Goal: Information Seeking & Learning: Learn about a topic

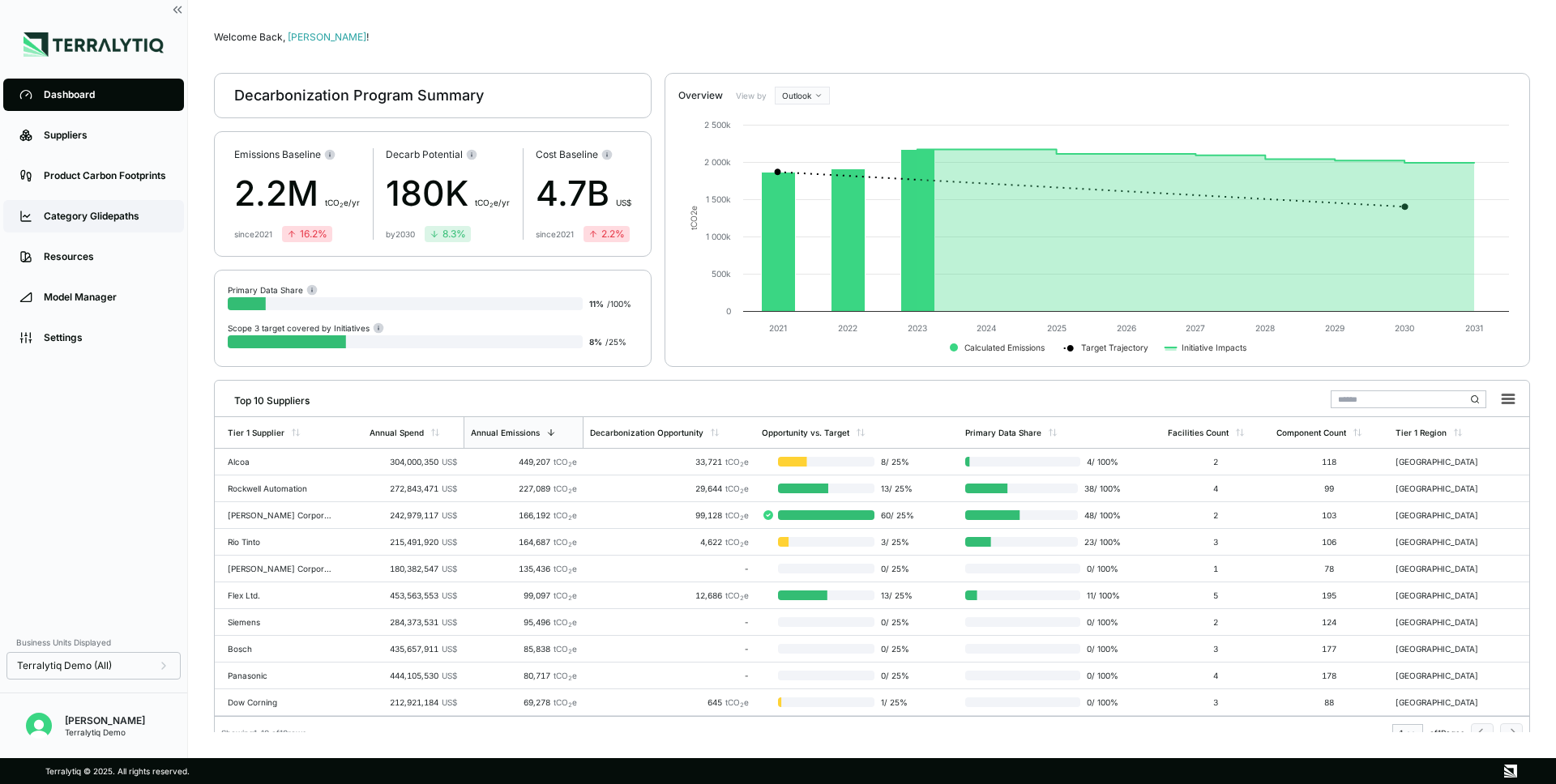
click at [137, 223] on link "Category Glidepaths" at bounding box center [94, 216] width 181 height 33
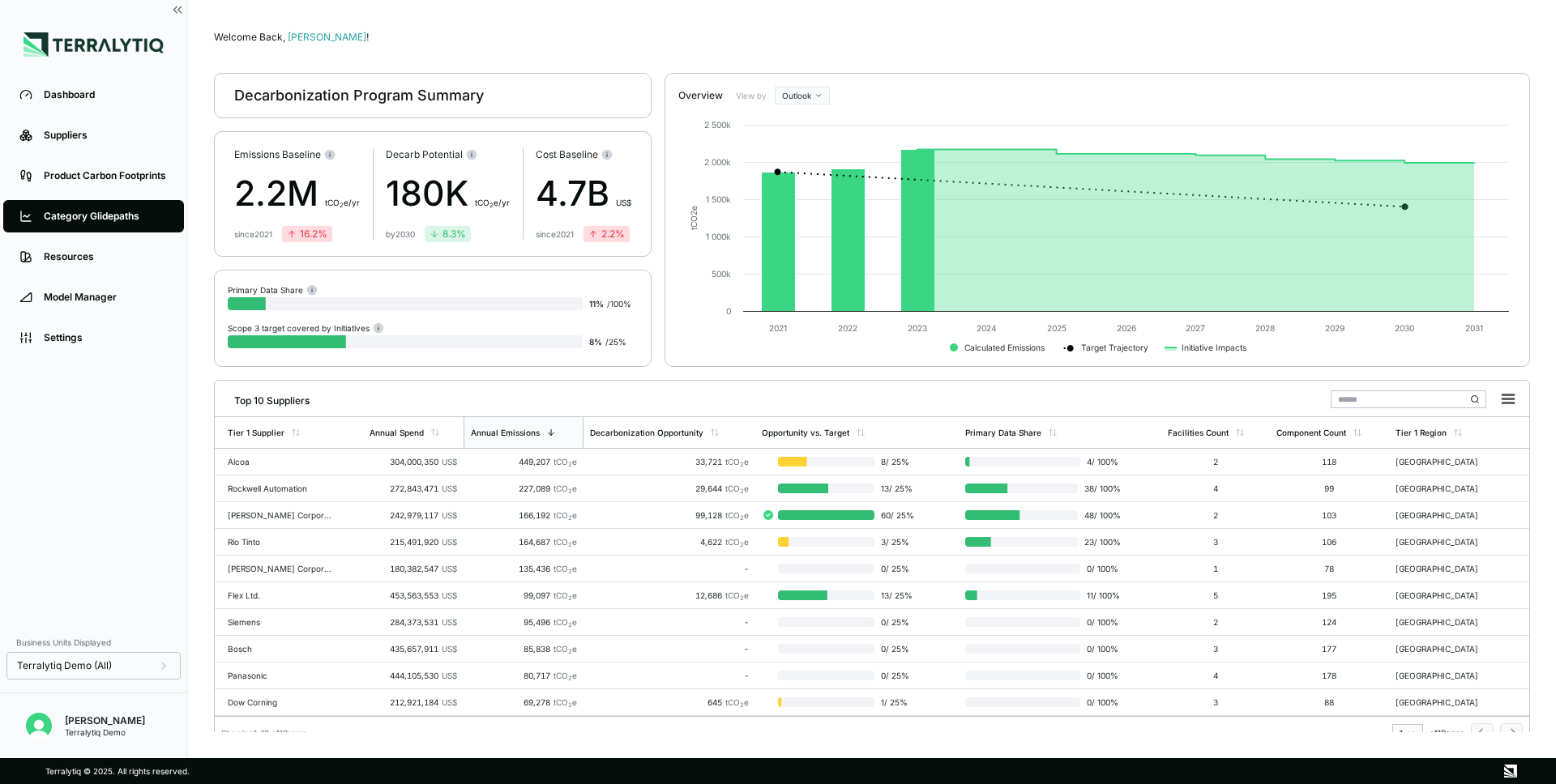
click at [144, 223] on link "Category Glidepaths" at bounding box center [94, 216] width 181 height 33
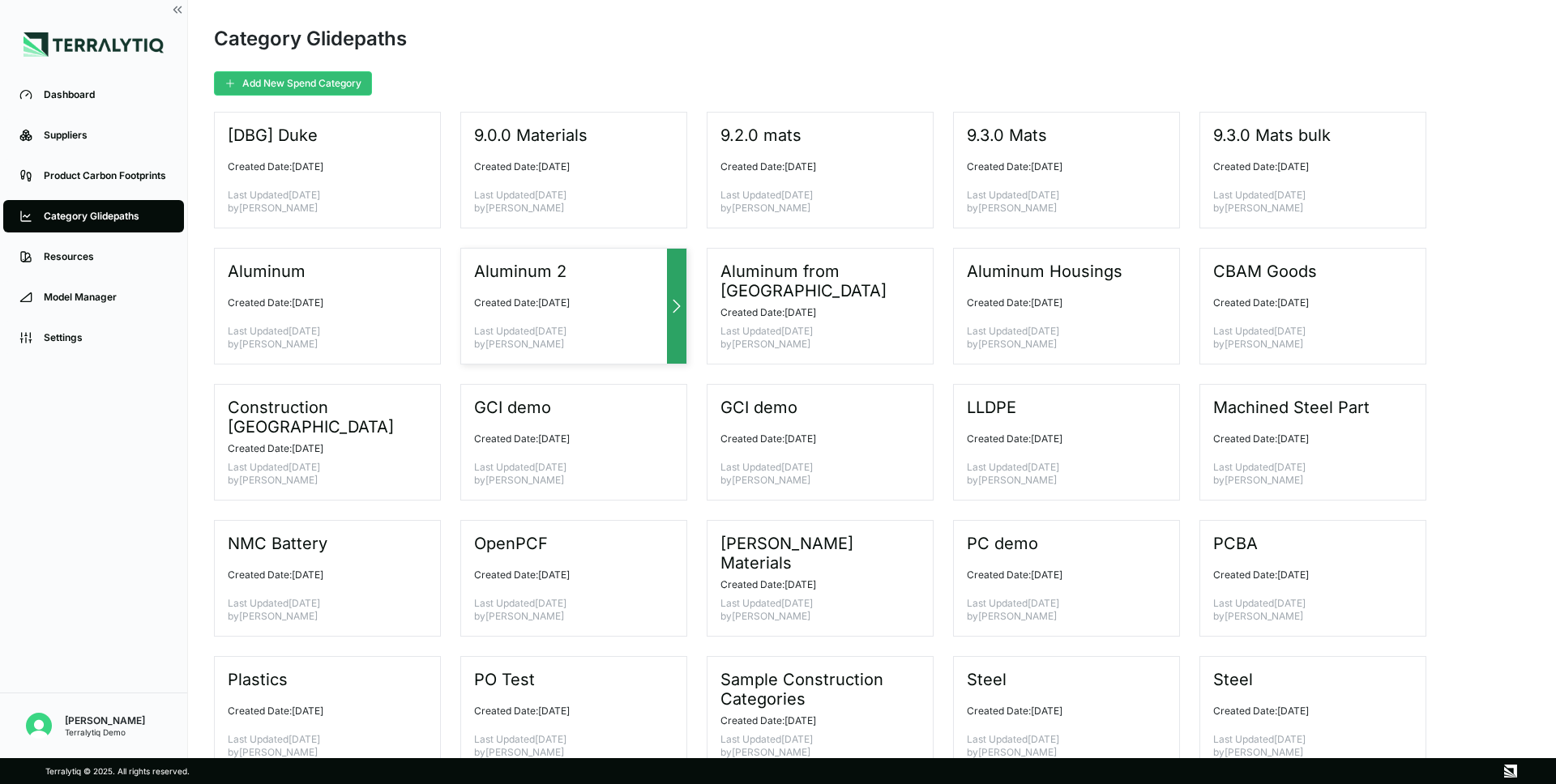
click at [672, 321] on div at bounding box center [677, 307] width 19 height 115
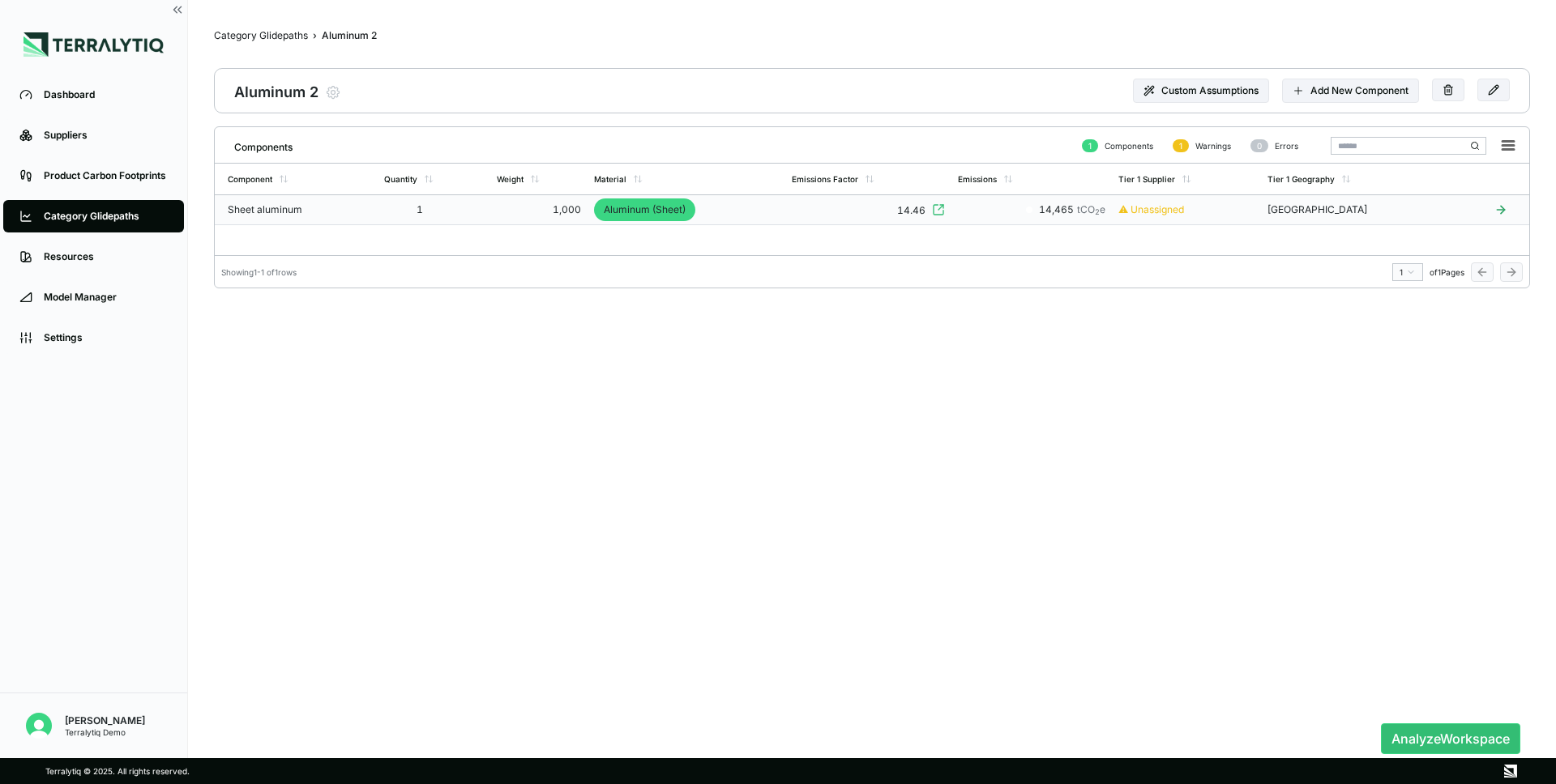
click at [499, 219] on td "1,000" at bounding box center [539, 210] width 97 height 30
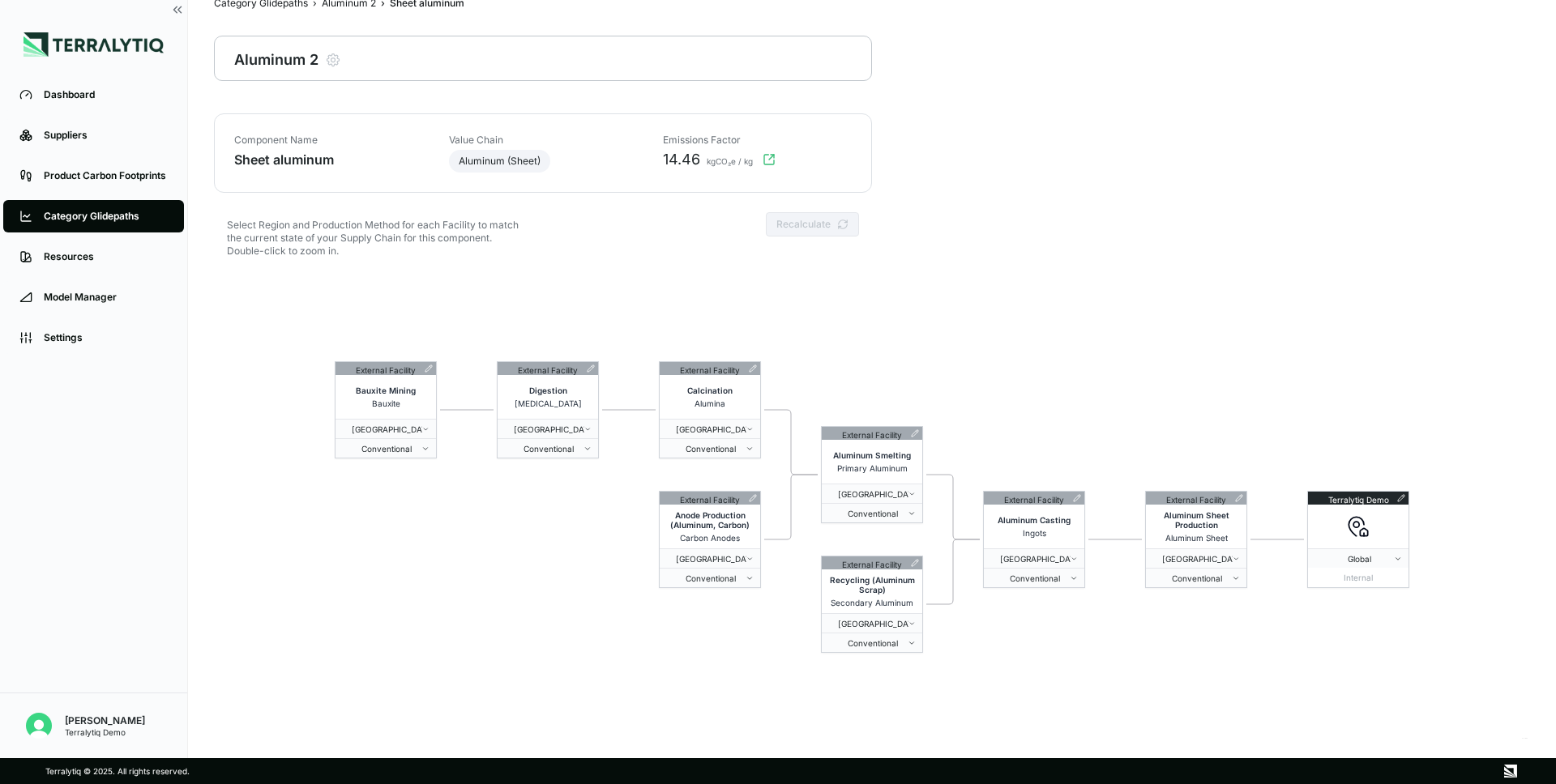
scroll to position [33, 0]
click at [524, 536] on div "External Facility Bauxite Mining Bauxite China Conventional External Facility D…" at bounding box center [871, 506] width 1316 height 467
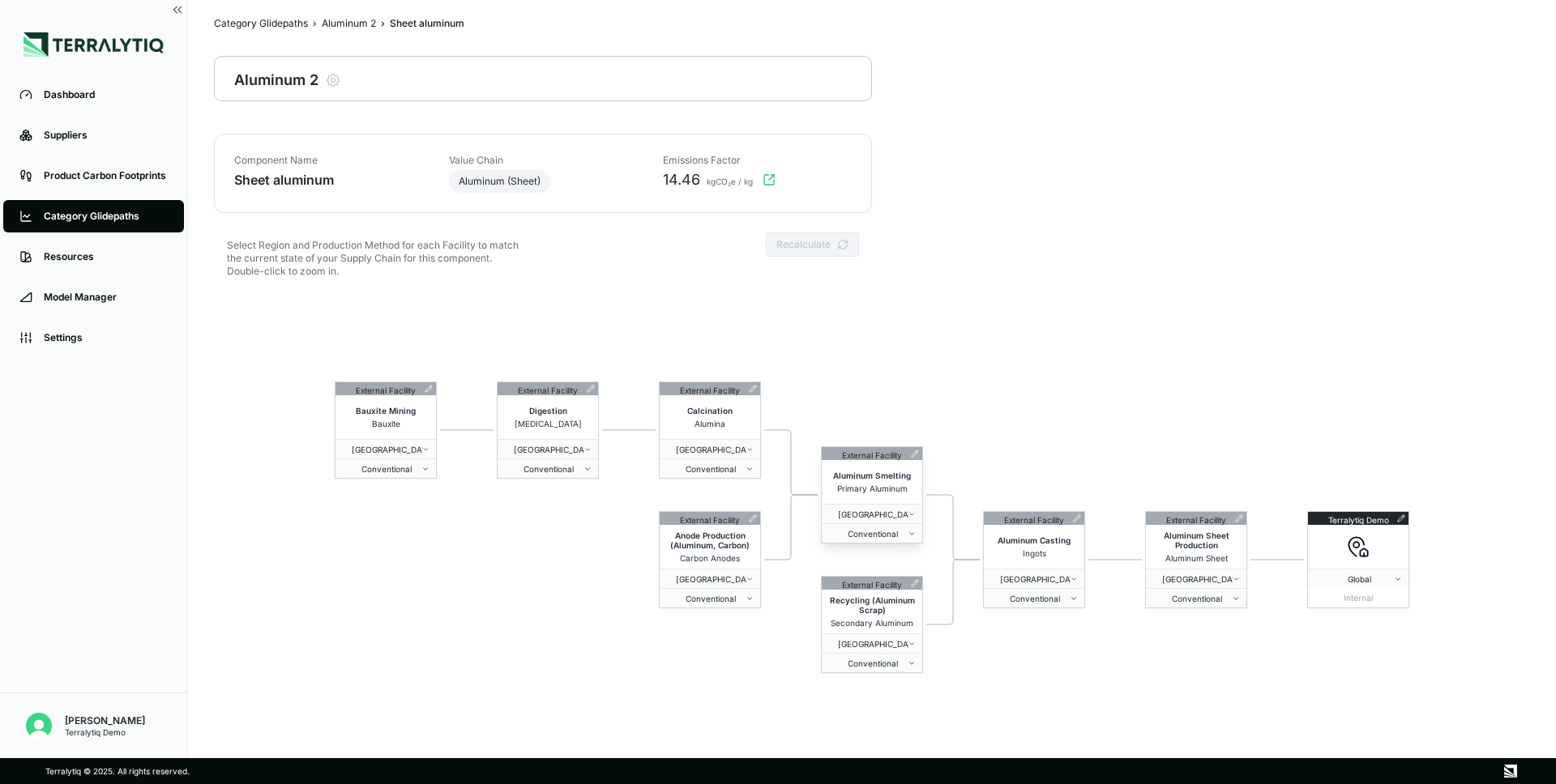
click at [913, 452] on icon at bounding box center [914, 454] width 8 height 8
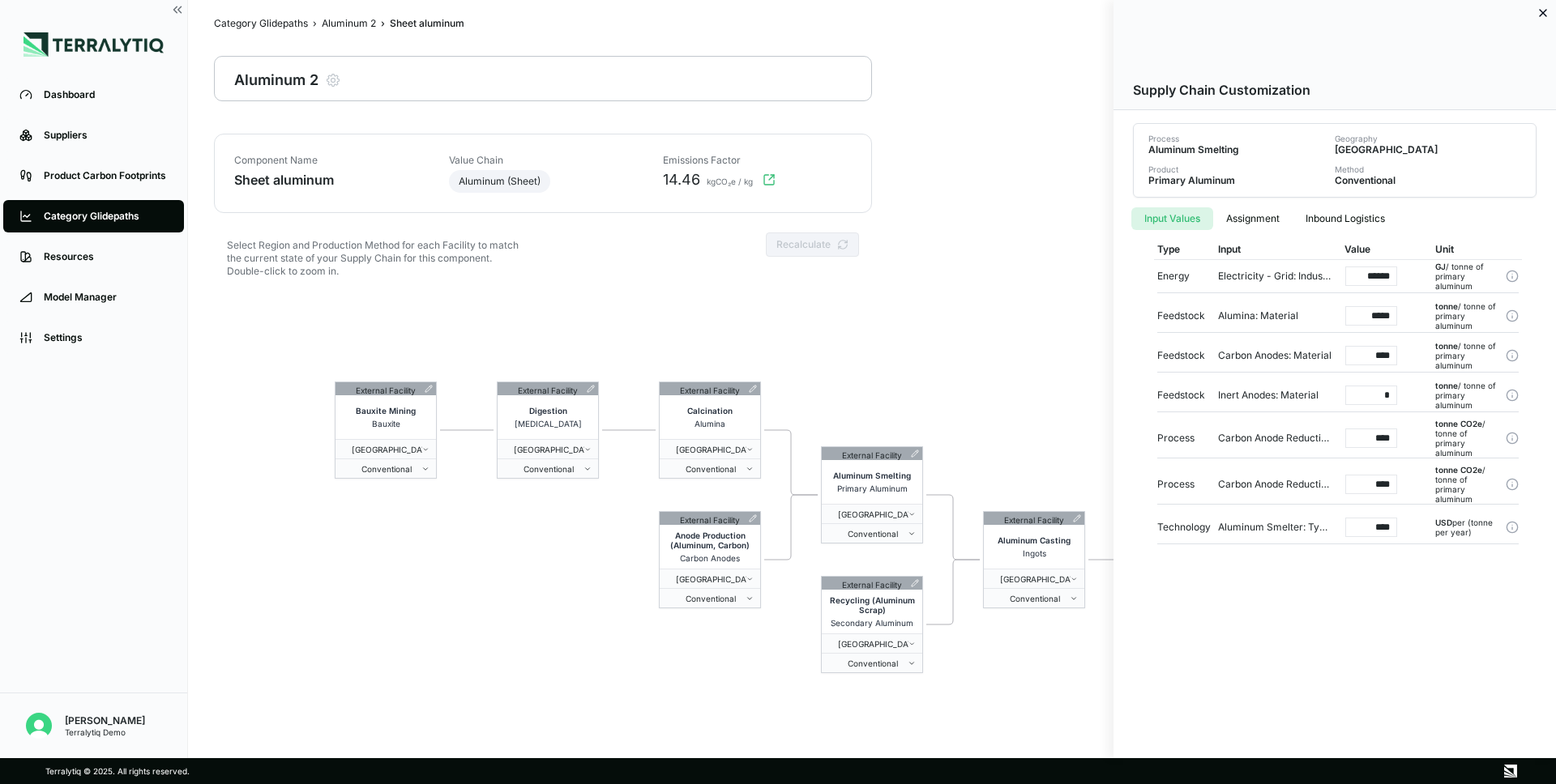
click at [1268, 220] on button "Assignment" at bounding box center [1253, 219] width 80 height 23
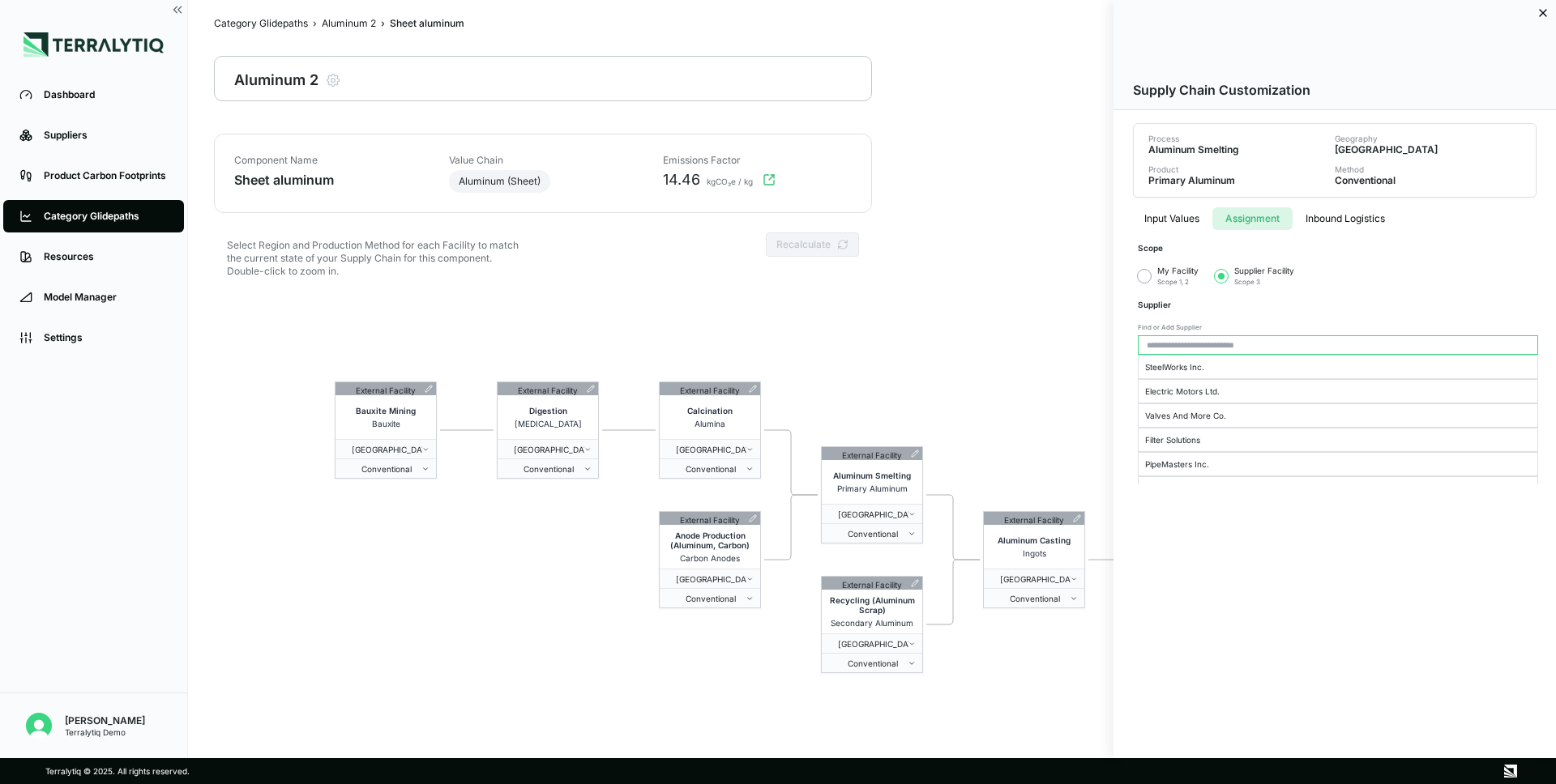
click at [1316, 216] on button "Inbound Logistics" at bounding box center [1345, 219] width 105 height 23
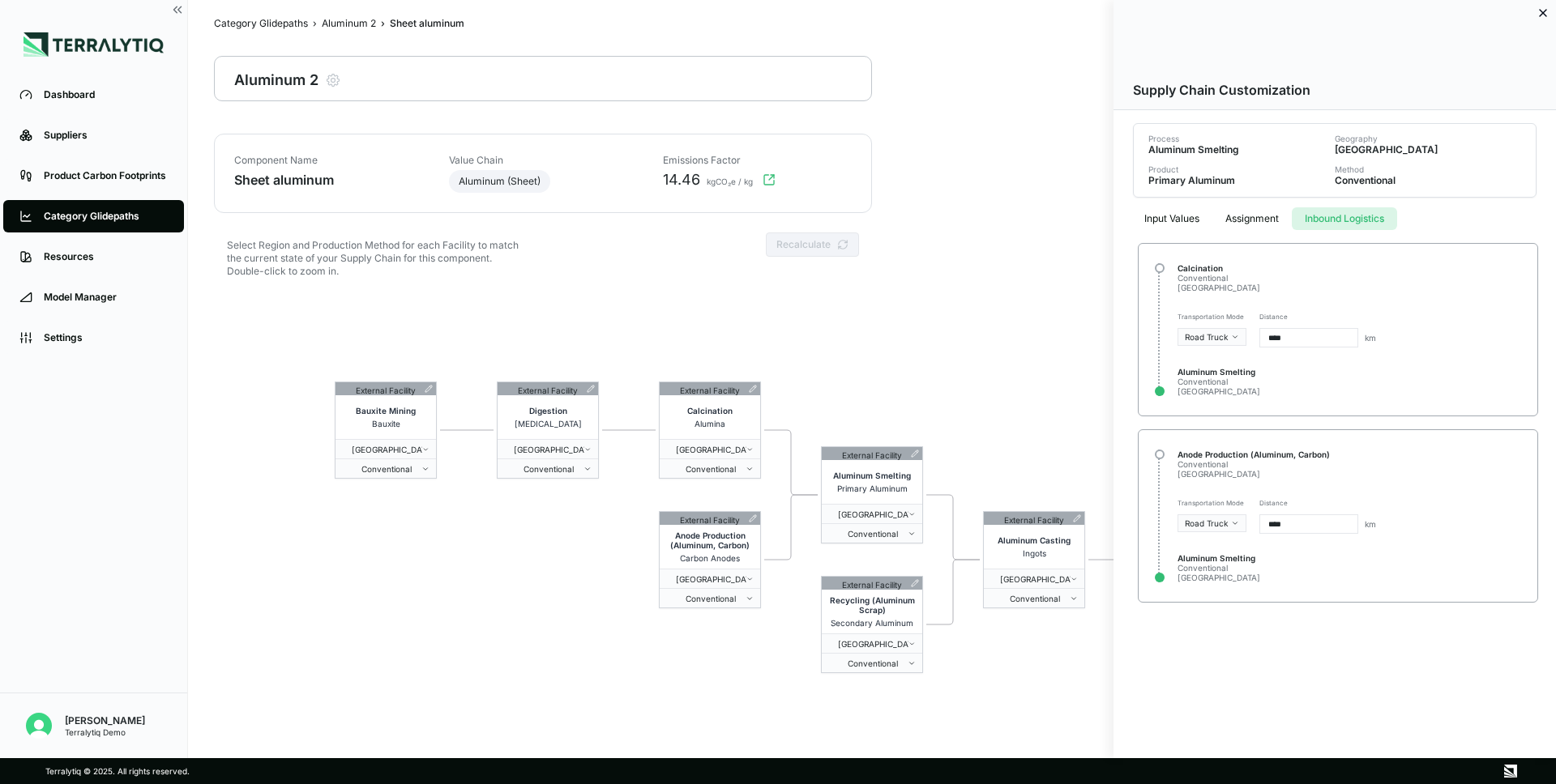
click at [1014, 372] on div at bounding box center [778, 392] width 1556 height 784
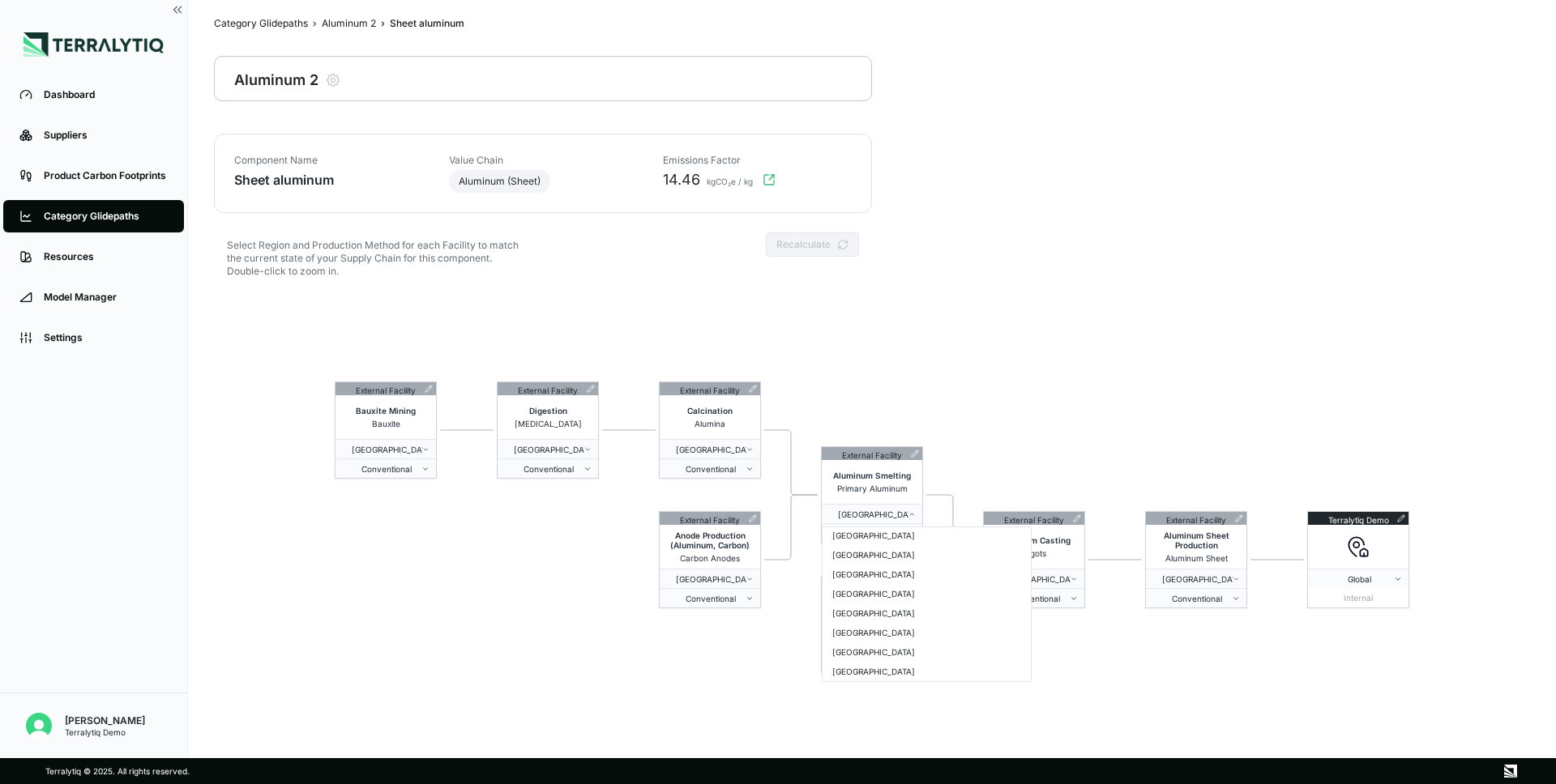
scroll to position [1040, 0]
click at [956, 418] on html "Dashboard Suppliers Product Carbon Footprints Category Glidepaths Resources Mod…" at bounding box center [778, 392] width 1556 height 784
click at [889, 533] on span "Conventional" at bounding box center [868, 533] width 80 height 10
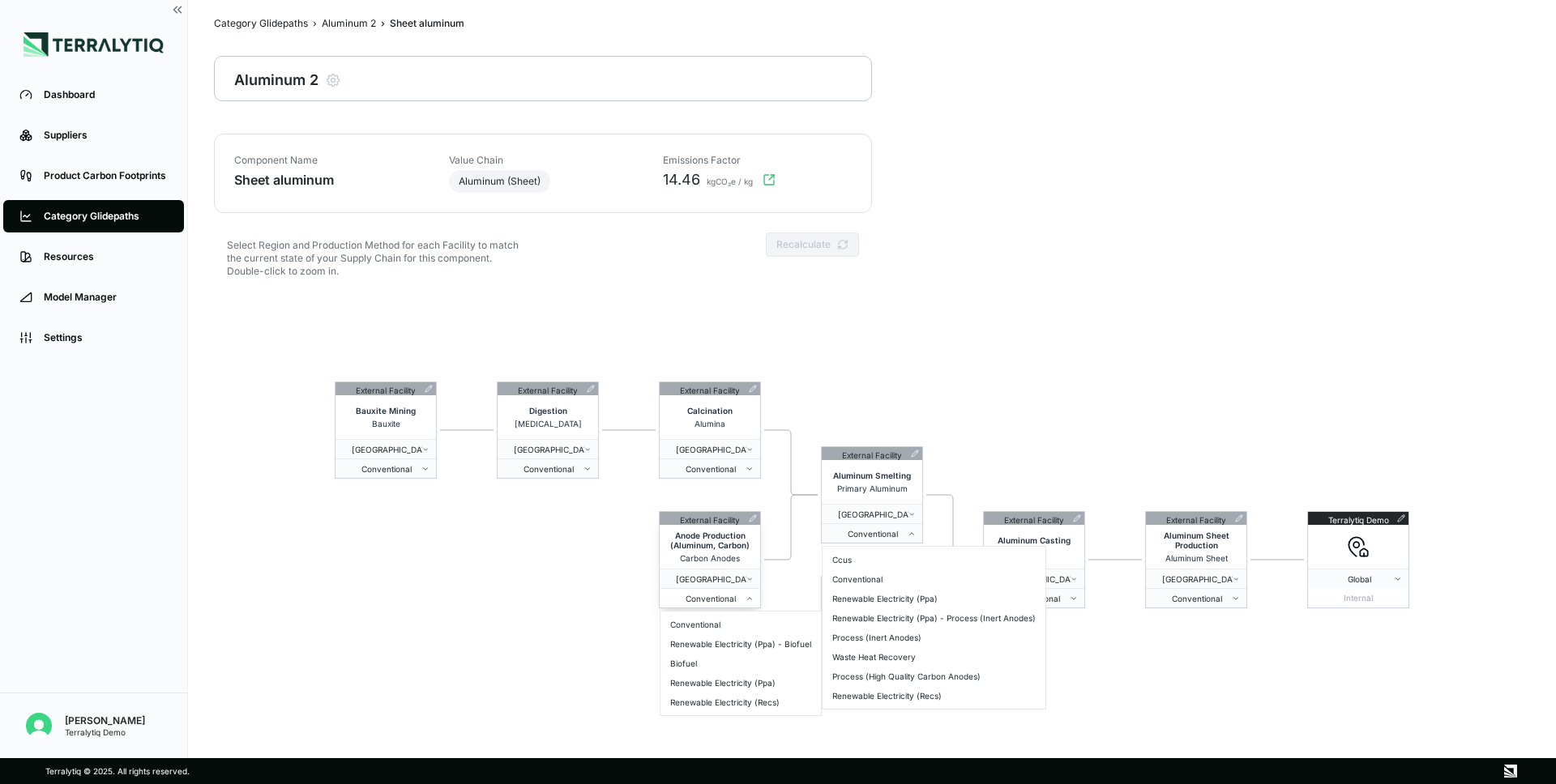
click at [745, 602] on button "Conventional" at bounding box center [709, 598] width 100 height 19
click at [577, 472] on span "Conventional" at bounding box center [544, 469] width 80 height 10
click at [935, 348] on html "Dashboard Suppliers Product Carbon Footprints Category Glidepaths Resources Mod…" at bounding box center [778, 392] width 1556 height 784
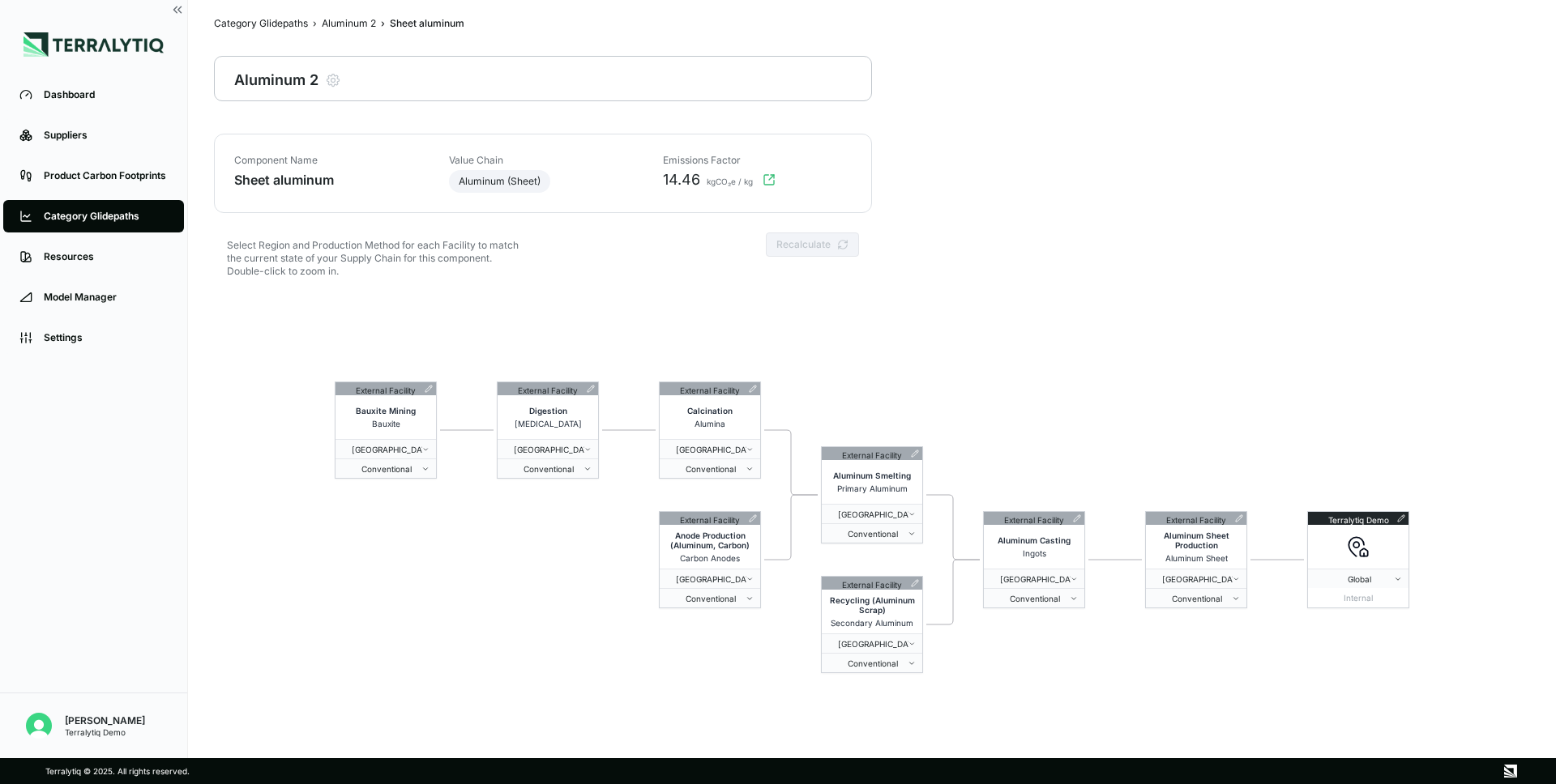
click at [935, 348] on html "Dashboard Suppliers Product Carbon Footprints Category Glidepaths Resources Mod…" at bounding box center [778, 392] width 1556 height 784
drag, startPoint x: 663, startPoint y: 182, endPoint x: 700, endPoint y: 181, distance: 37.0
click at [700, 181] on span "14.46" at bounding box center [681, 180] width 37 height 19
click at [712, 185] on span "kgCO₂e / kg" at bounding box center [728, 182] width 50 height 13
drag, startPoint x: 665, startPoint y: 175, endPoint x: 694, endPoint y: 175, distance: 29.0
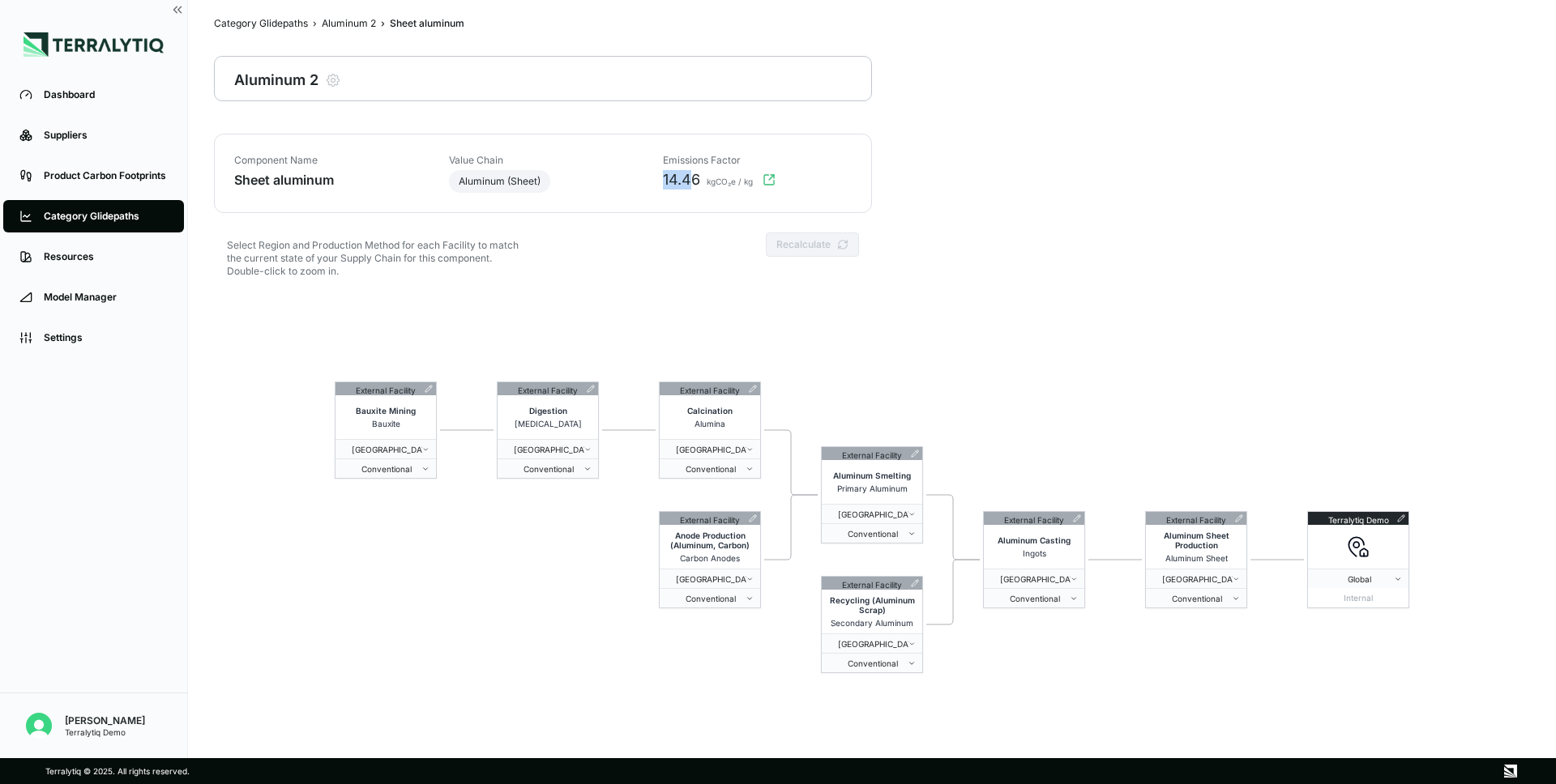
click at [694, 175] on span "14.46" at bounding box center [681, 180] width 37 height 19
click at [903, 533] on span "Conventional" at bounding box center [868, 533] width 80 height 10
click at [889, 601] on div "Renewable Electricity (Ppa)" at bounding box center [934, 599] width 216 height 19
click at [814, 249] on button "Recalculate" at bounding box center [812, 244] width 93 height 24
click at [338, 26] on div "Aluminum 2" at bounding box center [348, 23] width 54 height 13
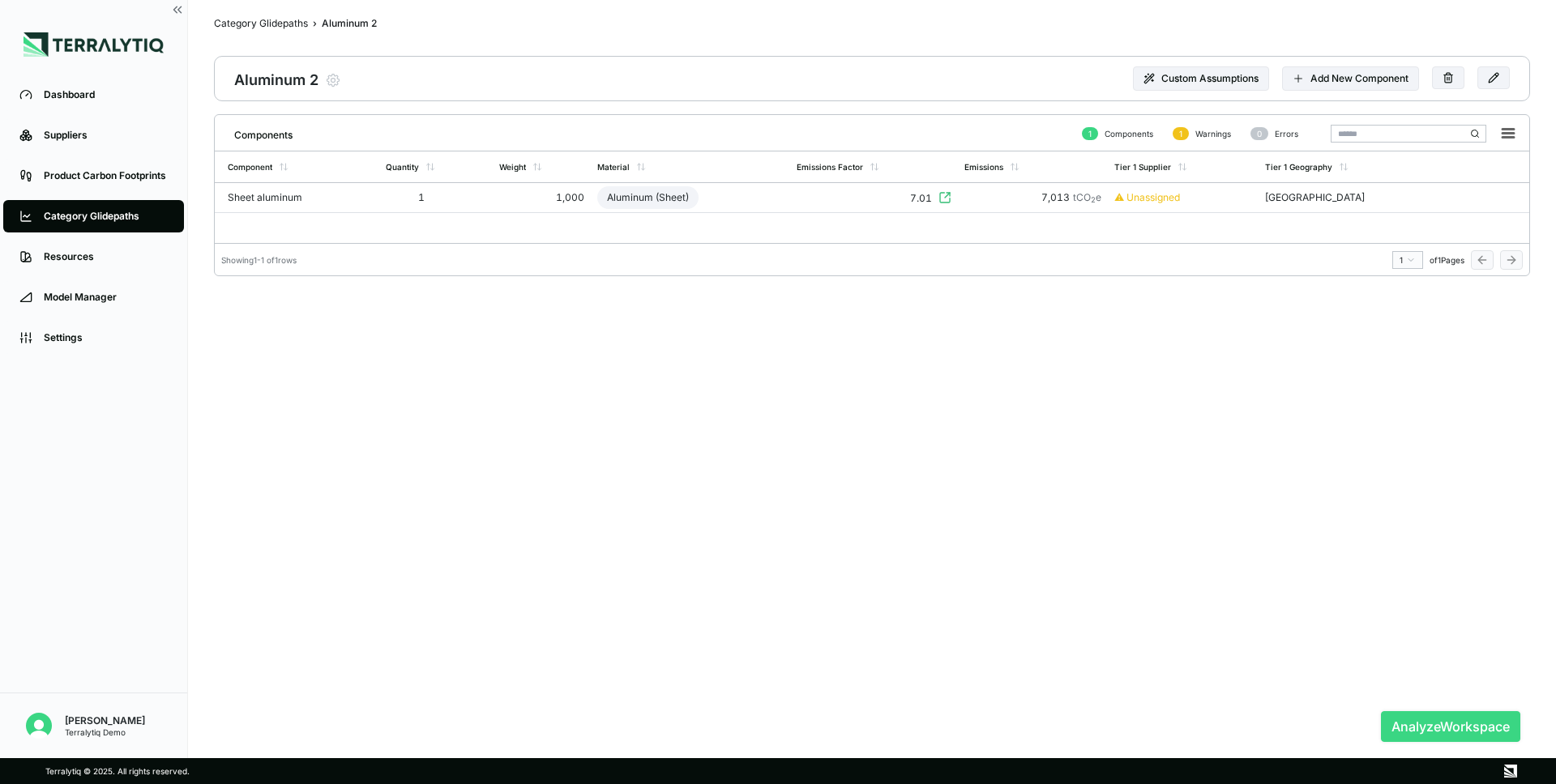
click at [1442, 718] on button "Analyze Workspace" at bounding box center [1450, 726] width 139 height 31
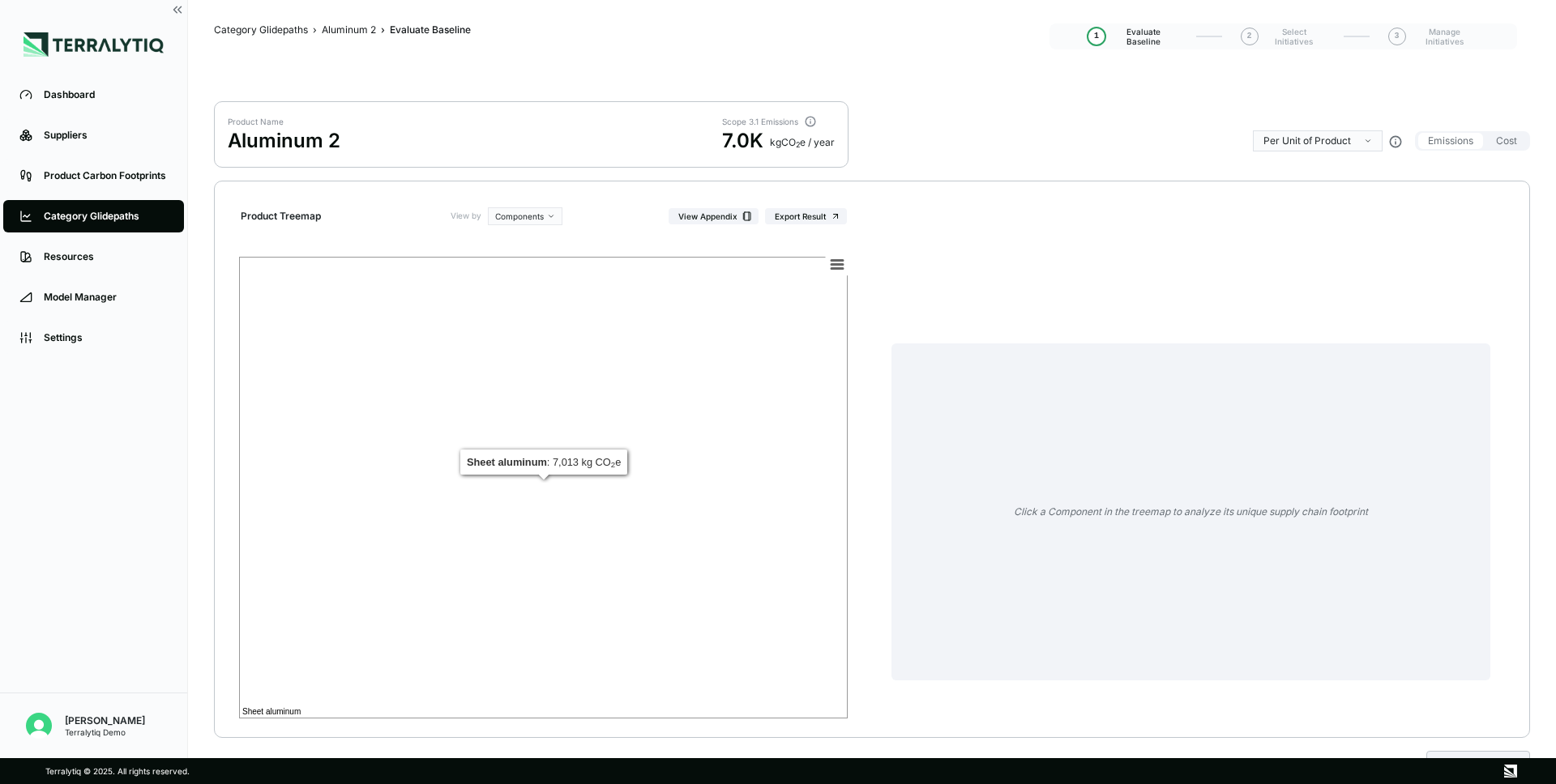
click at [652, 569] on rect at bounding box center [543, 487] width 609 height 462
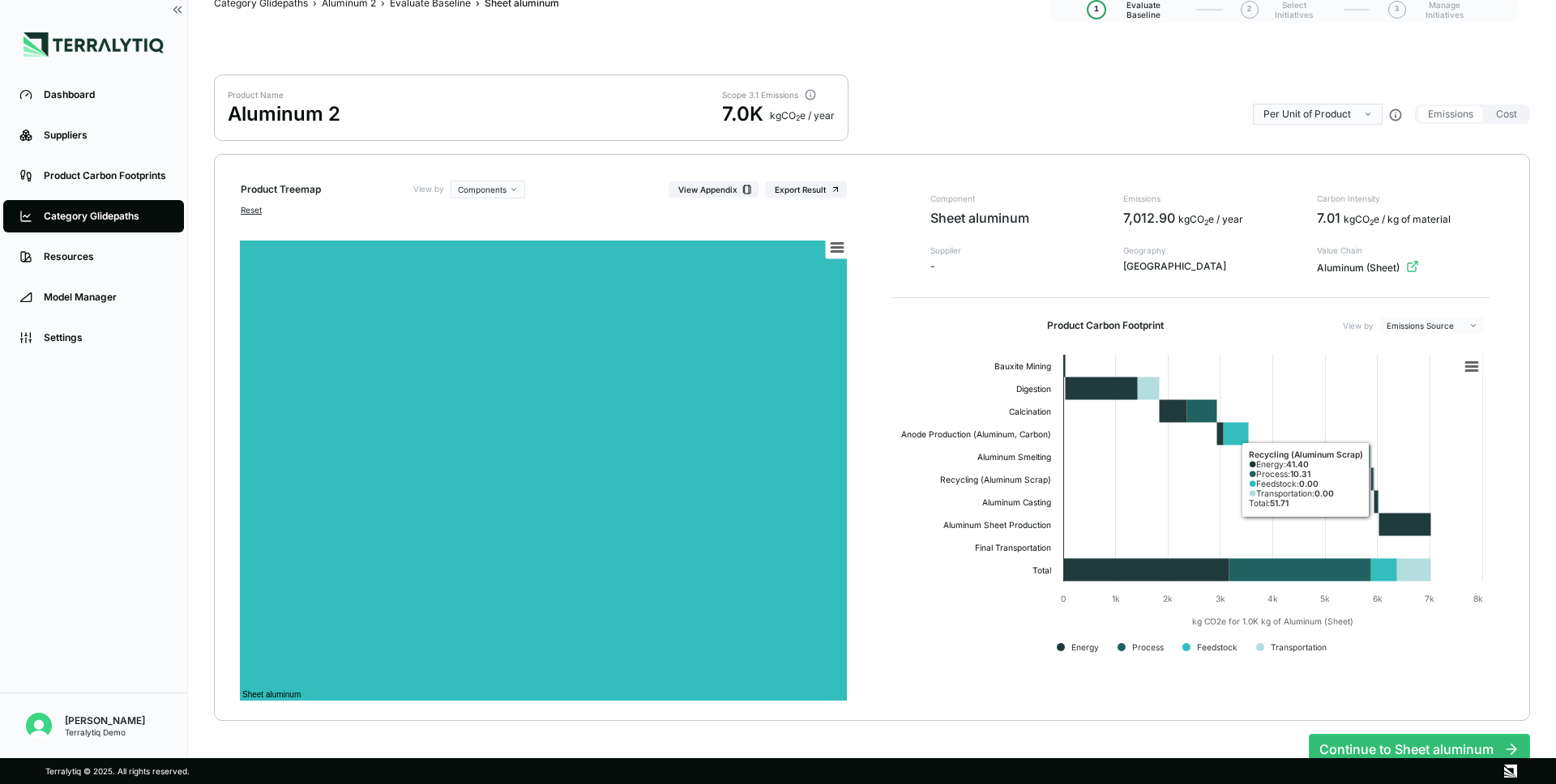
scroll to position [35, 0]
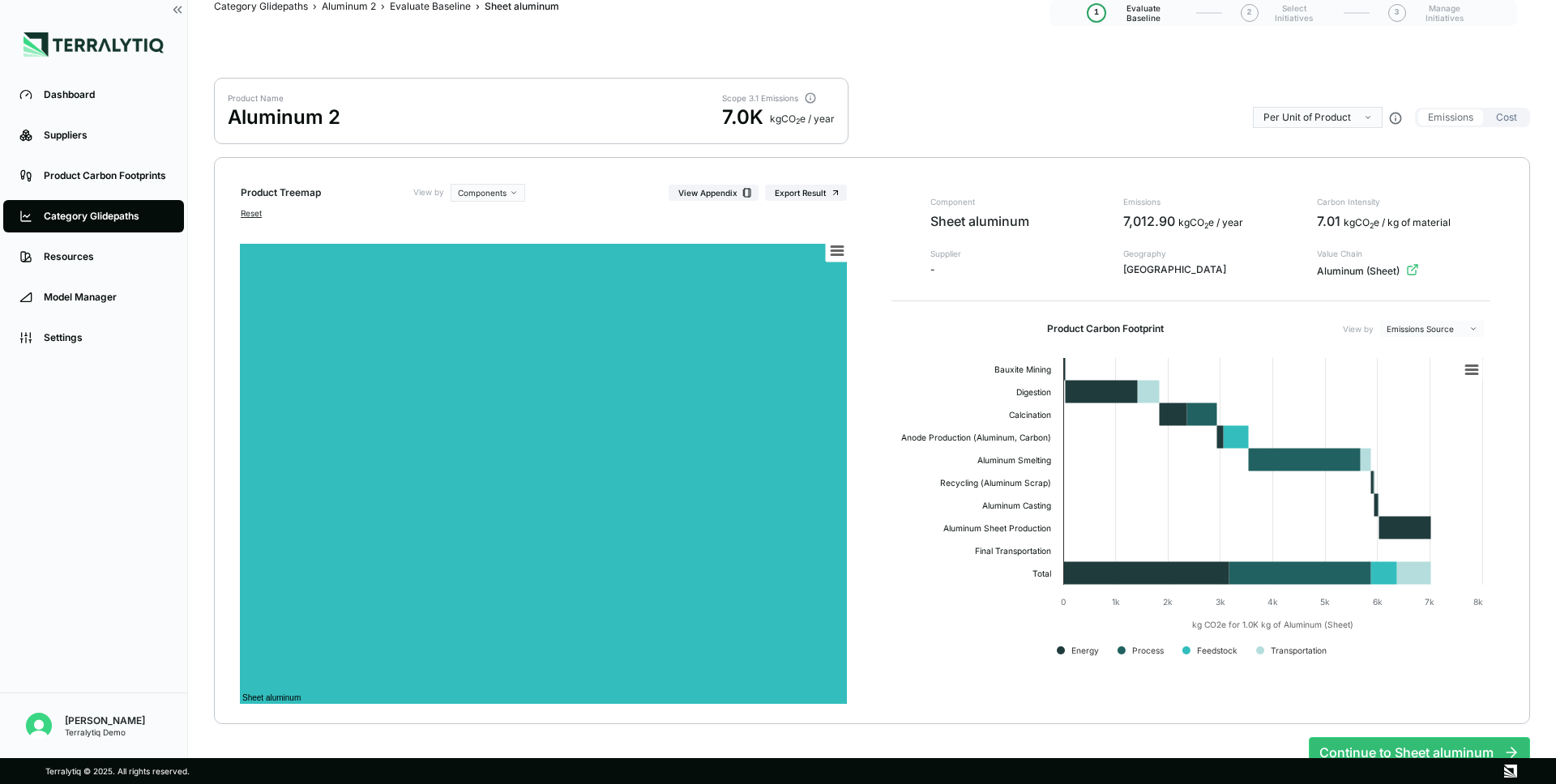
click at [1499, 120] on button "Cost" at bounding box center [1506, 117] width 41 height 16
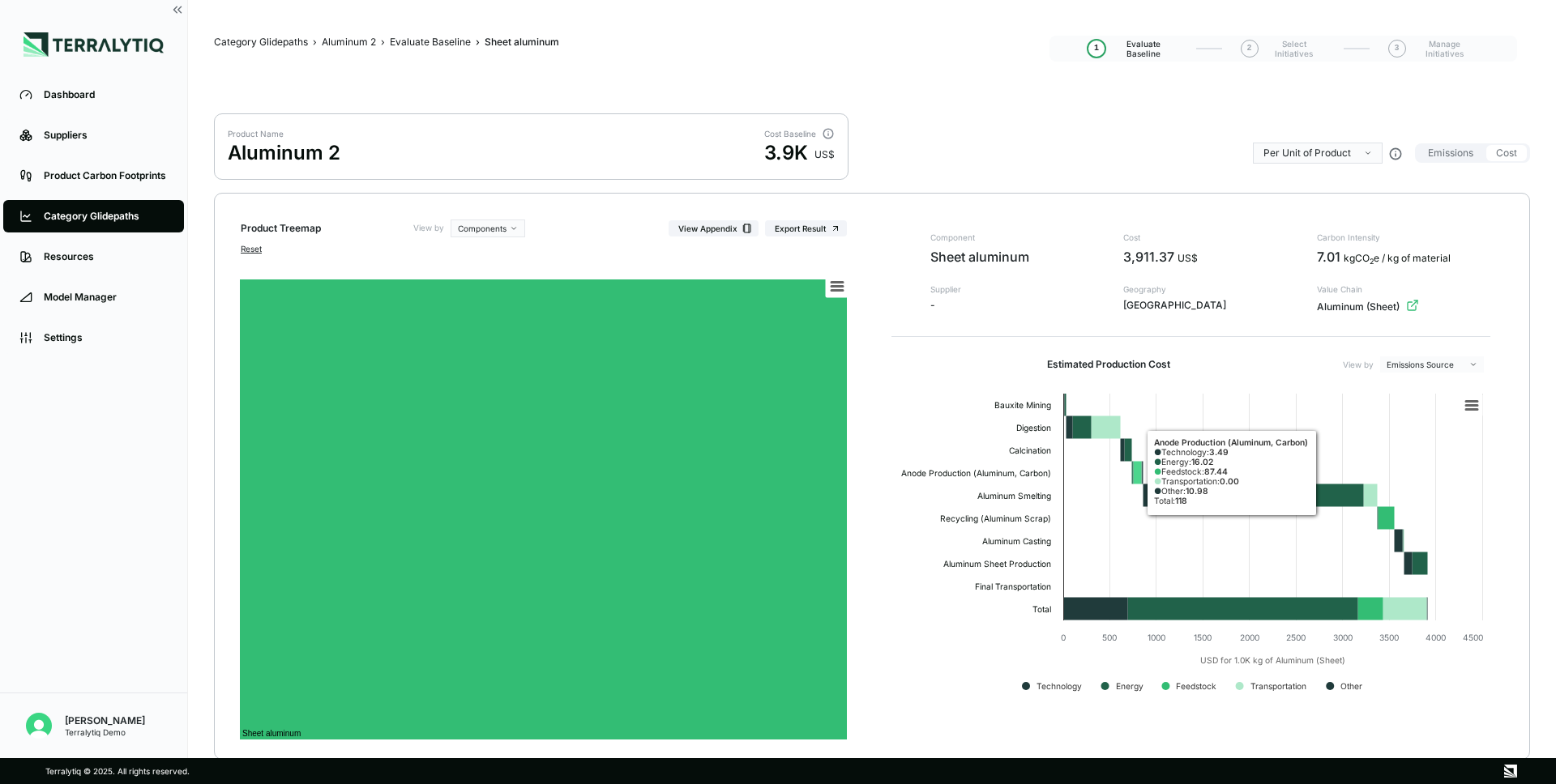
scroll to position [69, 0]
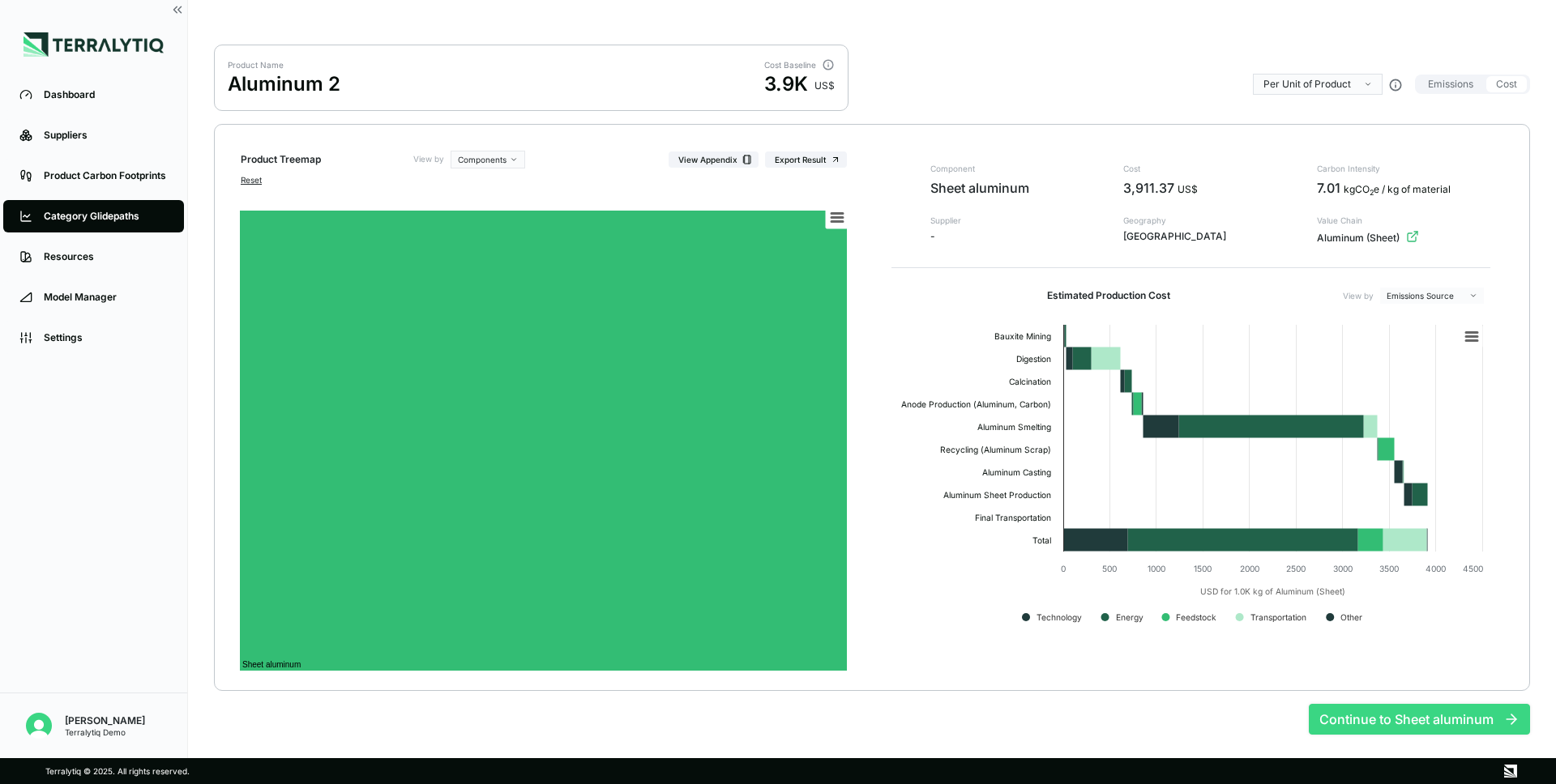
click at [1428, 711] on button "Continue to Sheet aluminum" at bounding box center [1420, 719] width 222 height 31
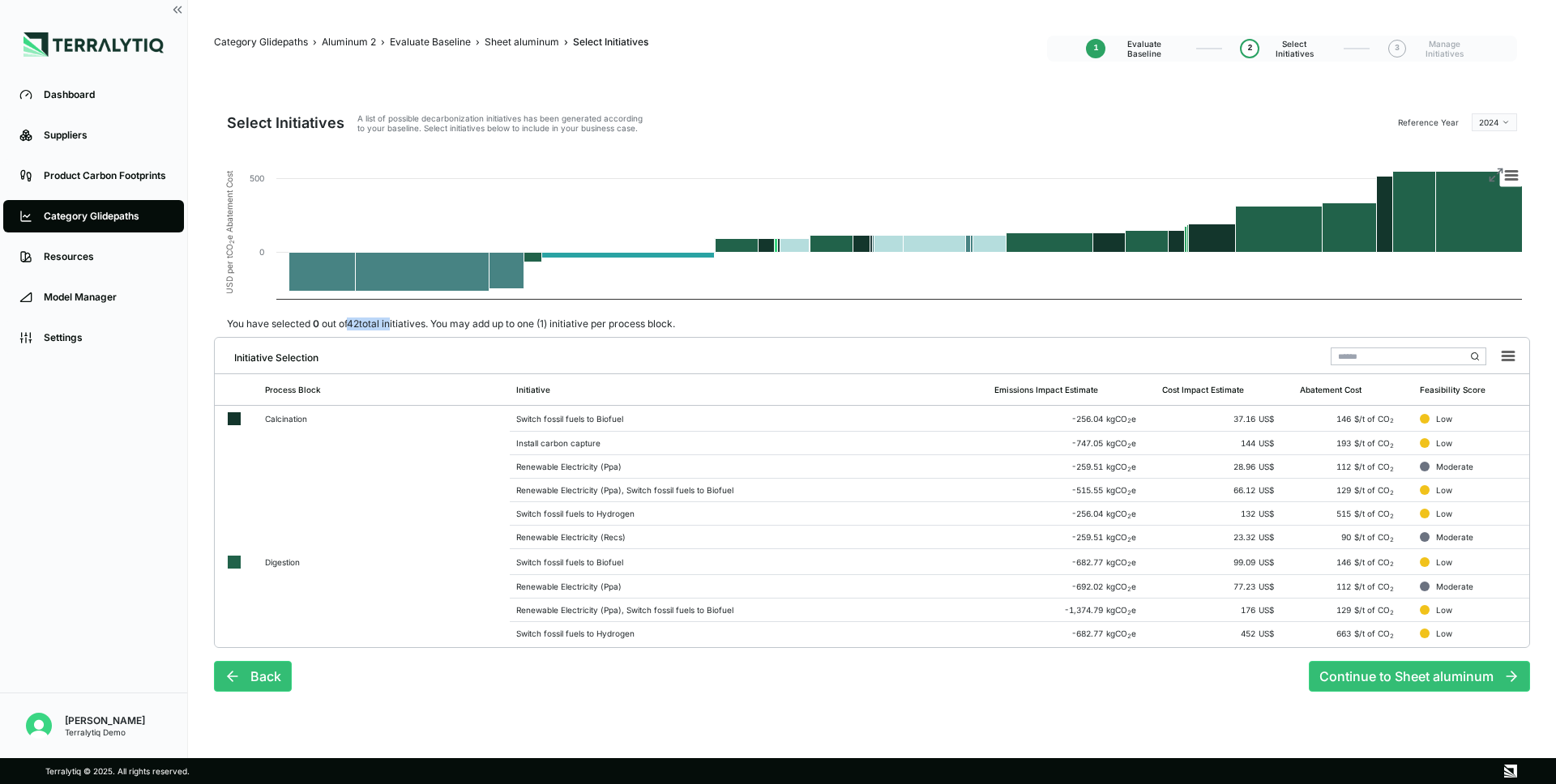
drag, startPoint x: 350, startPoint y: 326, endPoint x: 393, endPoint y: 323, distance: 43.1
click at [393, 323] on div "You have selected 0 out of 42 total initiatives. You may add up to one (1) init…" at bounding box center [450, 324] width 474 height 13
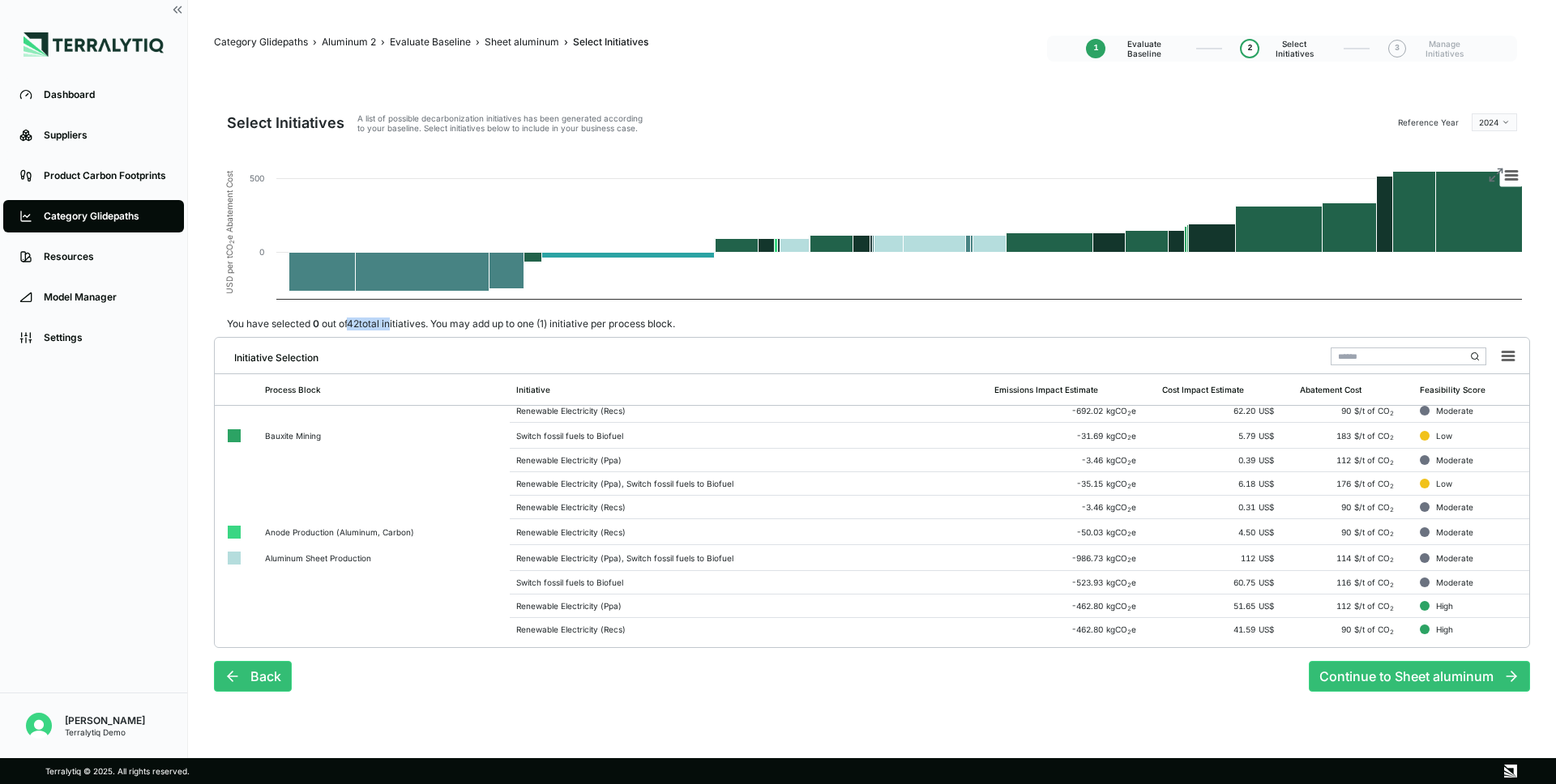
scroll to position [559, 0]
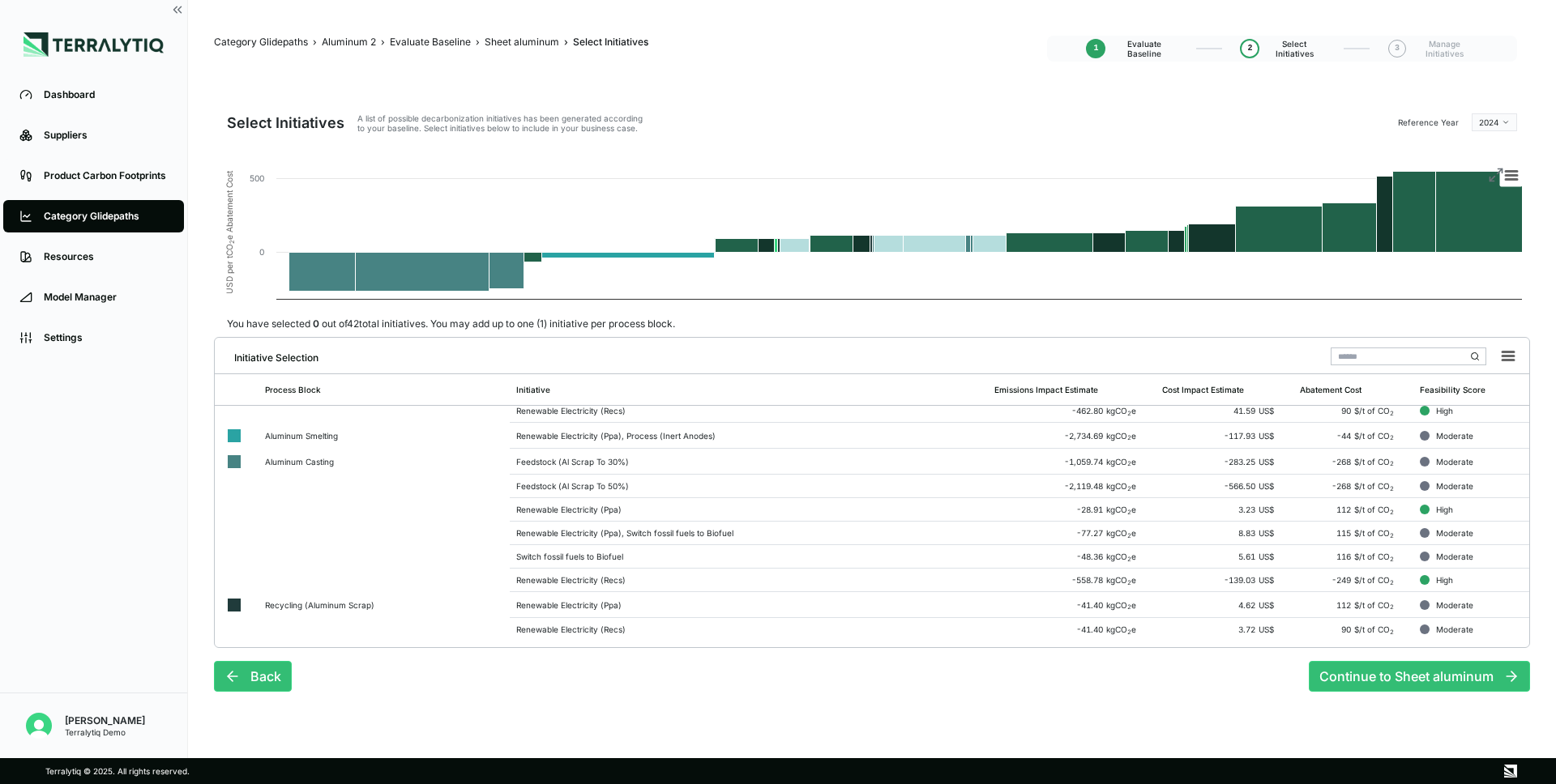
click at [1498, 173] on line at bounding box center [1499, 171] width 4 height 4
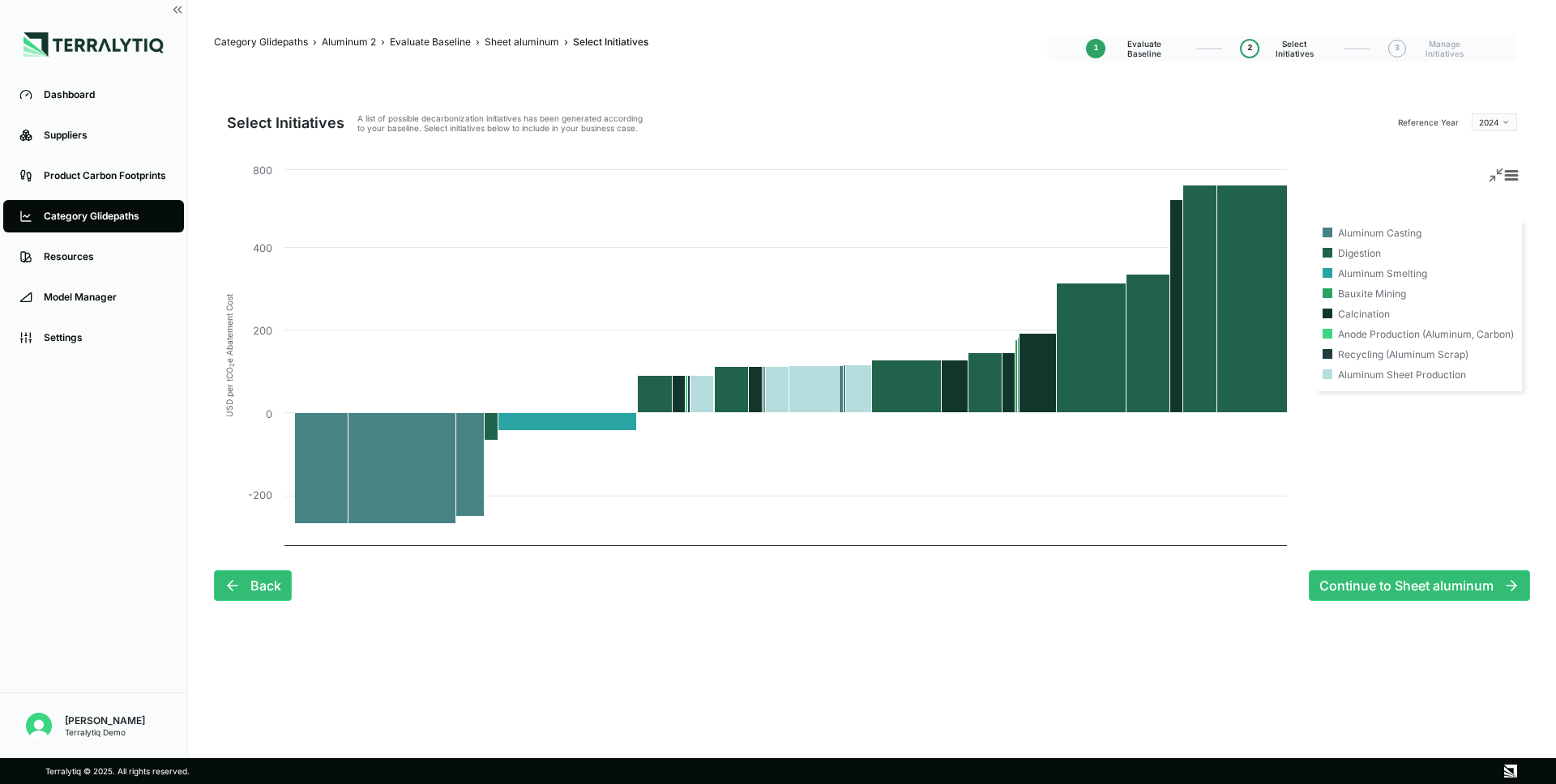
click at [1496, 125] on html "Dashboard Suppliers Product Carbon Footprints Category Glidepaths Resources Mod…" at bounding box center [778, 392] width 1556 height 784
click at [1501, 299] on div "2048" at bounding box center [1505, 299] width 96 height 19
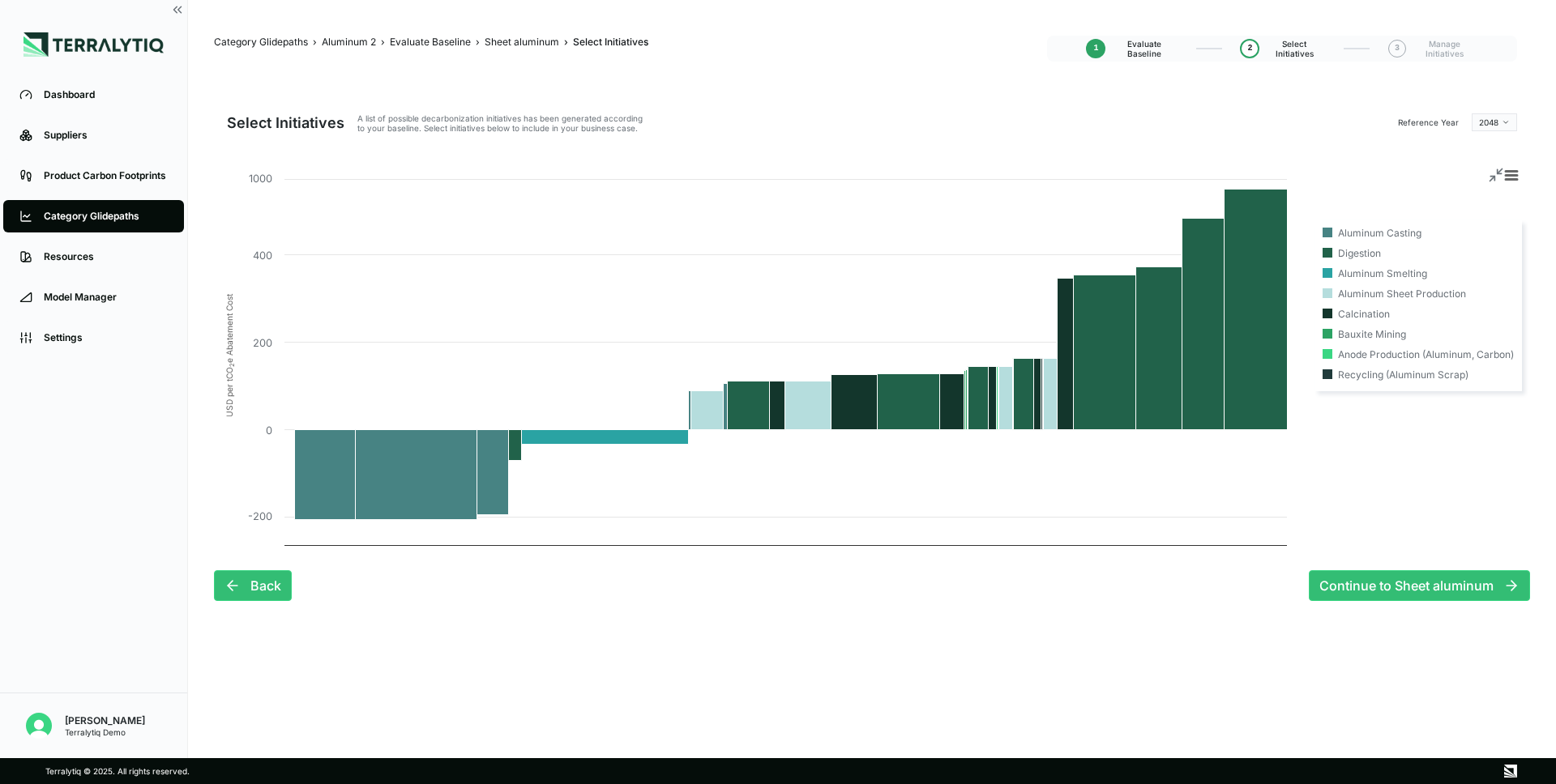
click at [1492, 174] on icon at bounding box center [1496, 175] width 16 height 16
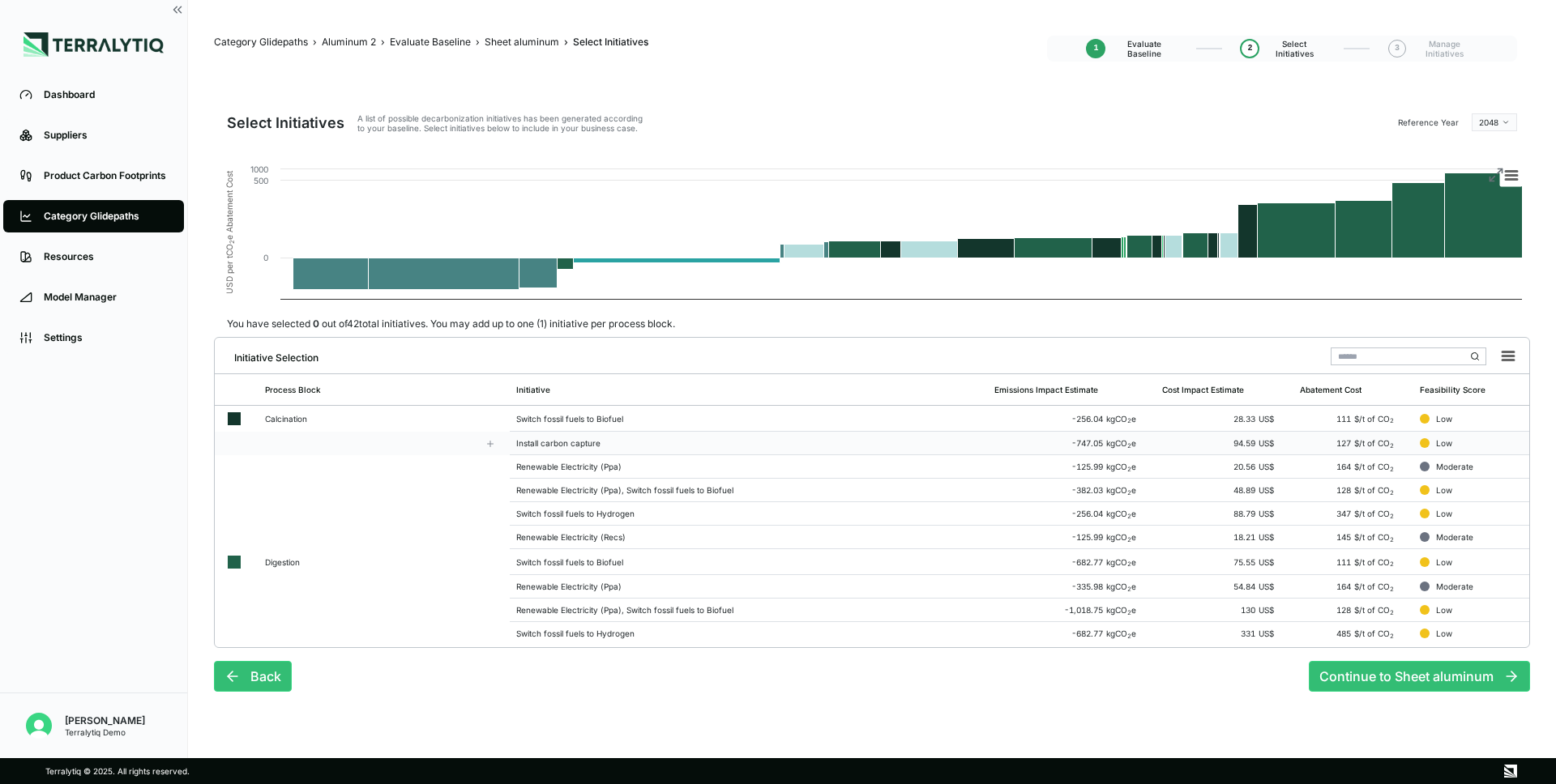
click at [804, 446] on div "Install carbon capture" at bounding box center [749, 443] width 465 height 10
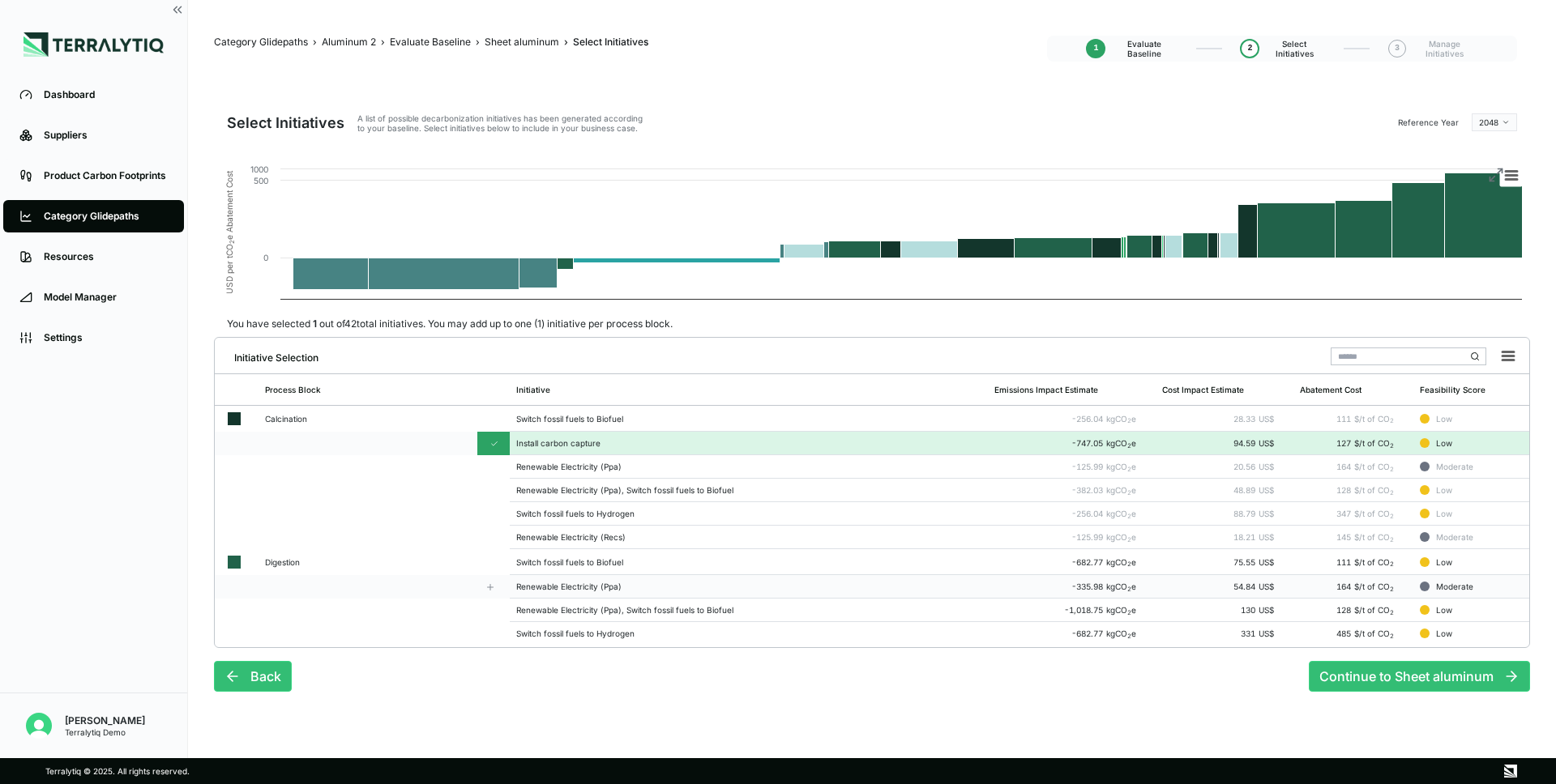
click at [772, 593] on td "Renewable Electricity (Ppa)" at bounding box center [749, 586] width 478 height 24
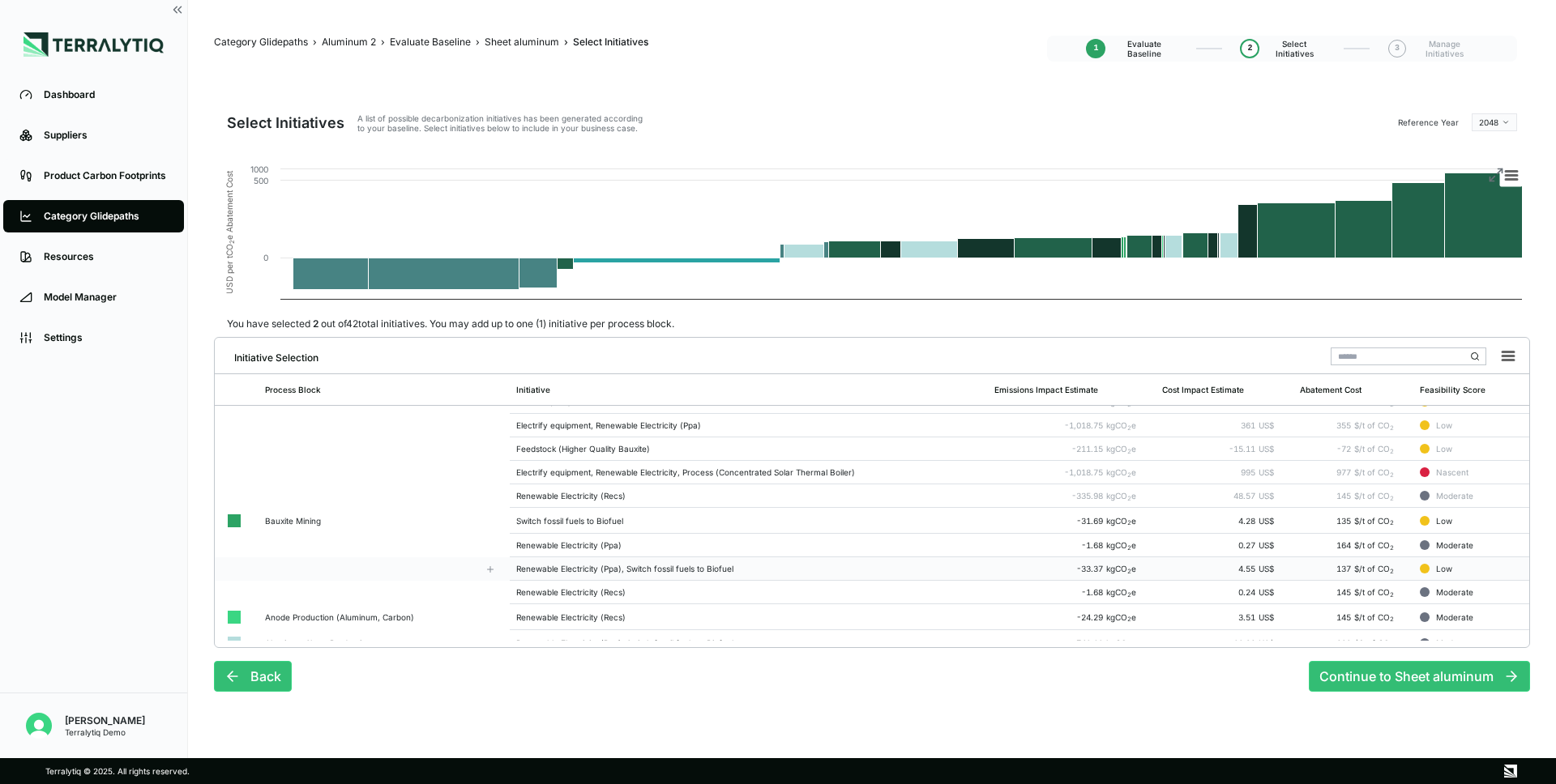
click at [682, 567] on div "Renewable Electricity (Ppa), Switch fossil fuels to Biofuel" at bounding box center [749, 569] width 465 height 10
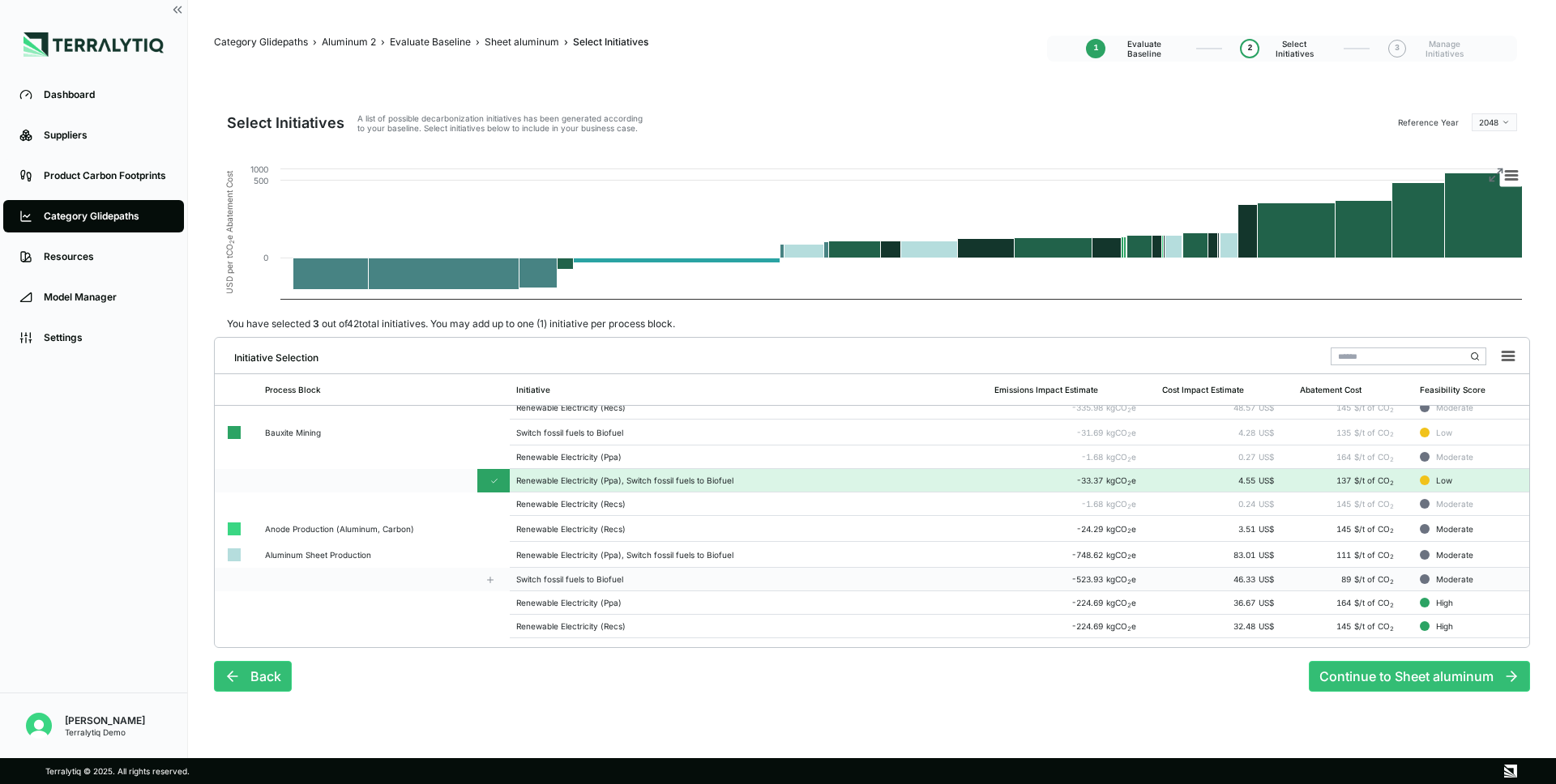
scroll to position [345, 0]
click at [634, 580] on div "Switch fossil fuels to Biofuel" at bounding box center [749, 578] width 465 height 10
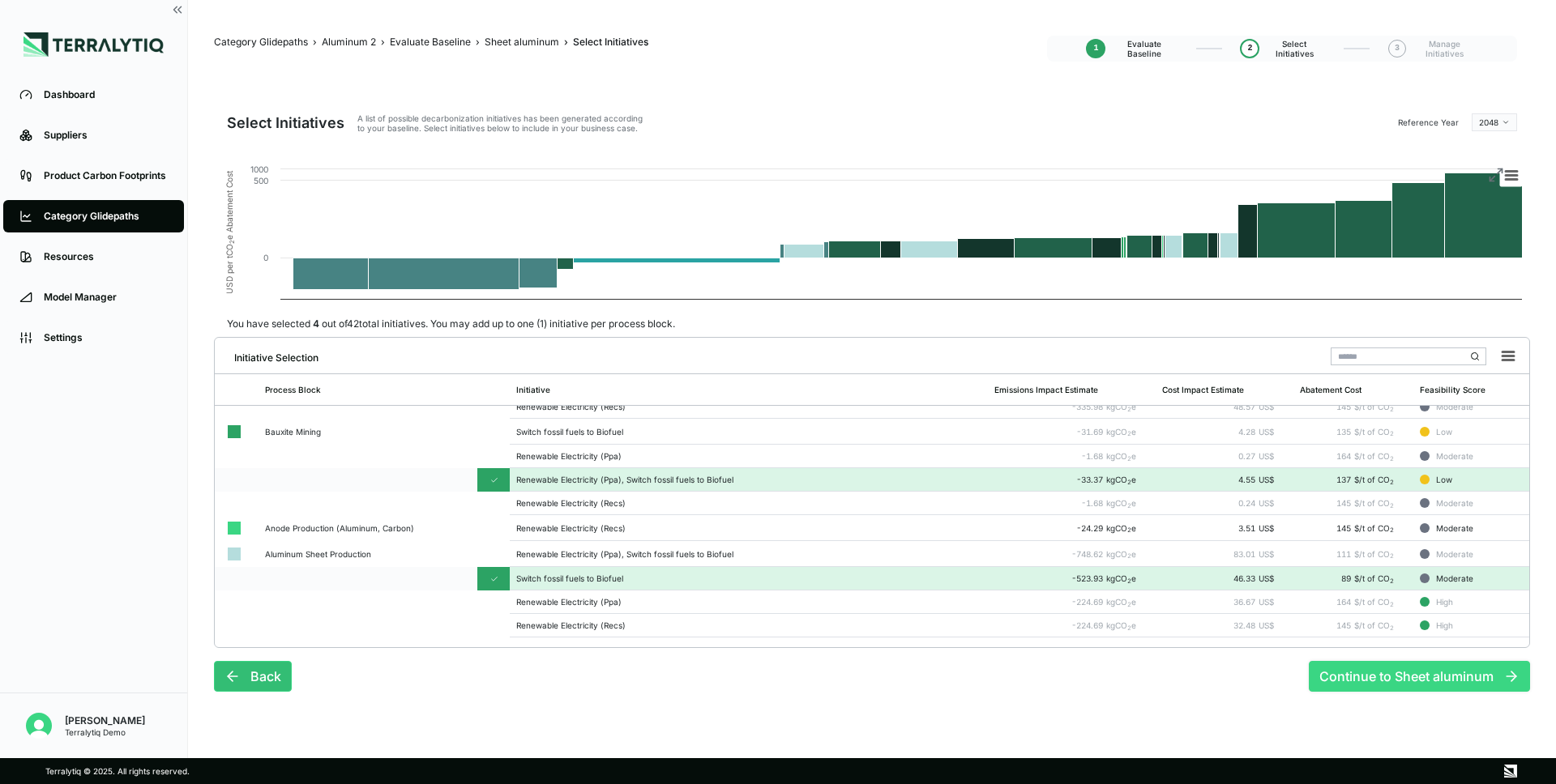
click at [1393, 671] on button "Continue to Sheet aluminum" at bounding box center [1420, 676] width 222 height 31
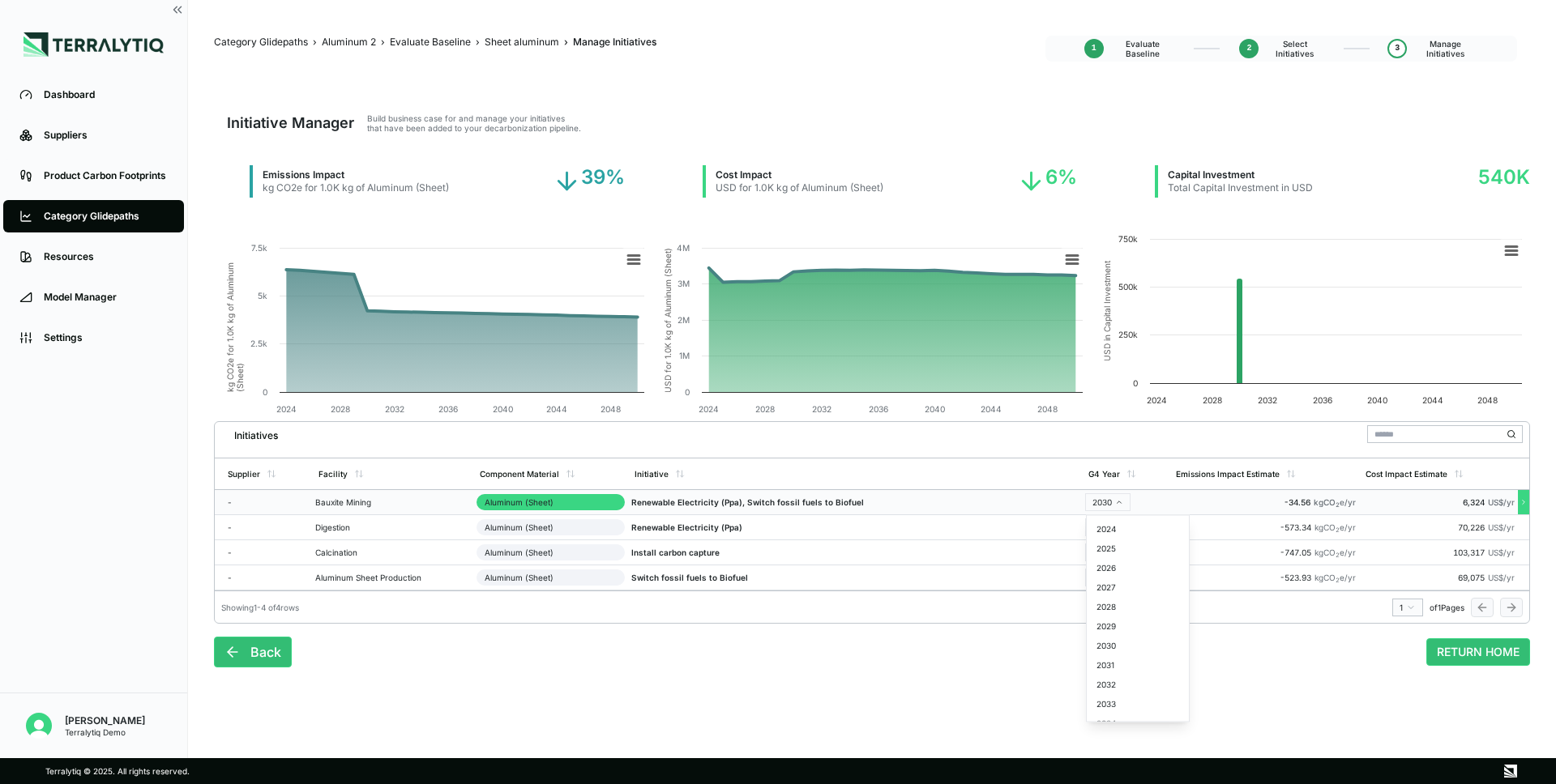
click at [1107, 502] on html "Dashboard Suppliers Product Carbon Footprints Category Glidepaths Resources Mod…" at bounding box center [778, 392] width 1556 height 784
click at [1126, 636] on div "2033" at bounding box center [1138, 643] width 96 height 19
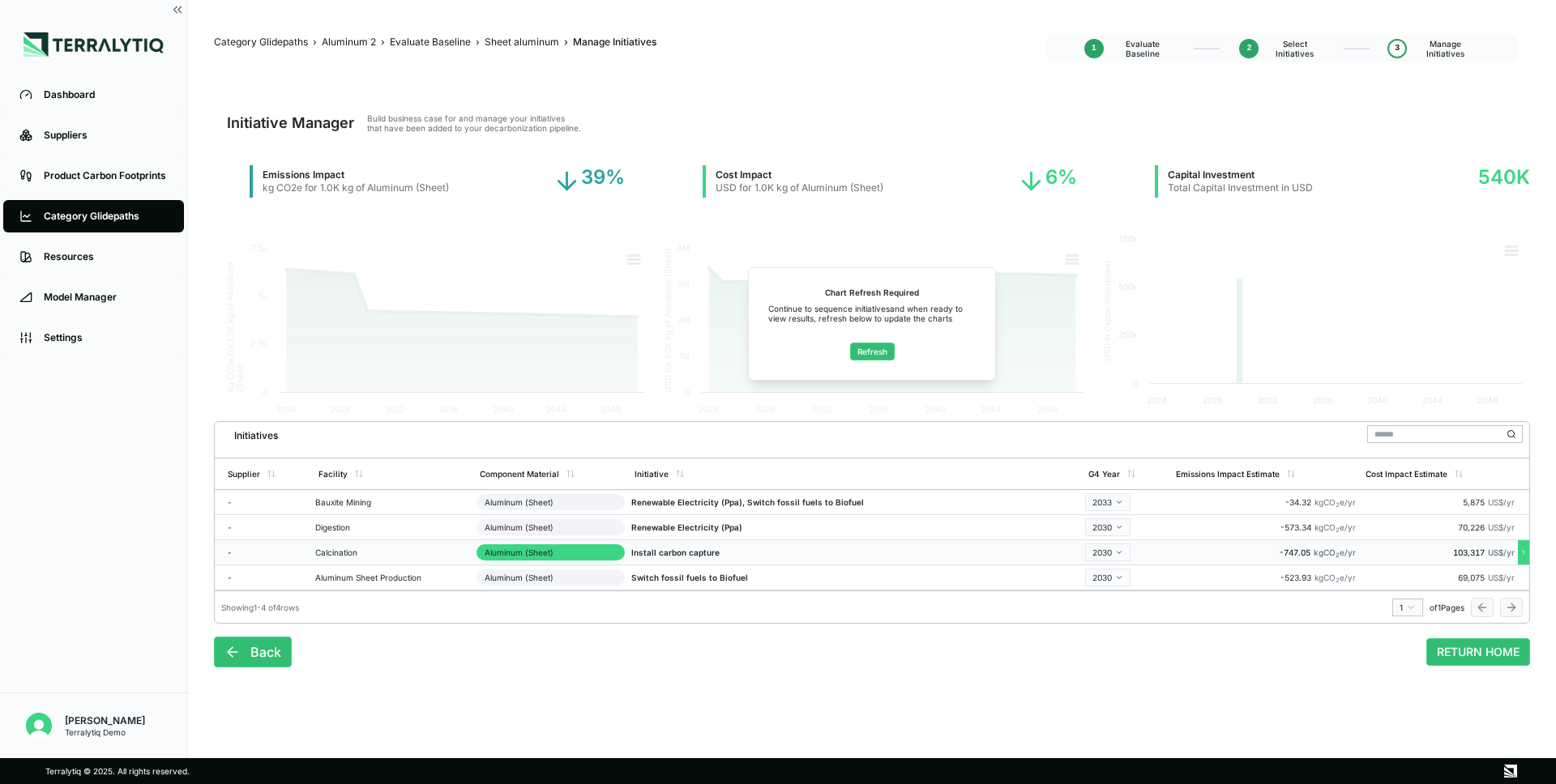
click at [1109, 553] on html "Dashboard Suppliers Product Carbon Footprints Category Glidepaths Resources Mod…" at bounding box center [778, 392] width 1556 height 784
click at [1133, 727] on div "2048" at bounding box center [1138, 728] width 96 height 19
click at [860, 354] on button "Refresh" at bounding box center [872, 352] width 44 height 18
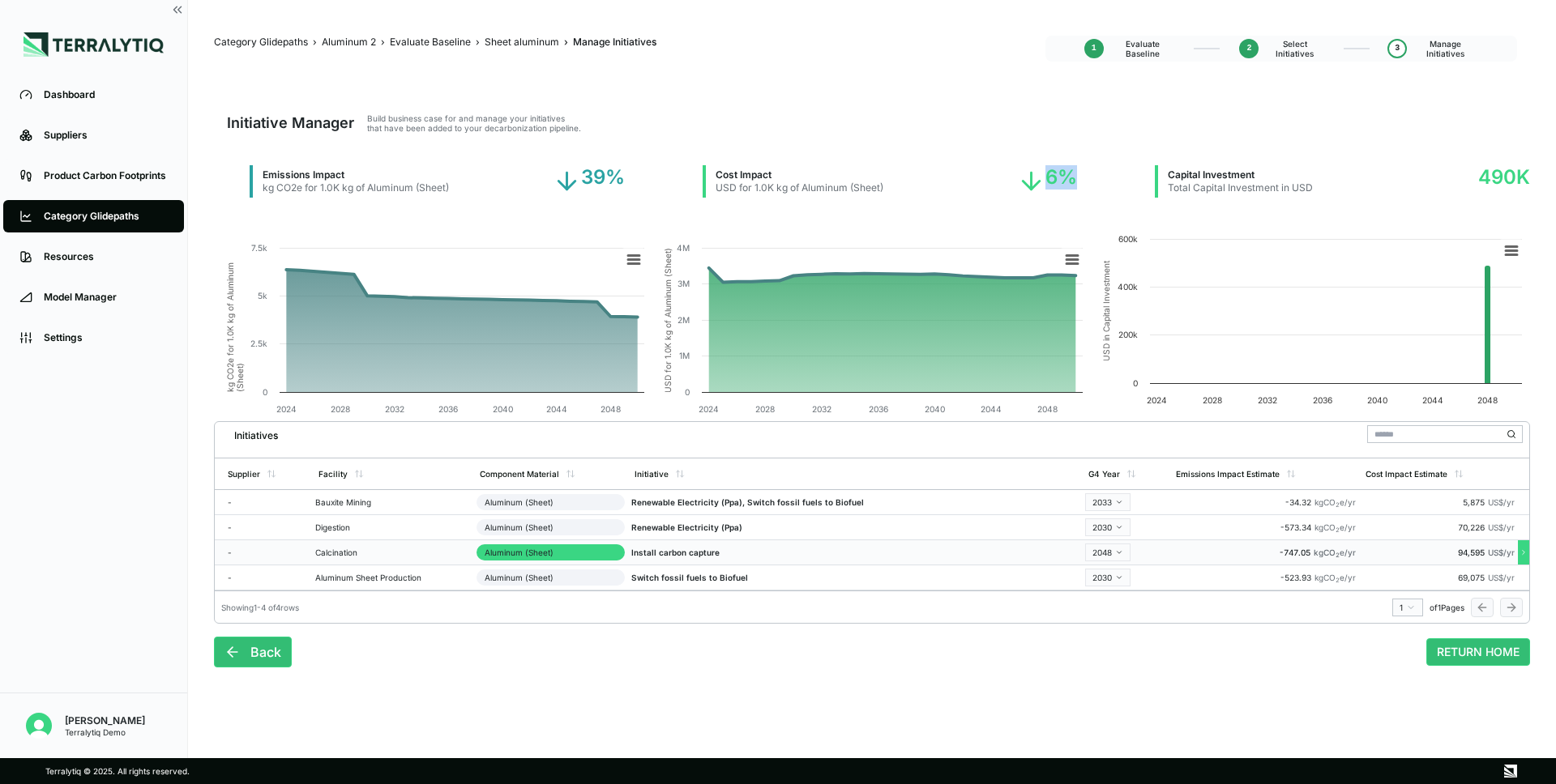
drag, startPoint x: 1047, startPoint y: 180, endPoint x: 1071, endPoint y: 177, distance: 24.2
click at [1071, 177] on div "6%" at bounding box center [1047, 182] width 60 height 33
click at [84, 182] on link "Product Carbon Footprints" at bounding box center [94, 175] width 181 height 33
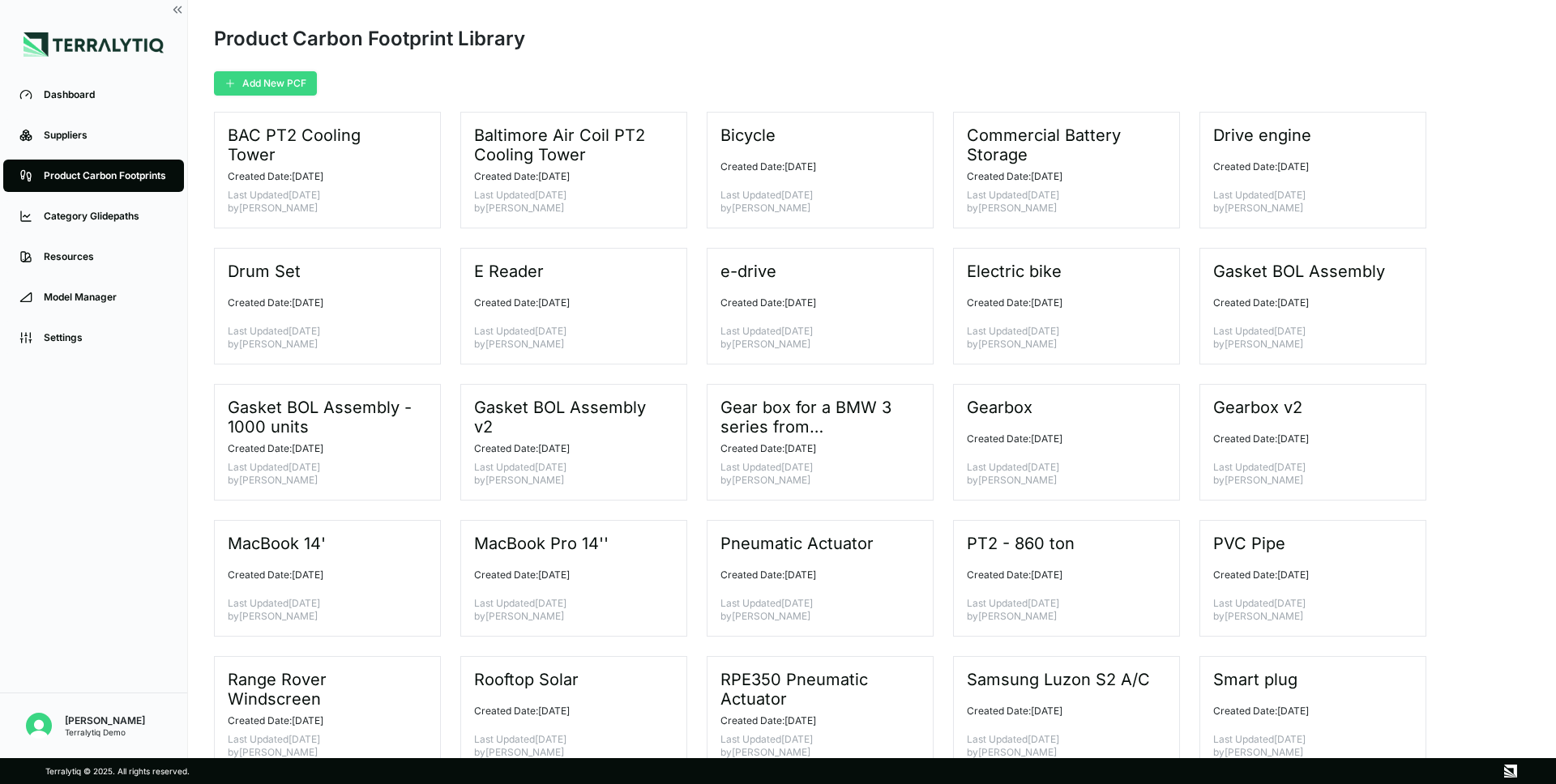
click at [293, 91] on button "Add New PCF" at bounding box center [265, 82] width 103 height 24
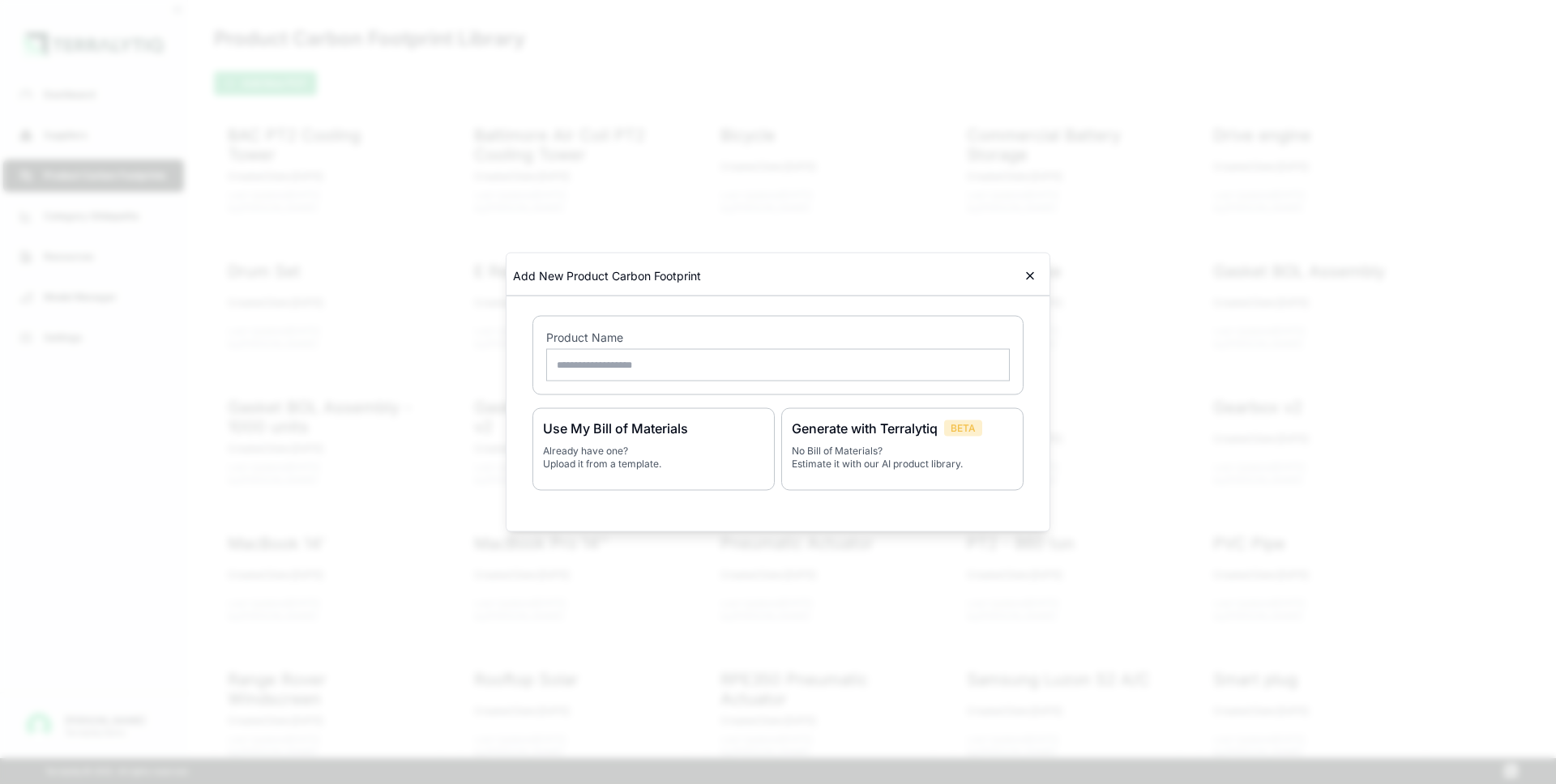
click at [651, 369] on input "text" at bounding box center [777, 365] width 463 height 33
type input "**********"
click at [928, 431] on h3 "Generate with Terralytiq" at bounding box center [865, 429] width 146 height 19
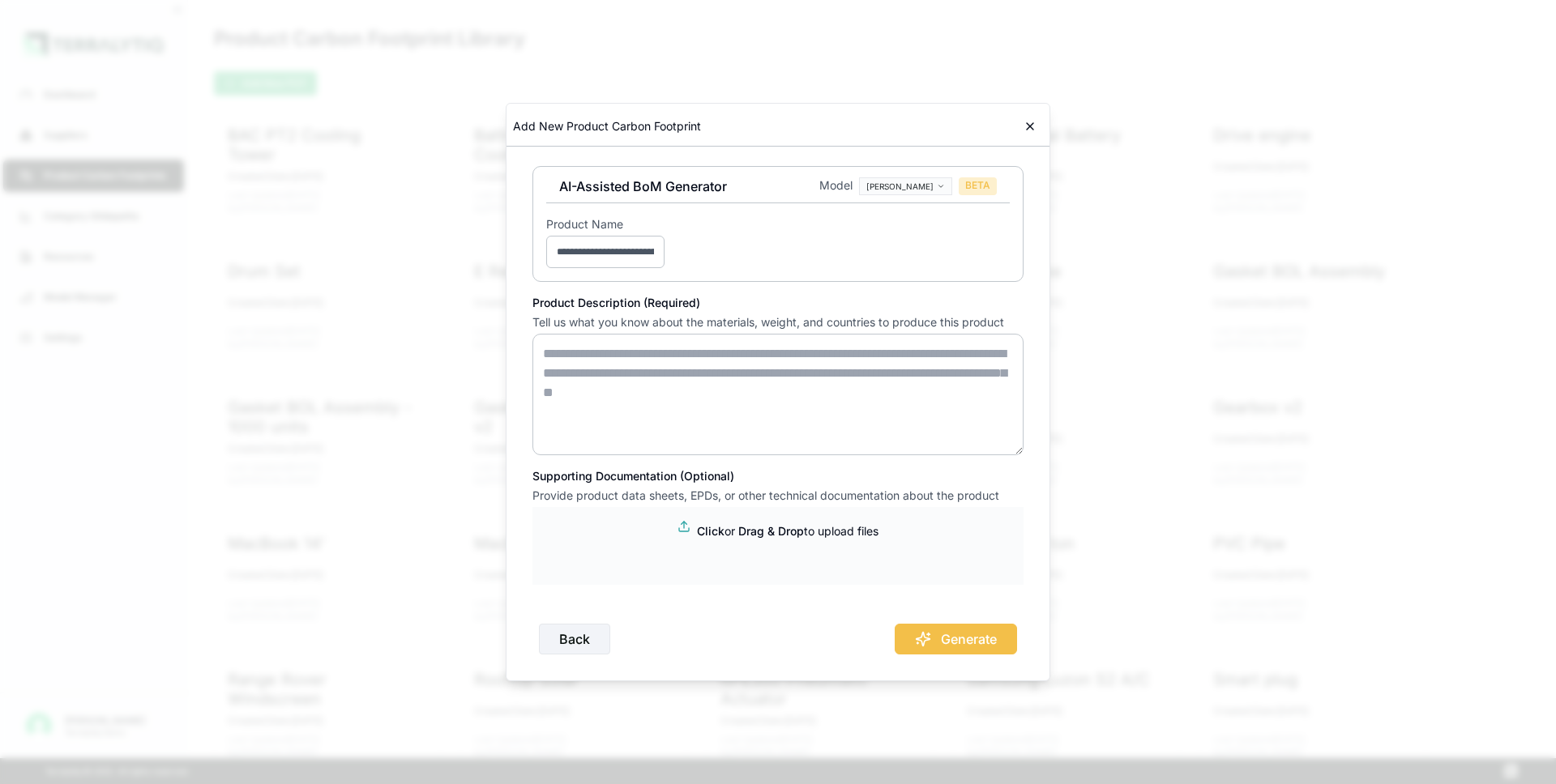
click at [583, 364] on textarea at bounding box center [778, 394] width 491 height 121
click at [933, 189] on body "Dashboard Suppliers Product Carbon Footprints Category Glidepaths Resources Mod…" at bounding box center [778, 392] width 1556 height 784
click at [838, 246] on body "Dashboard Suppliers Product Carbon Footprints Category Glidepaths Resources Mod…" at bounding box center [778, 392] width 1556 height 784
click at [951, 638] on div "Back Generate" at bounding box center [778, 633] width 491 height 43
click at [937, 643] on div "Back Generate" at bounding box center [778, 633] width 491 height 43
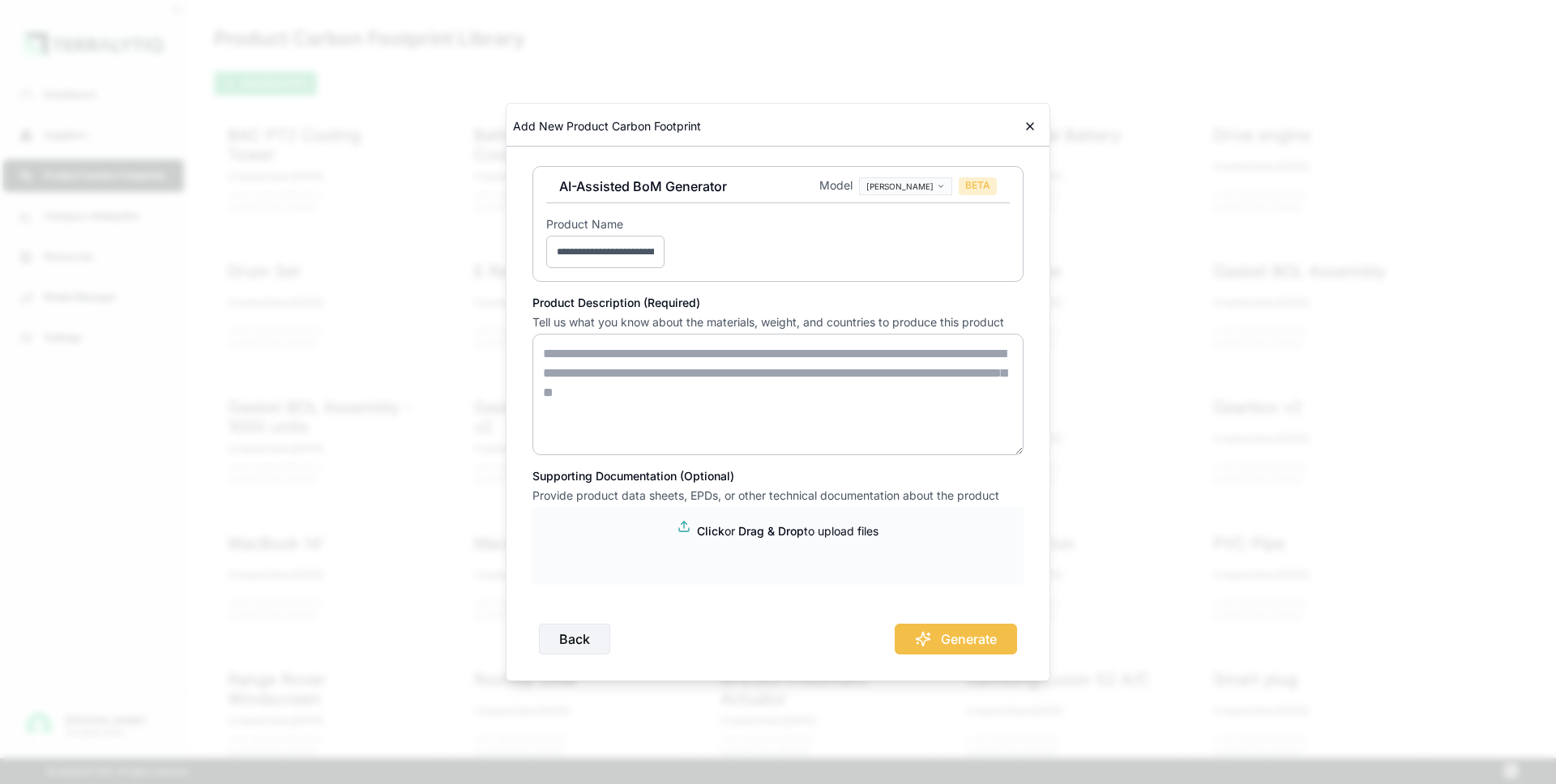
click at [694, 383] on textarea at bounding box center [778, 394] width 491 height 121
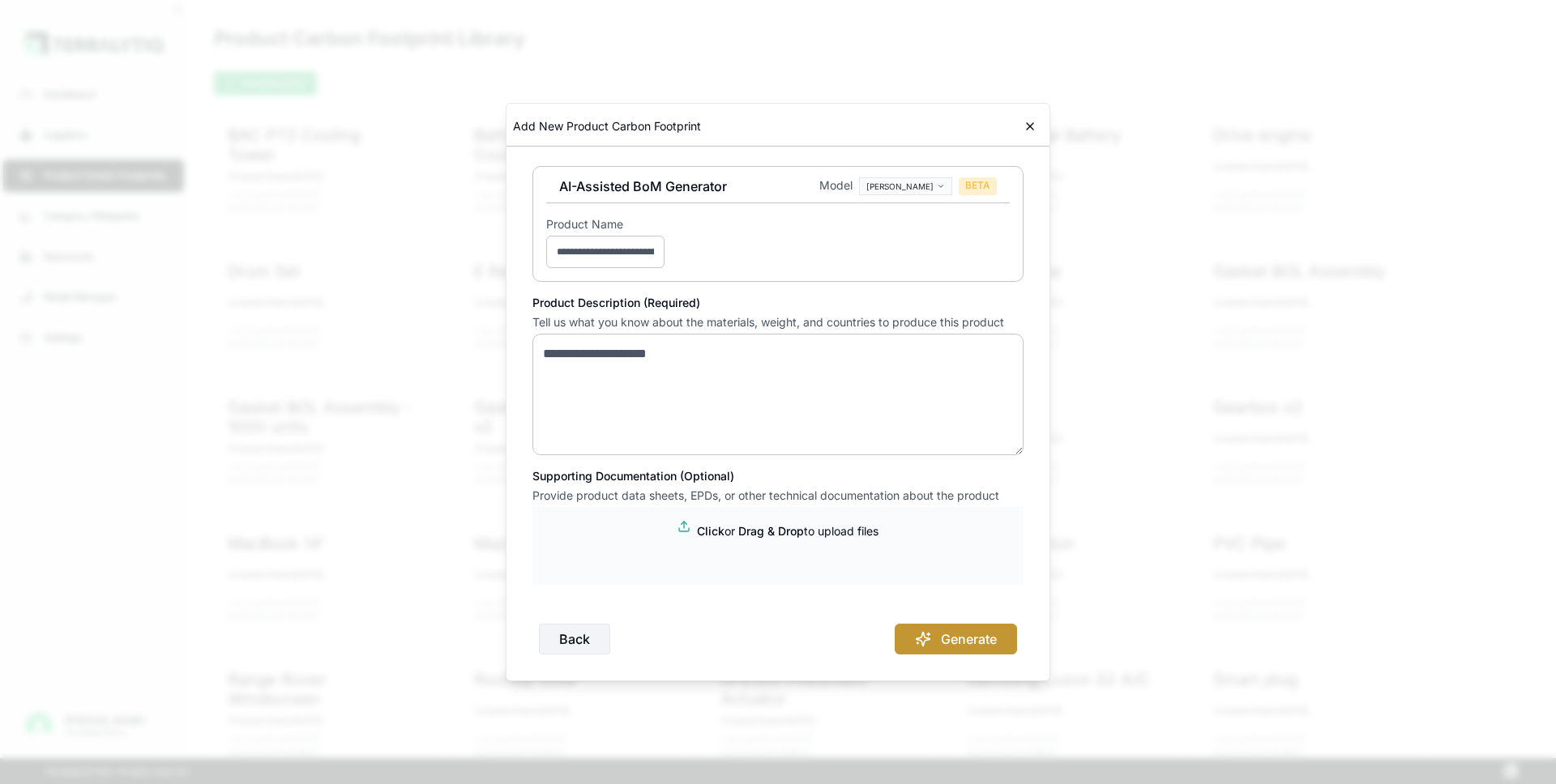
type textarea "**********"
click at [947, 649] on button "Generate" at bounding box center [956, 639] width 122 height 31
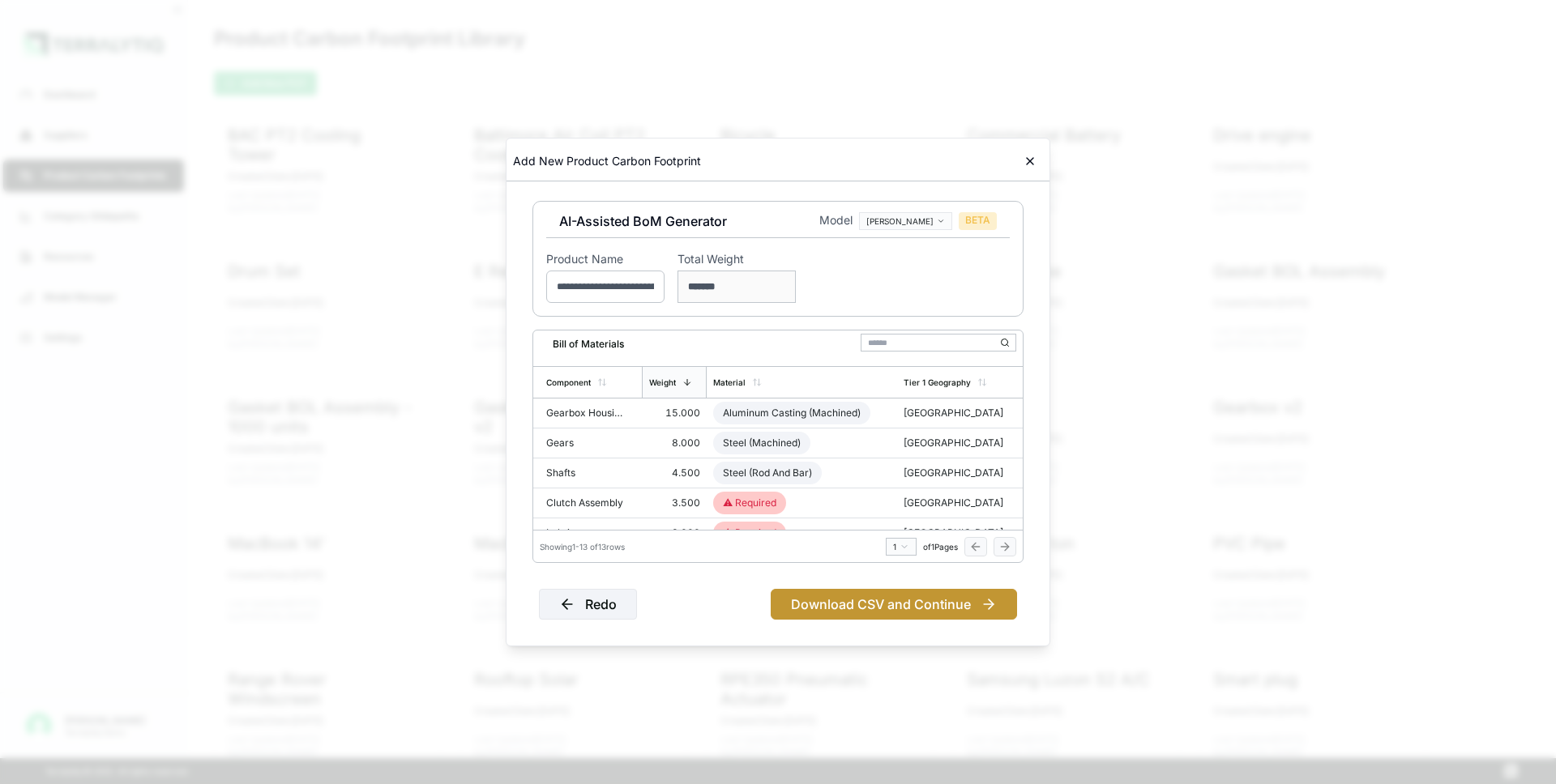
click at [914, 602] on button "Download CSV and Continue" at bounding box center [894, 604] width 246 height 31
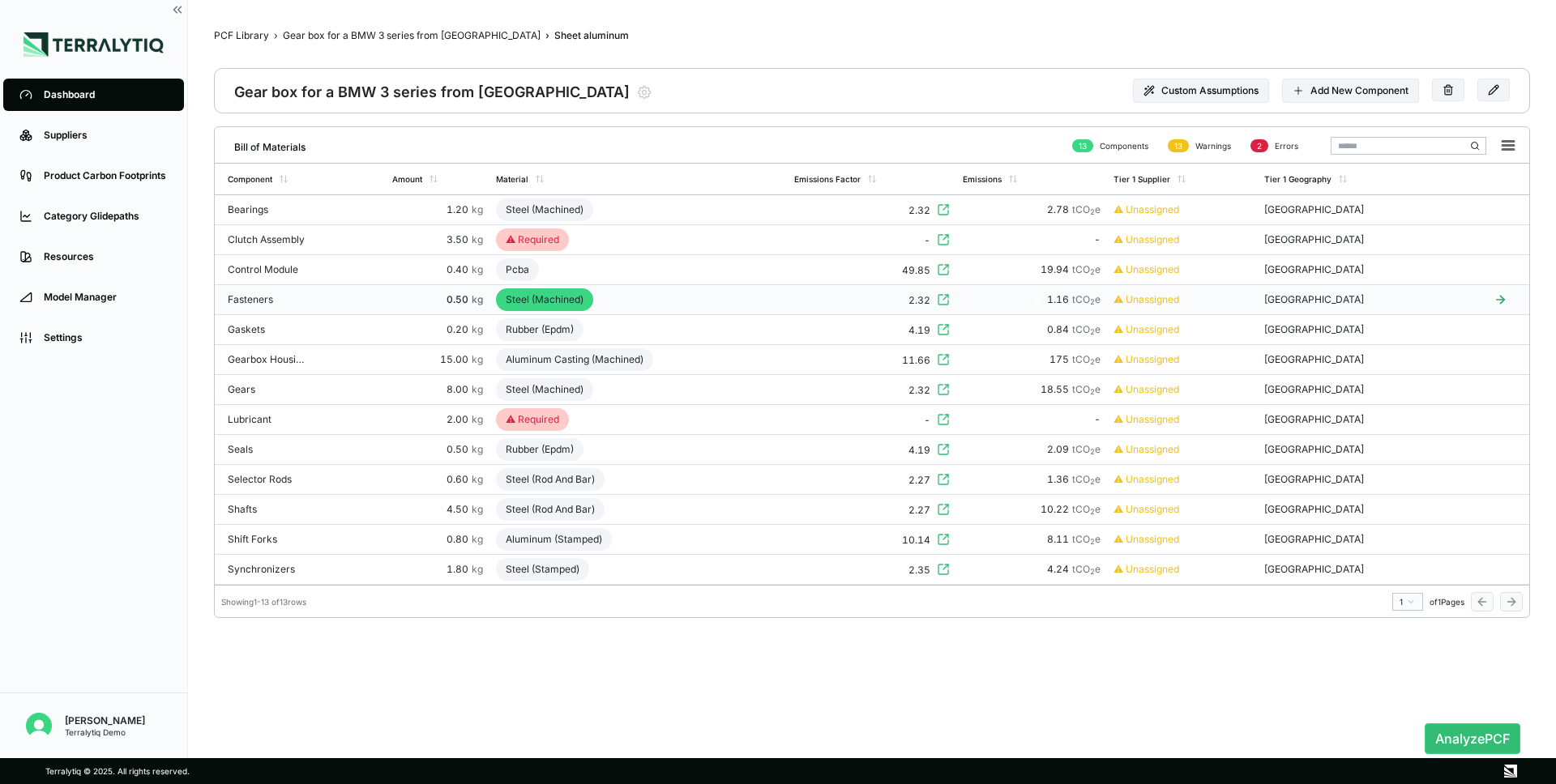
click at [955, 299] on td "2.32" at bounding box center [871, 300] width 167 height 30
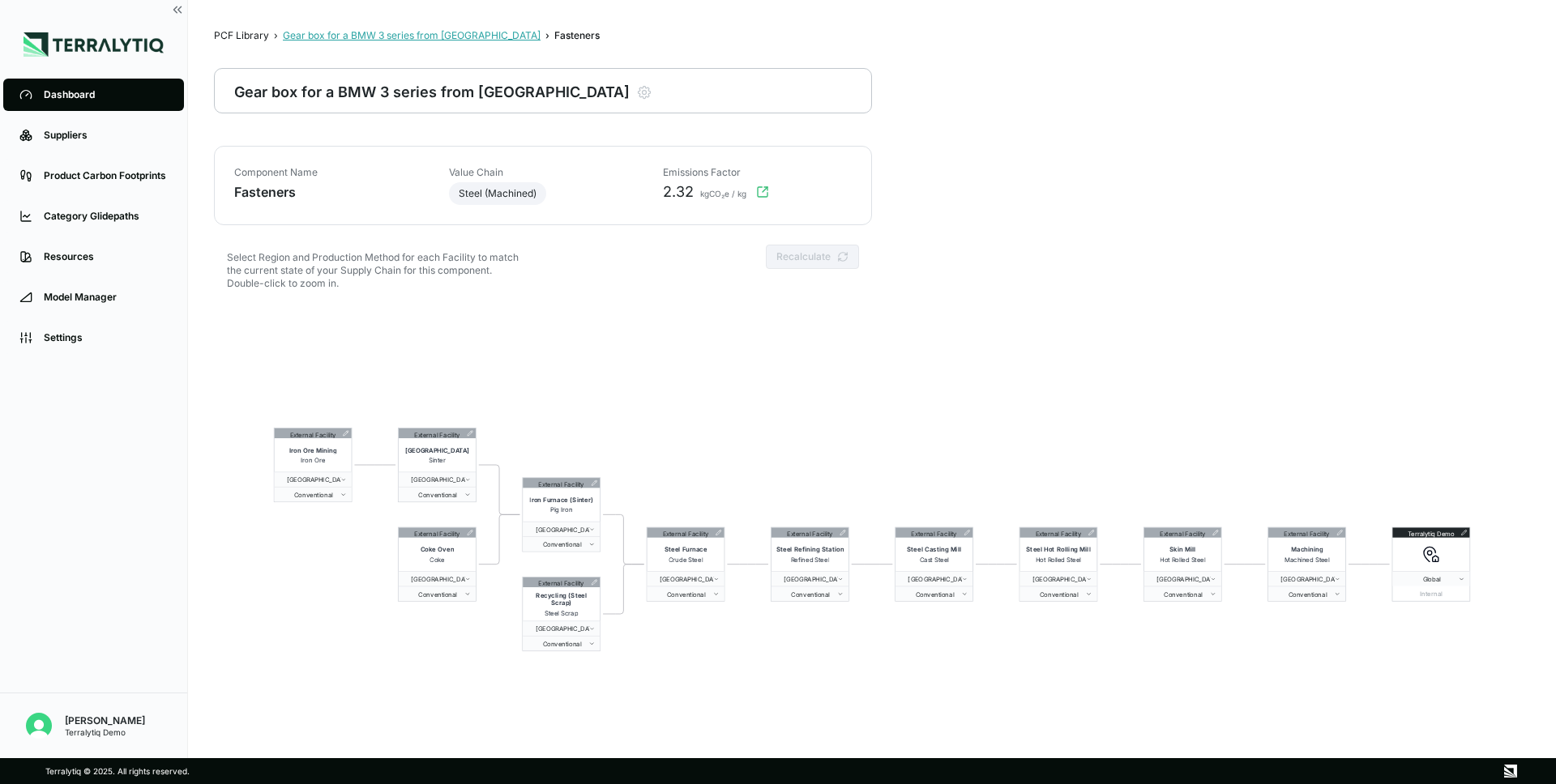
click at [399, 36] on div "Gear box for a BMW 3 series from [GEOGRAPHIC_DATA]" at bounding box center [411, 35] width 258 height 13
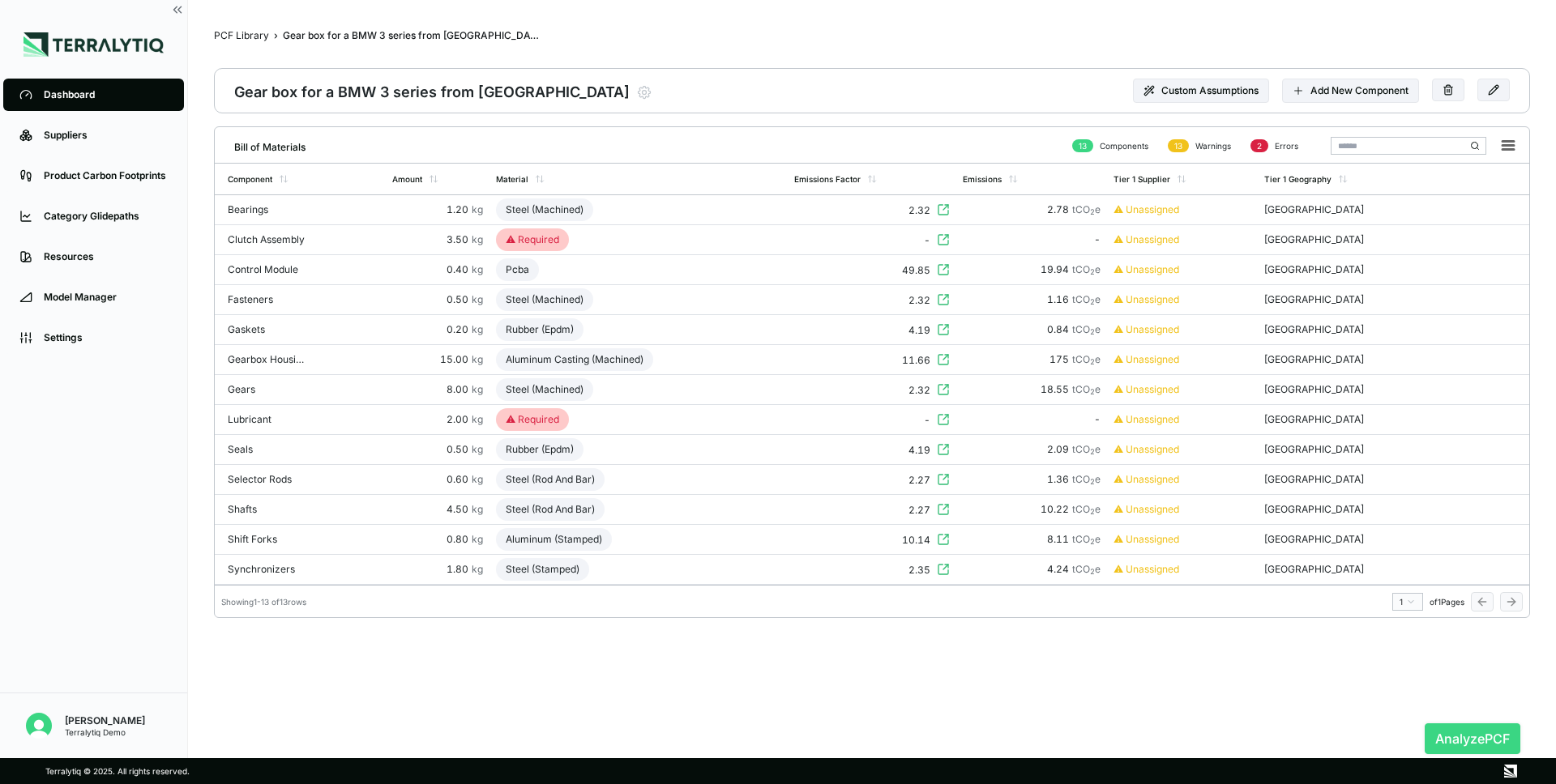
click at [1470, 734] on button "Analyze PCF" at bounding box center [1473, 739] width 96 height 31
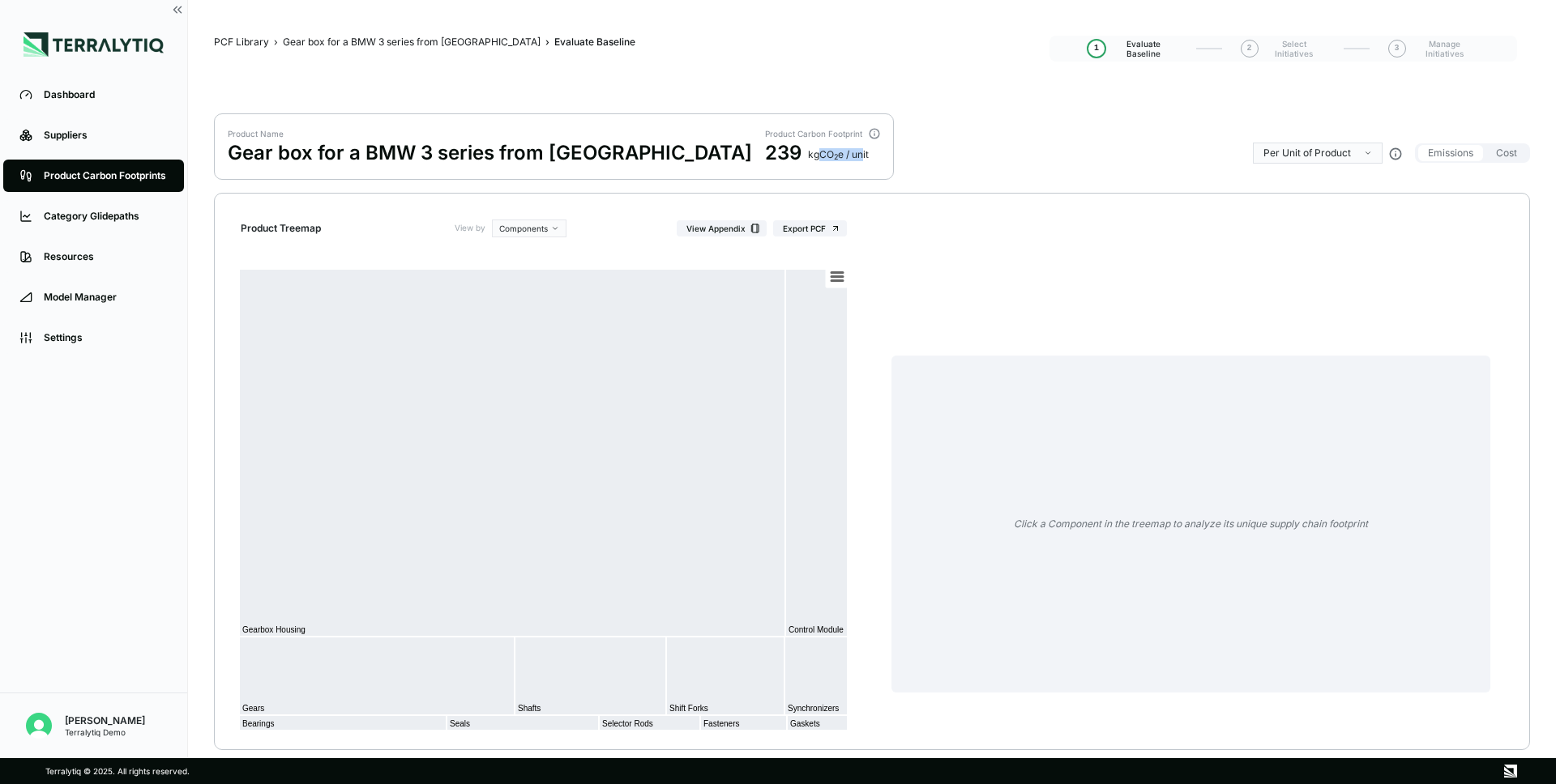
drag, startPoint x: 774, startPoint y: 154, endPoint x: 818, endPoint y: 154, distance: 44.0
click at [818, 154] on div "kg CO 2 e / unit" at bounding box center [838, 154] width 61 height 13
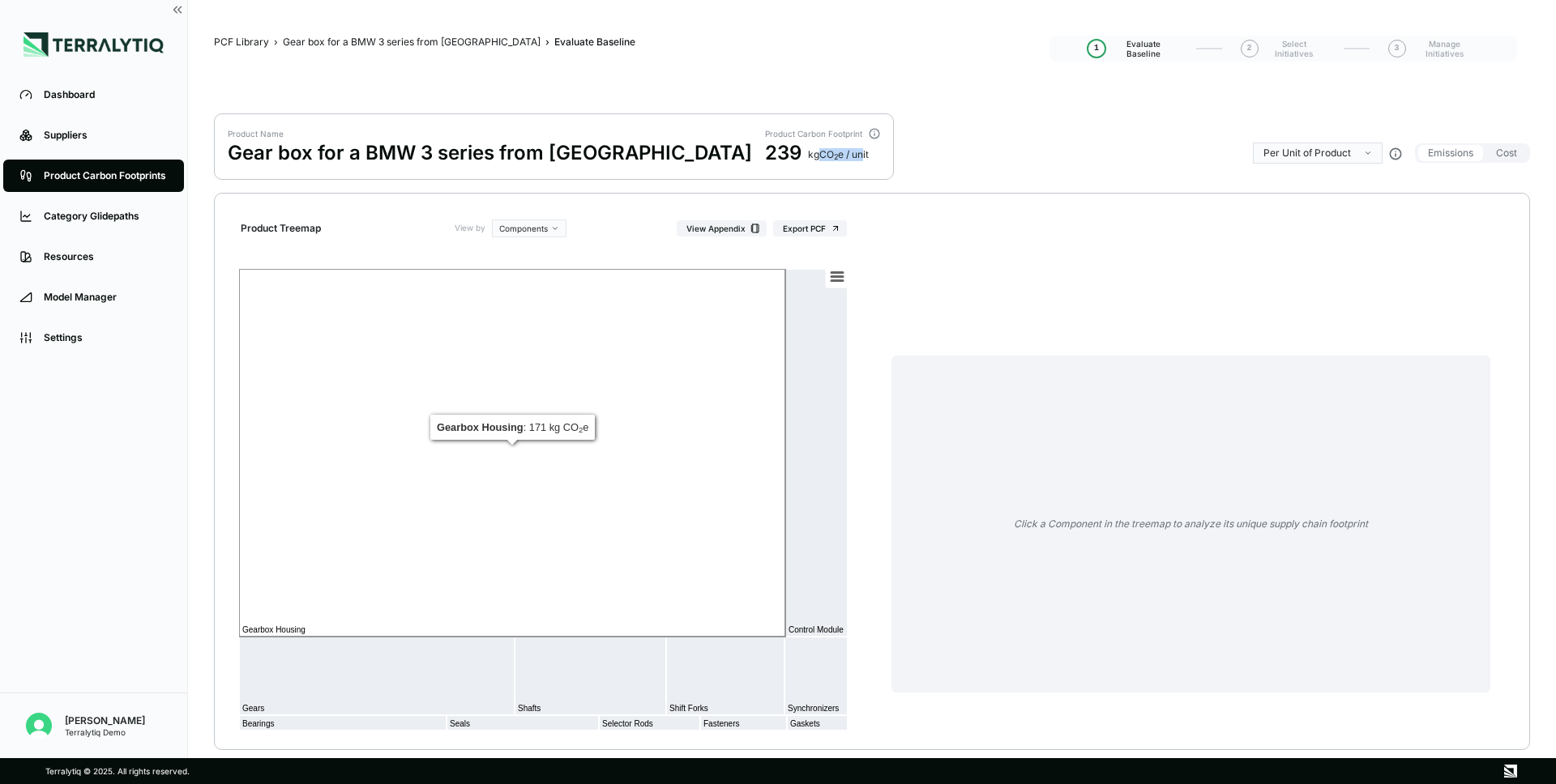
click at [563, 513] on rect at bounding box center [512, 453] width 546 height 368
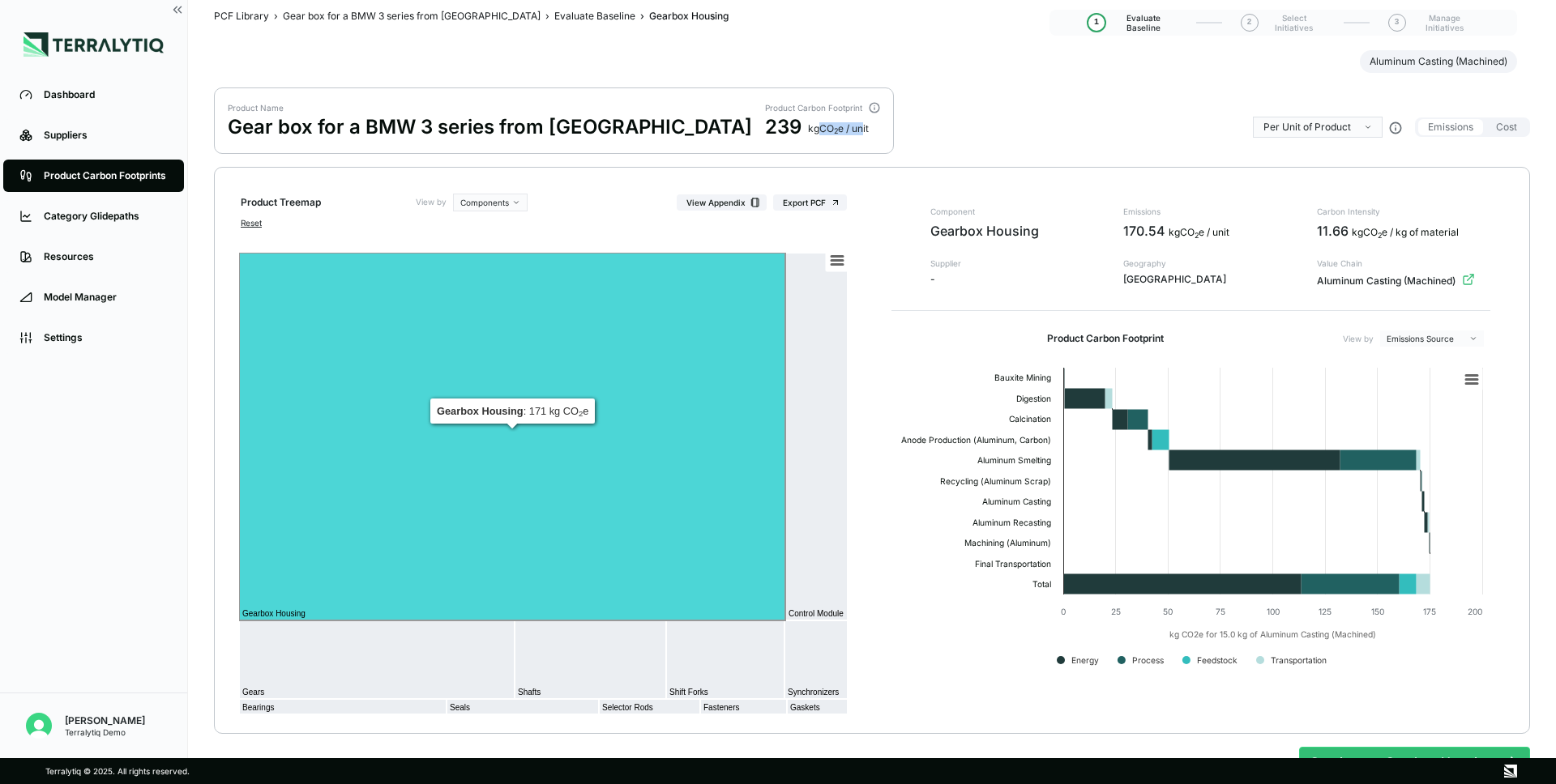
scroll to position [27, 0]
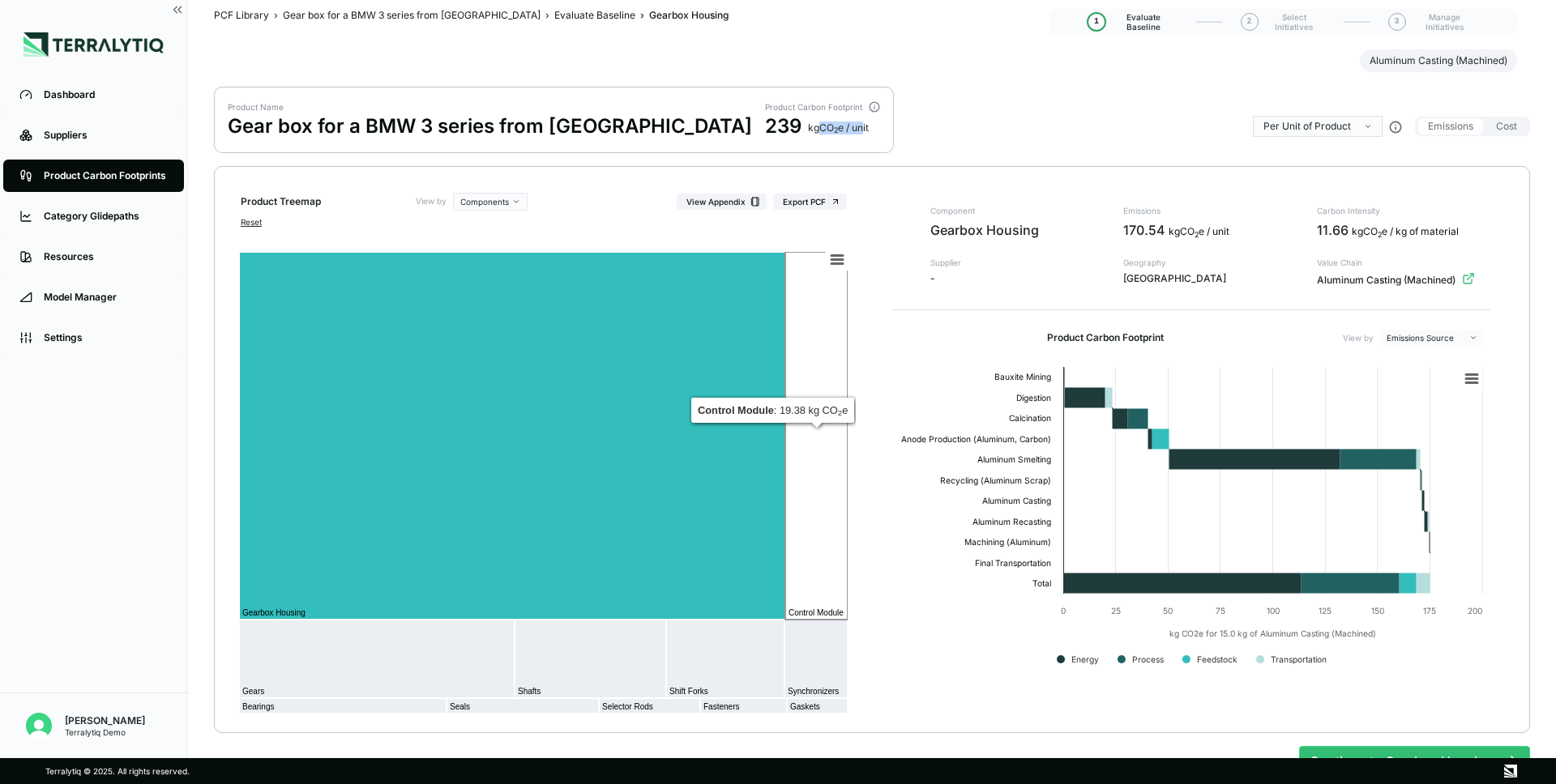
click at [813, 484] on rect at bounding box center [816, 435] width 62 height 368
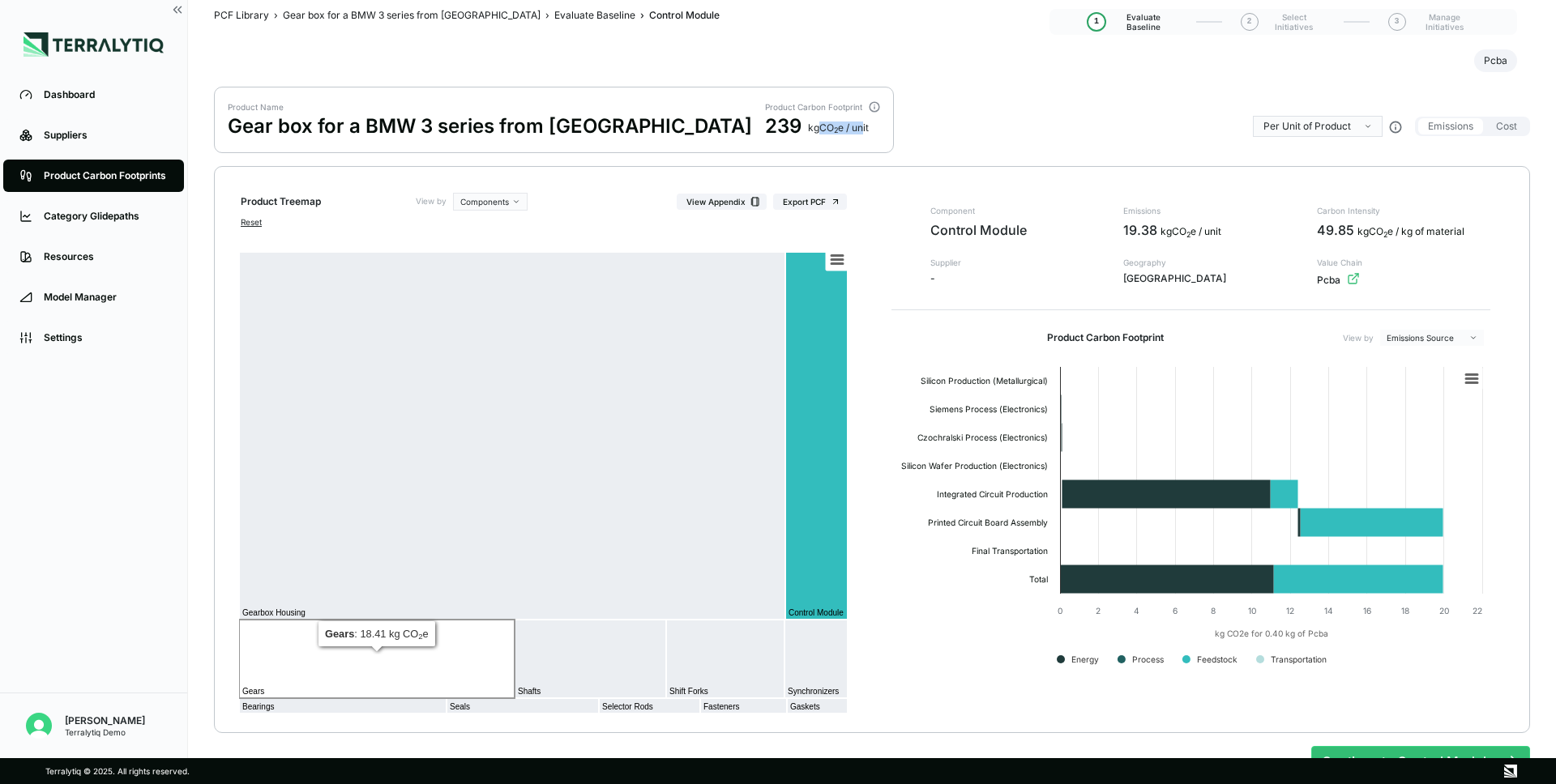
click at [476, 692] on rect at bounding box center [377, 659] width 276 height 79
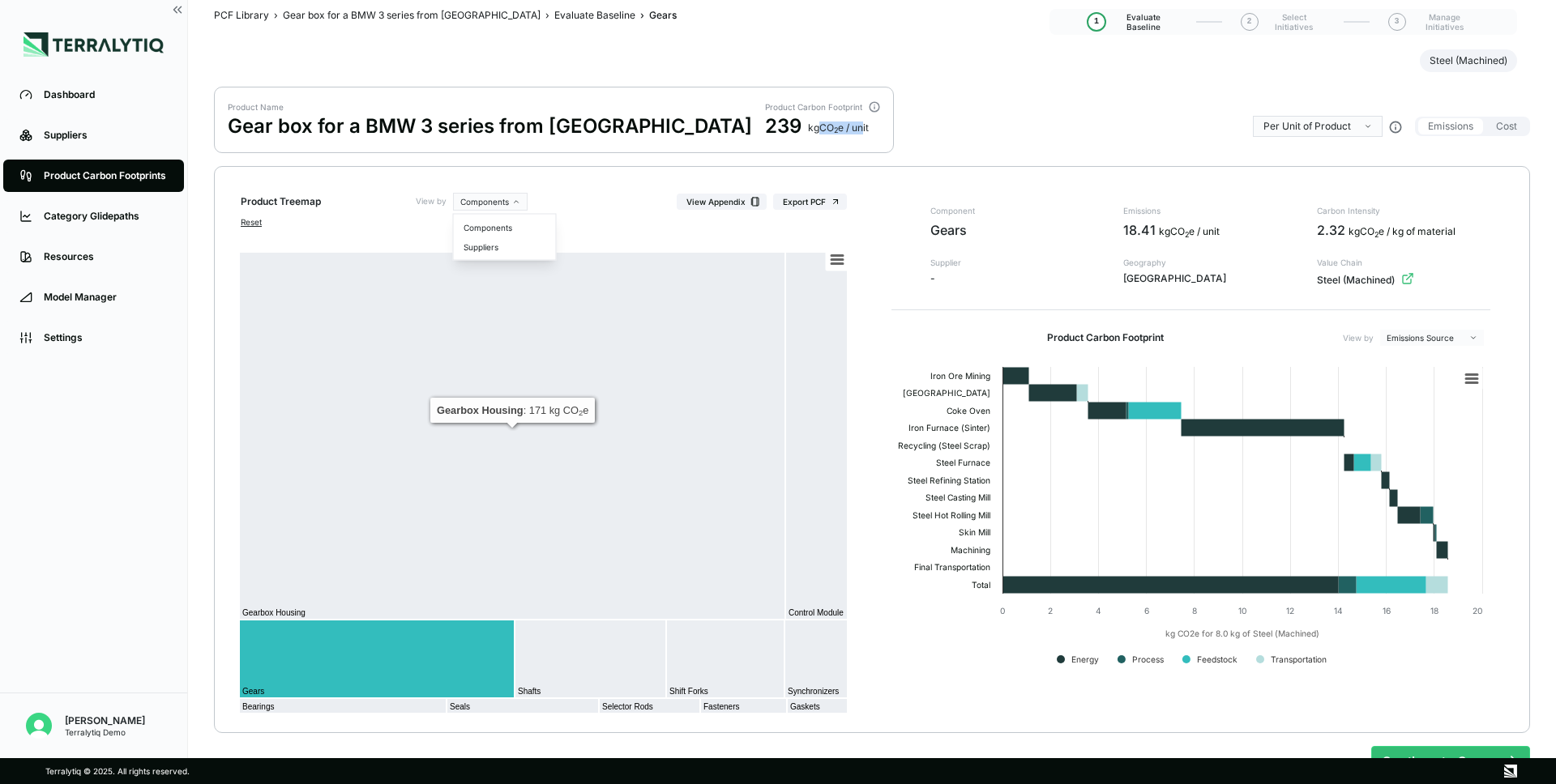
click at [477, 195] on html "Dashboard Suppliers Product Carbon Footprints Category Glidepaths Resources Mod…" at bounding box center [778, 392] width 1556 height 784
drag, startPoint x: 485, startPoint y: 252, endPoint x: 479, endPoint y: 241, distance: 12.5
click at [479, 241] on div "Suppliers" at bounding box center [505, 247] width 96 height 19
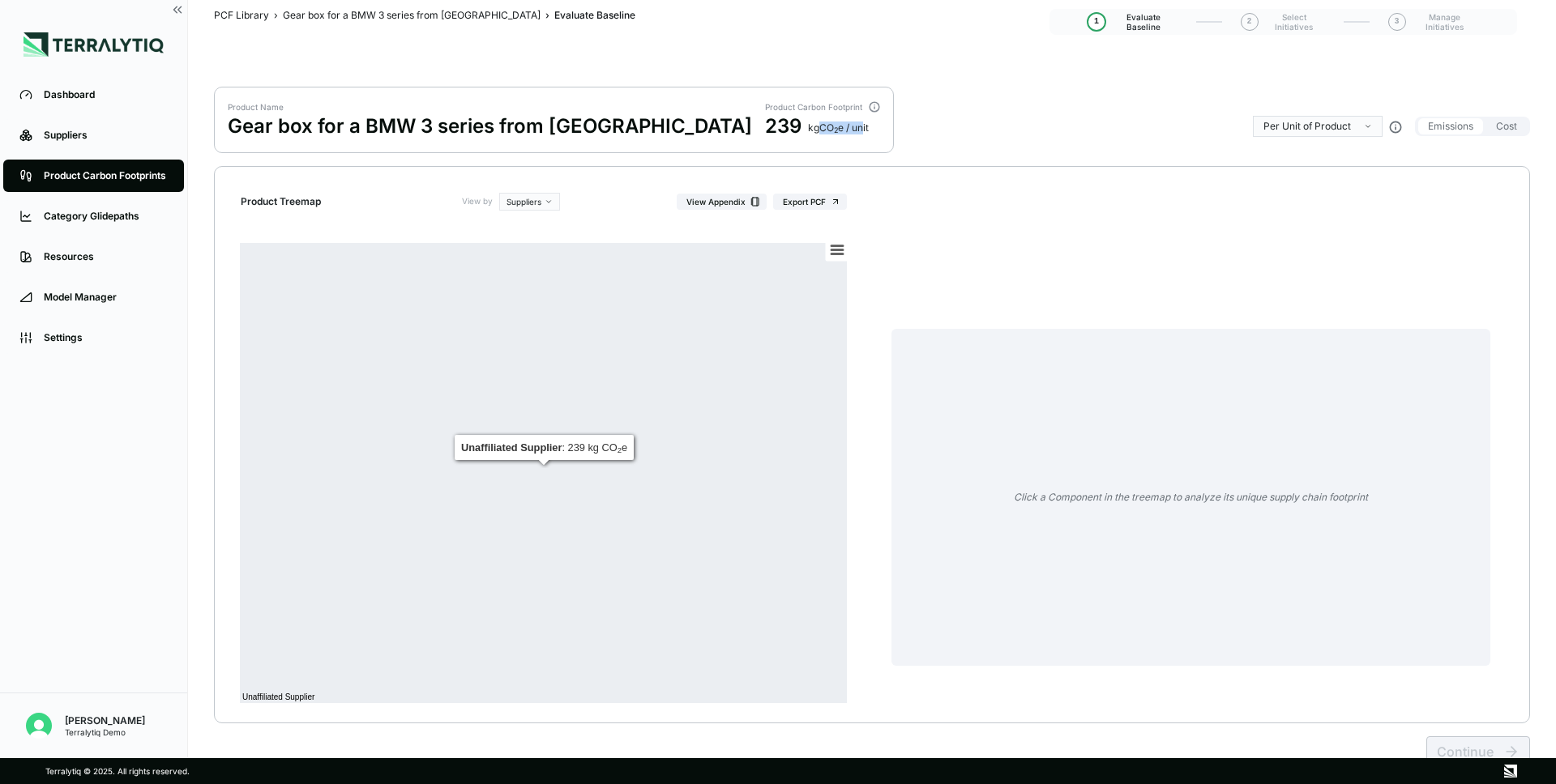
click at [534, 204] on html "Dashboard Suppliers Product Carbon Footprints Category Glidepaths Resources Mod…" at bounding box center [778, 392] width 1556 height 784
click at [534, 232] on div "Components" at bounding box center [550, 228] width 96 height 19
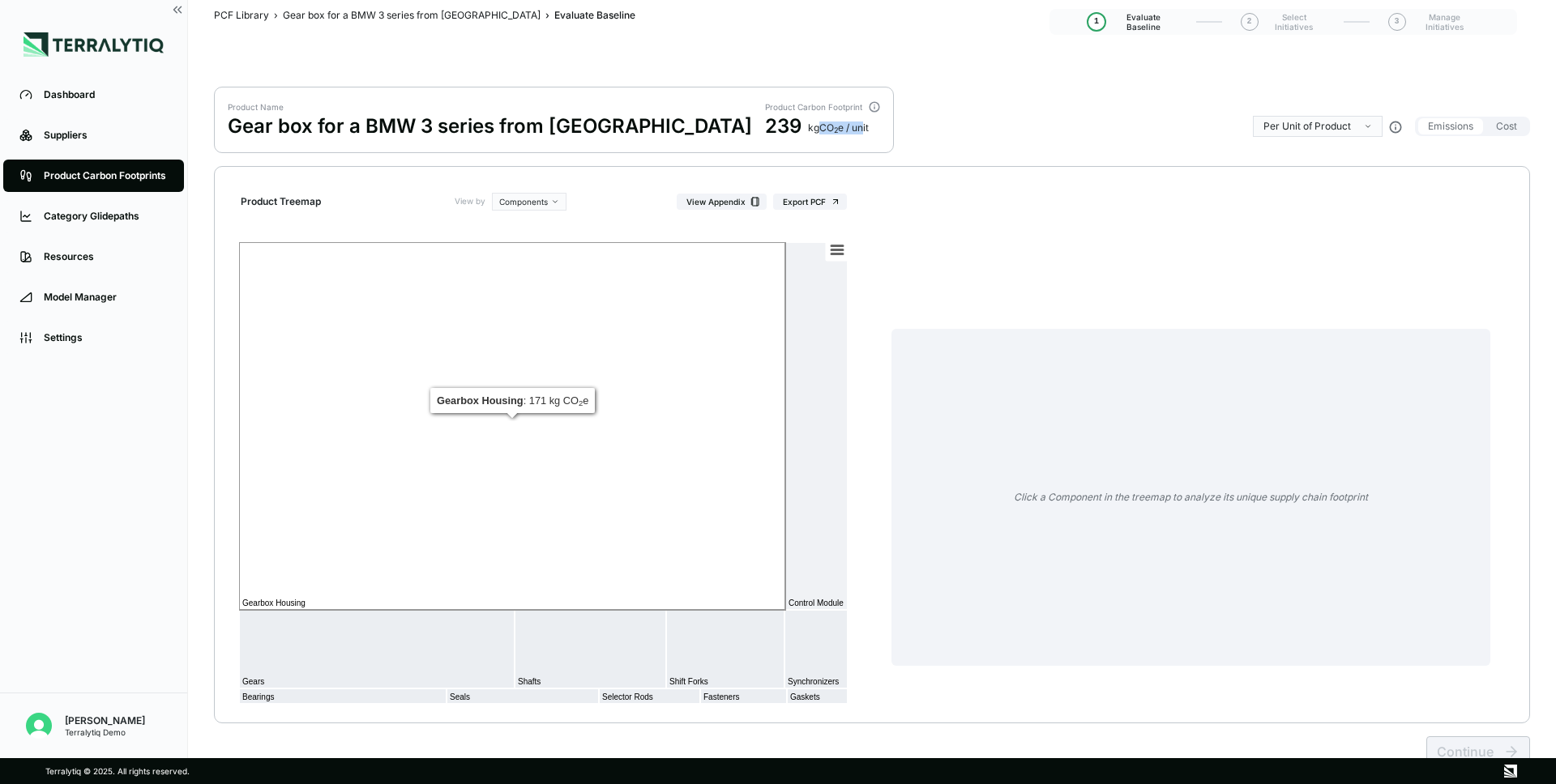
click at [743, 445] on rect at bounding box center [512, 425] width 546 height 368
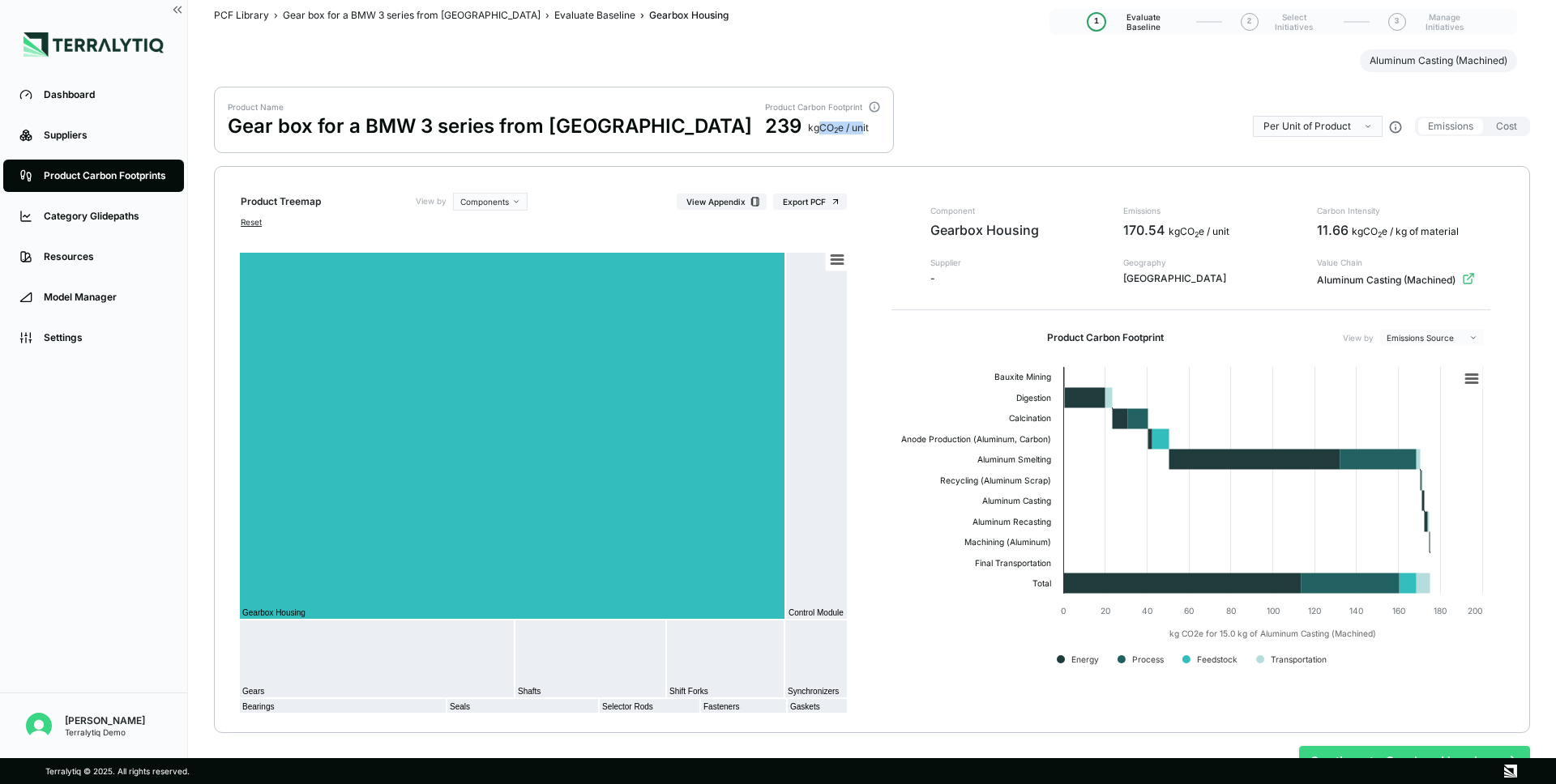
click at [1437, 747] on button "Continue to Gearbox Housing" at bounding box center [1414, 761] width 231 height 31
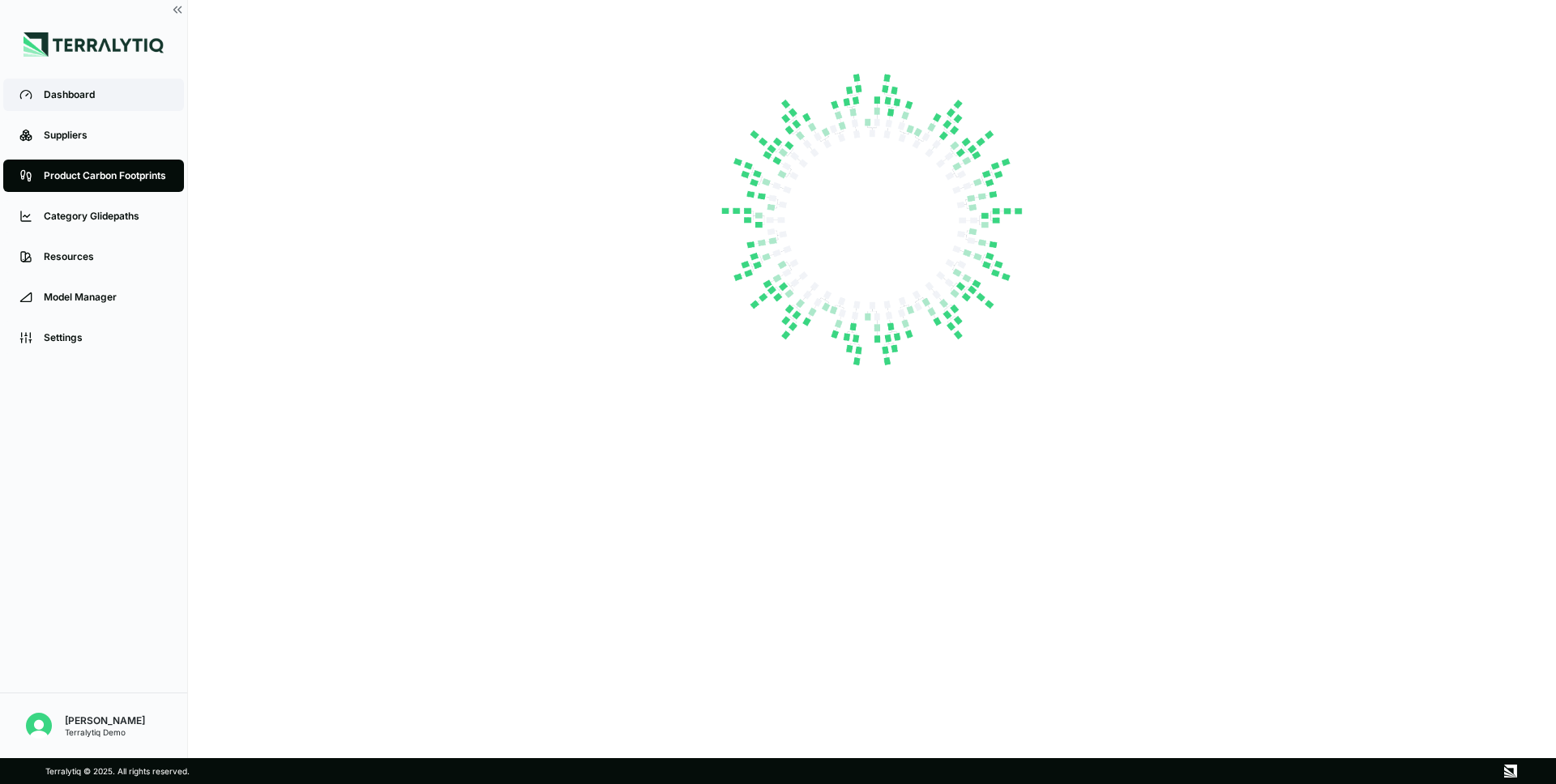
click at [70, 97] on div "Dashboard" at bounding box center [105, 95] width 124 height 13
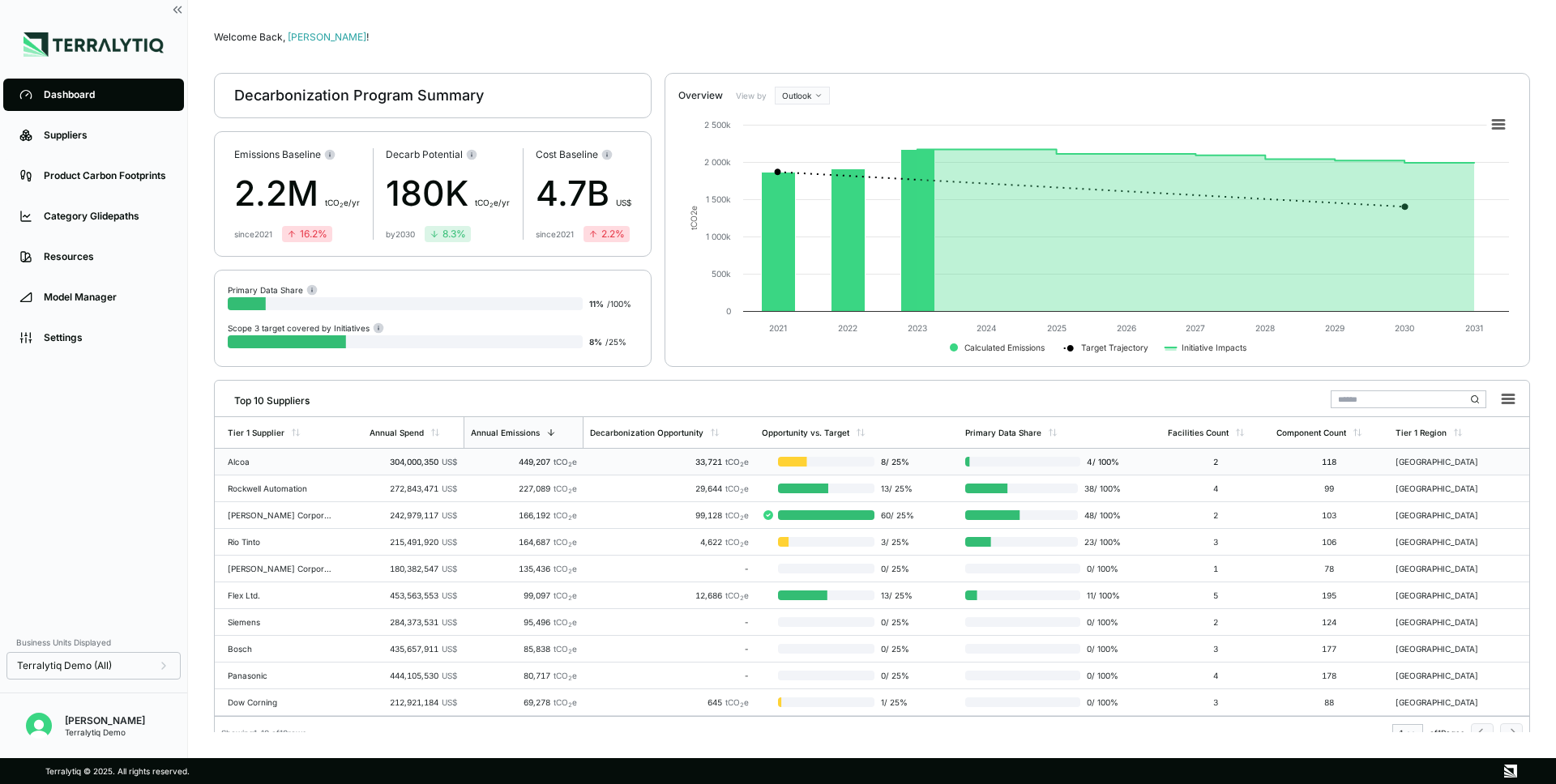
click at [309, 462] on div "Alcoa" at bounding box center [279, 462] width 104 height 10
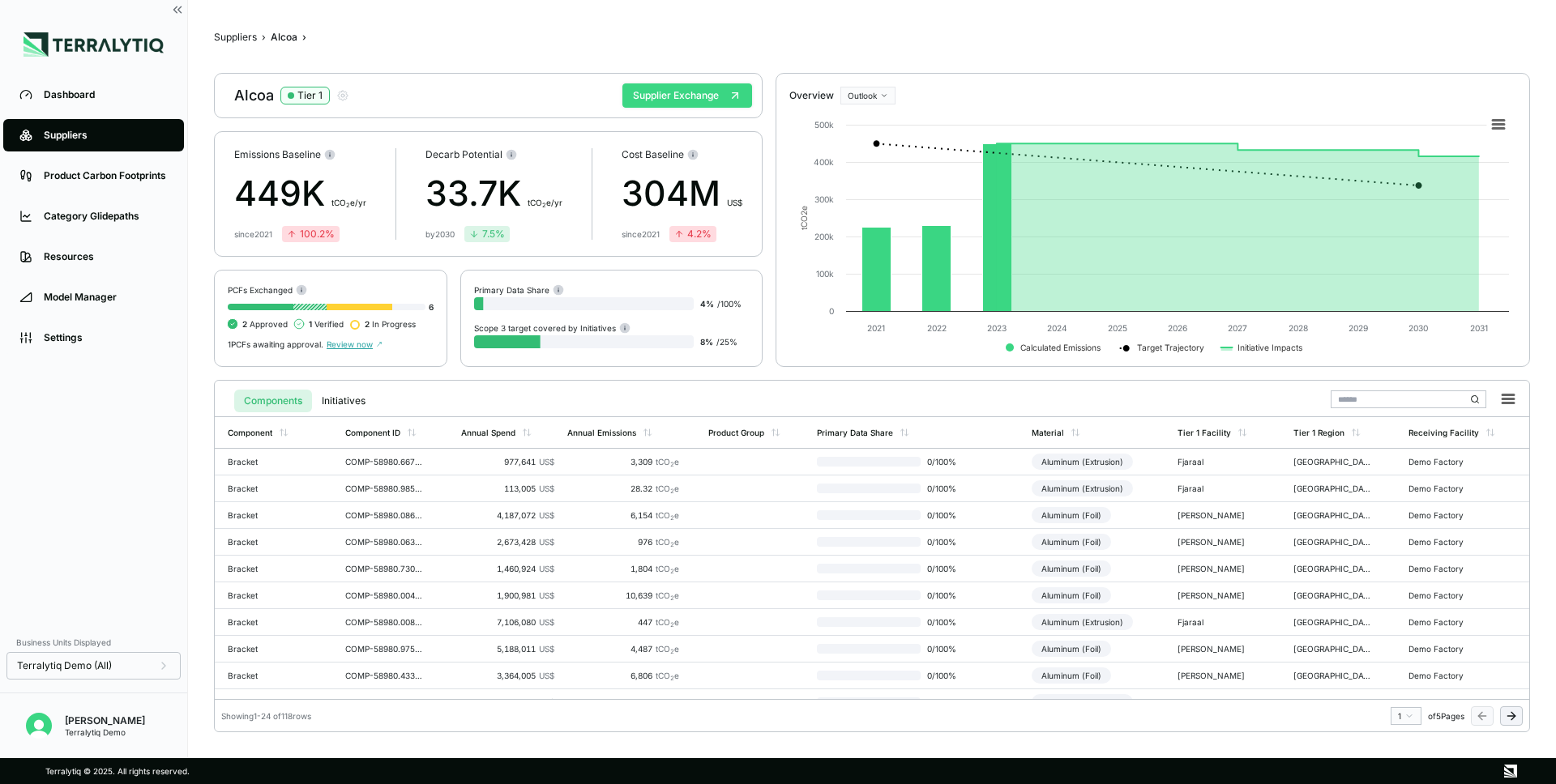
click at [675, 101] on button "Supplier Exchange" at bounding box center [687, 95] width 129 height 24
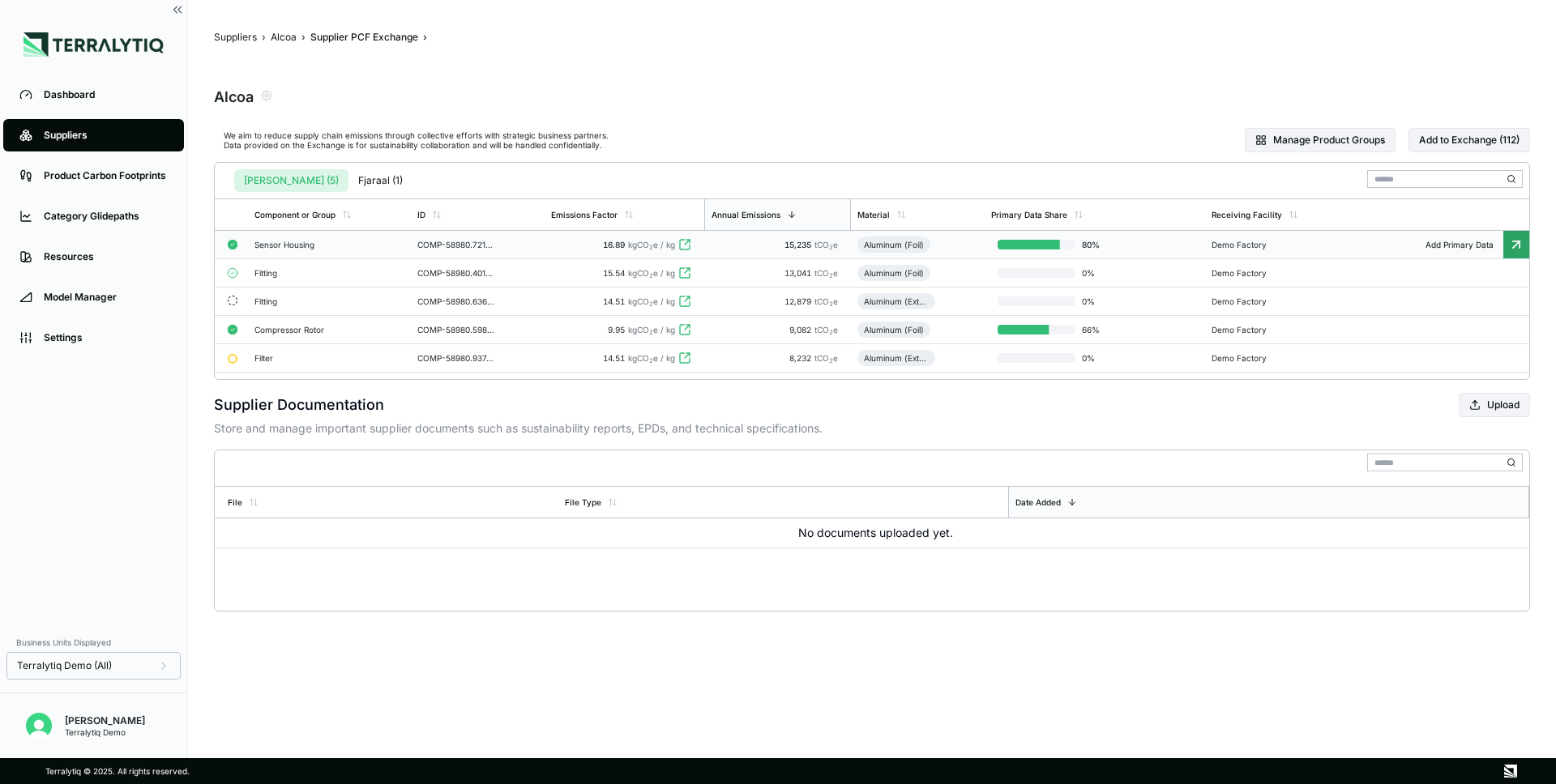
click at [346, 253] on td "Sensor Housing" at bounding box center [330, 245] width 163 height 28
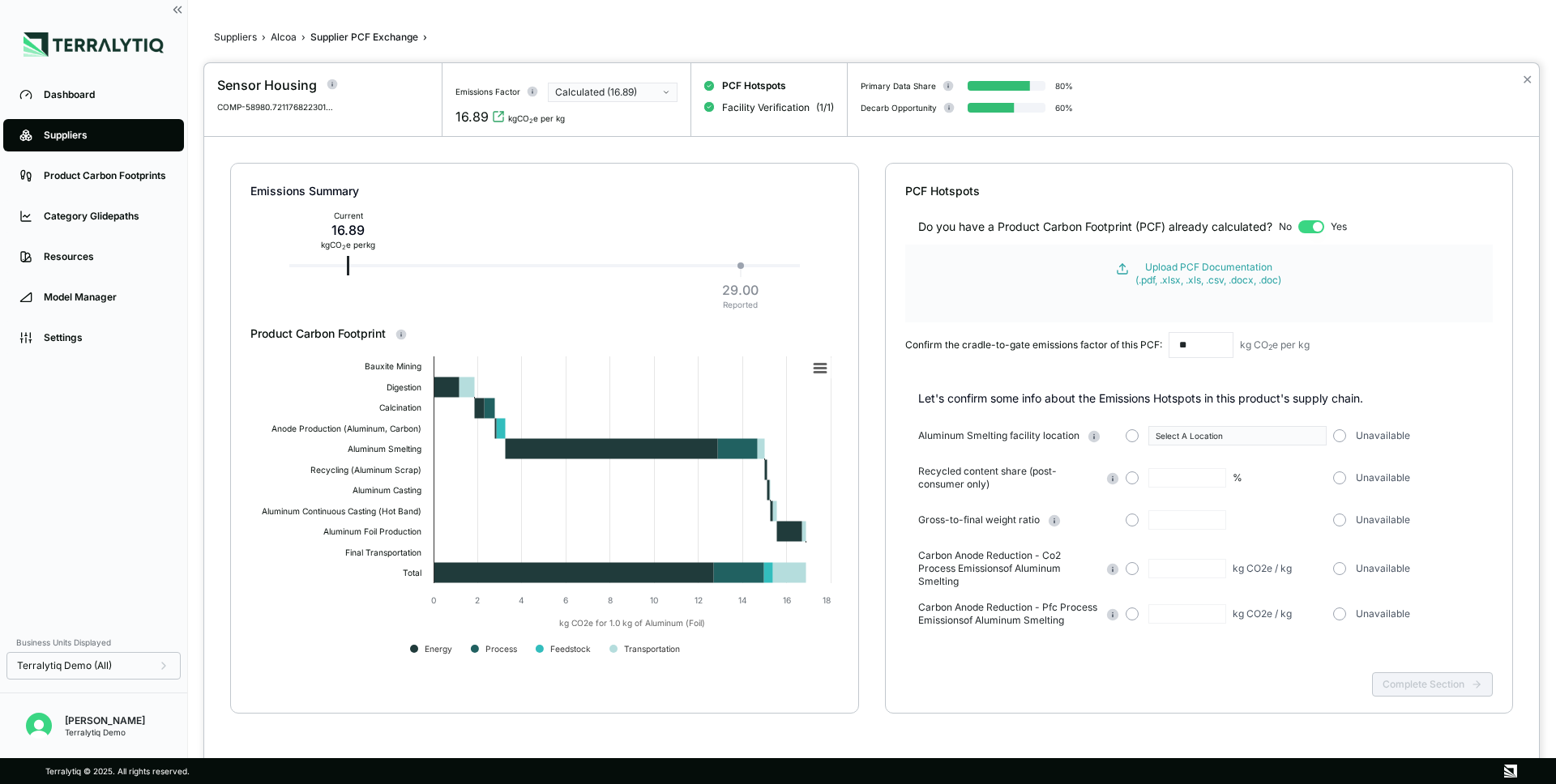
scroll to position [16, 0]
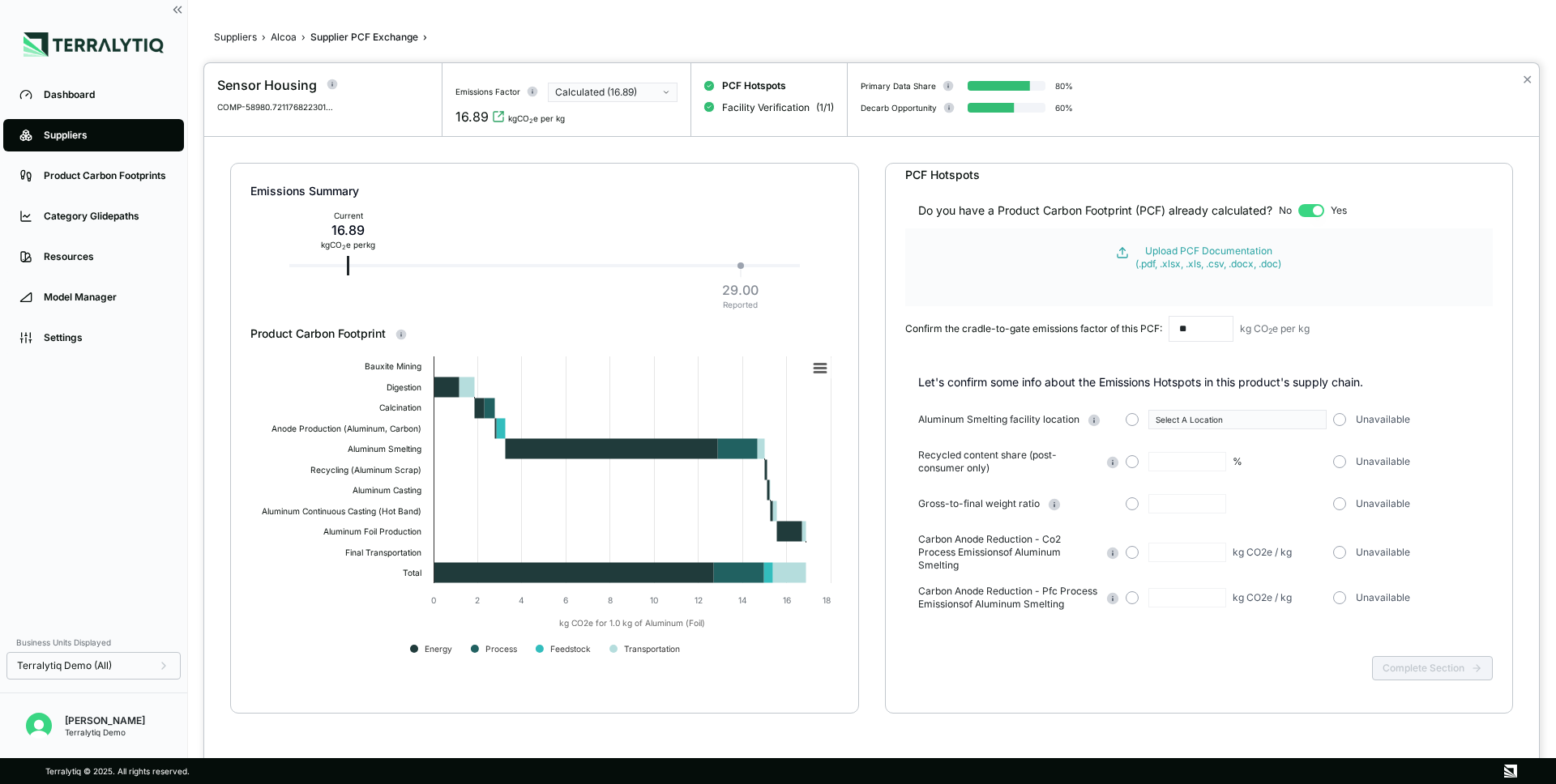
click at [1309, 209] on button "button" at bounding box center [1311, 210] width 26 height 13
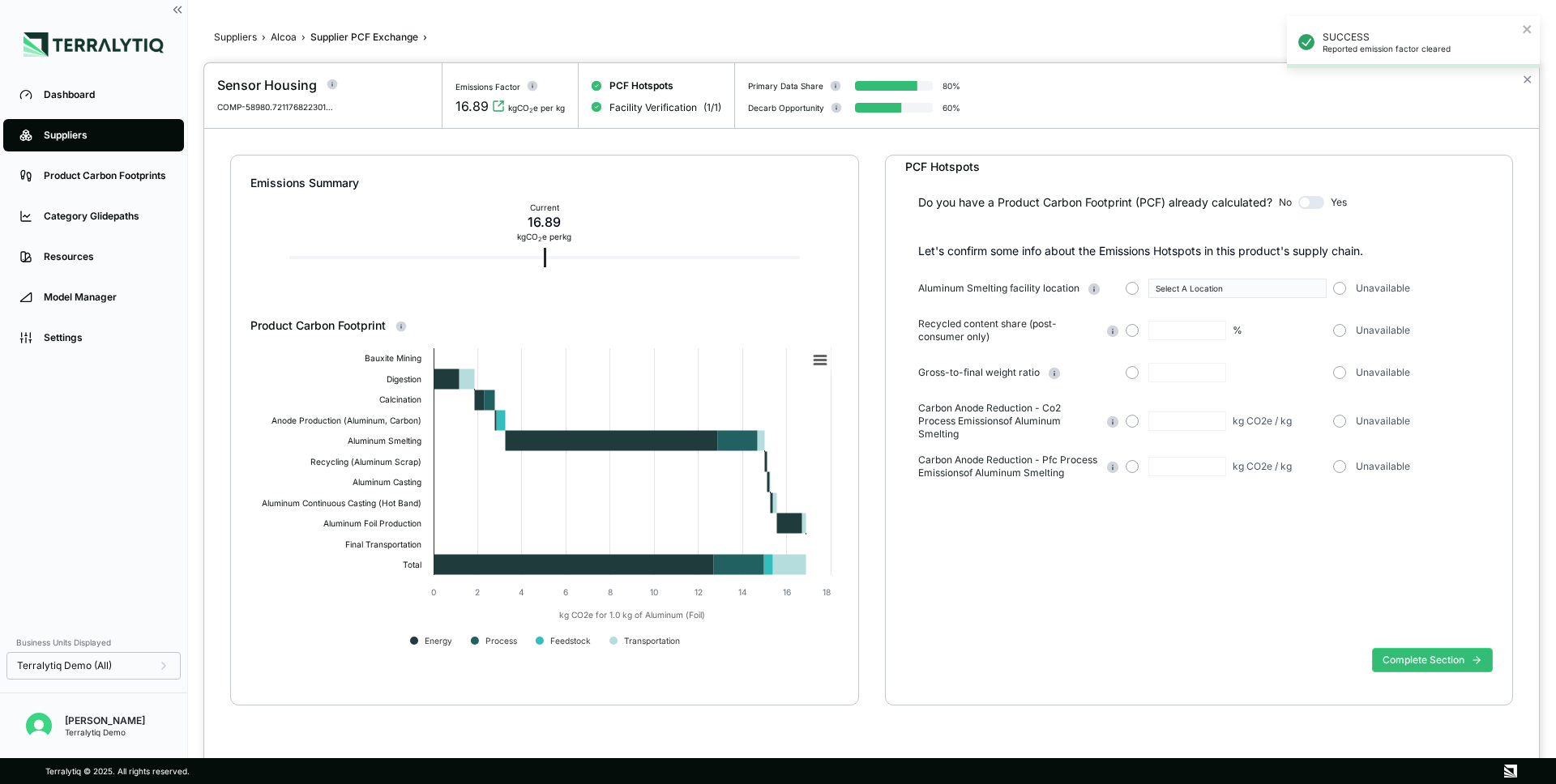
click at [1313, 203] on button "button" at bounding box center [1311, 202] width 26 height 13
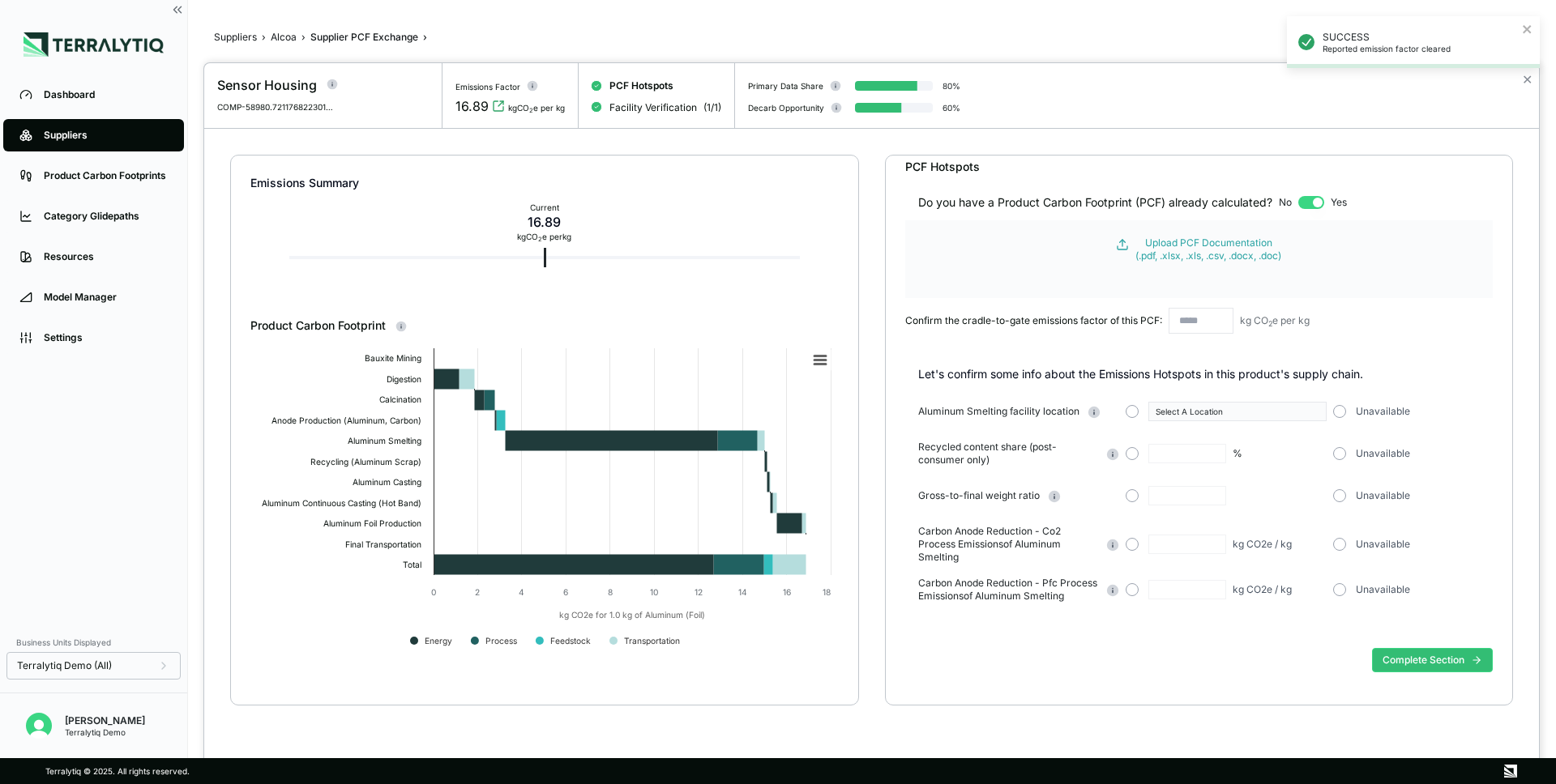
click at [1219, 323] on input "text" at bounding box center [1201, 321] width 65 height 26
type input "**"
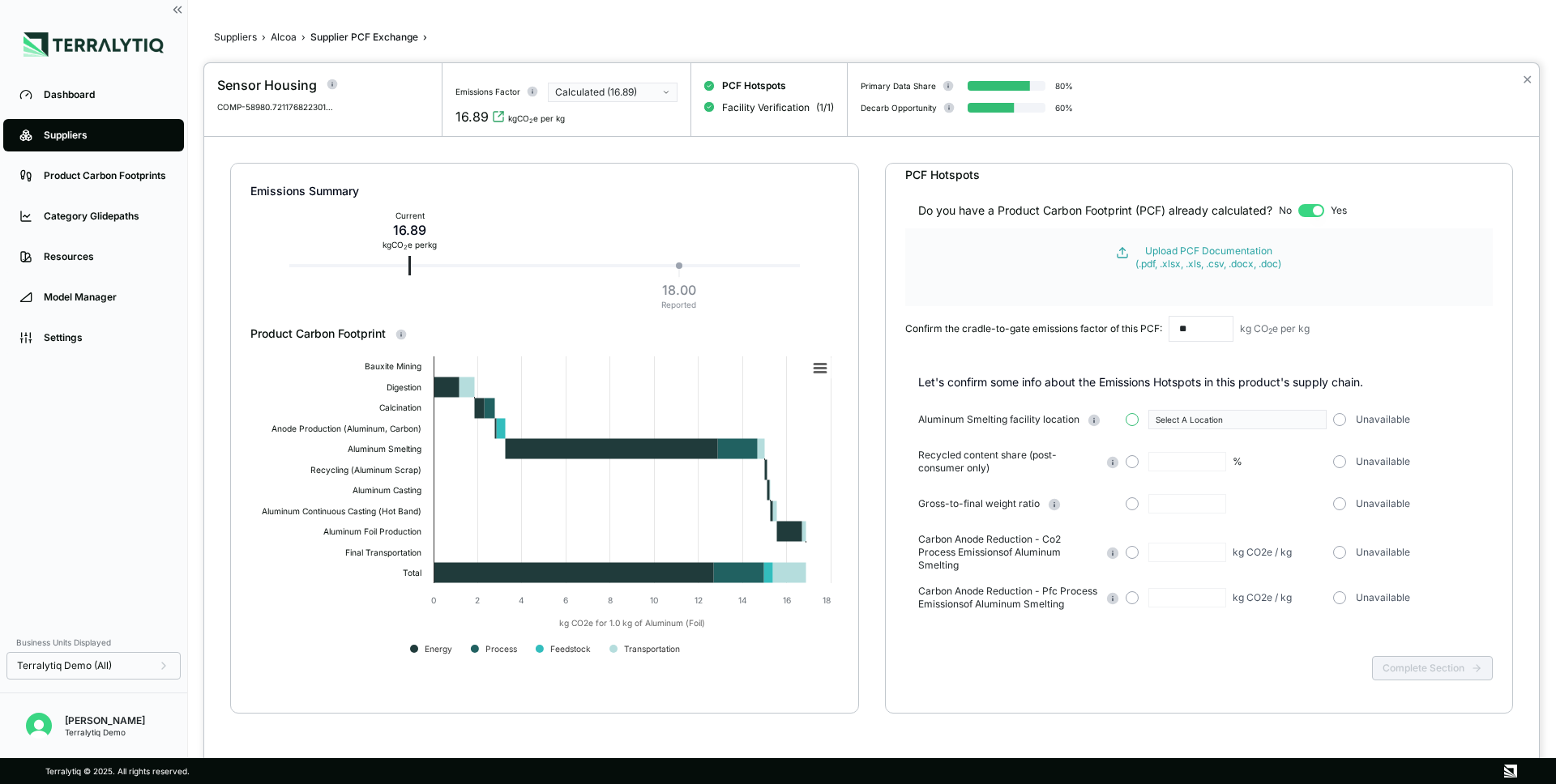
click at [1131, 422] on button "button" at bounding box center [1132, 419] width 13 height 13
click at [1137, 462] on div "%" at bounding box center [1225, 462] width 201 height 19
click at [1132, 462] on button "button" at bounding box center [1132, 462] width 13 height 13
click at [1310, 210] on button "button" at bounding box center [1311, 210] width 26 height 13
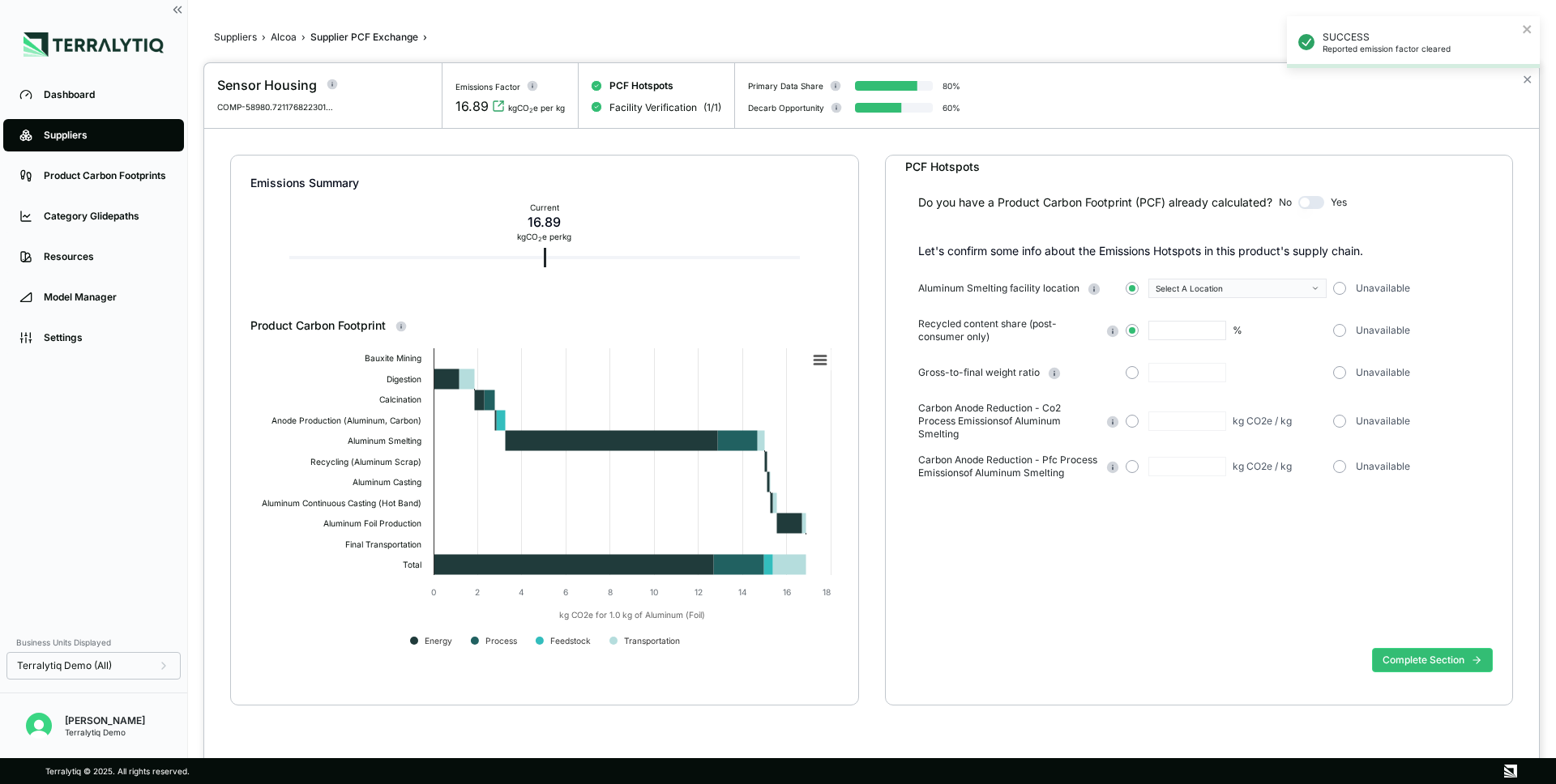
click at [1202, 290] on div "Select A Location" at bounding box center [1232, 288] width 152 height 10
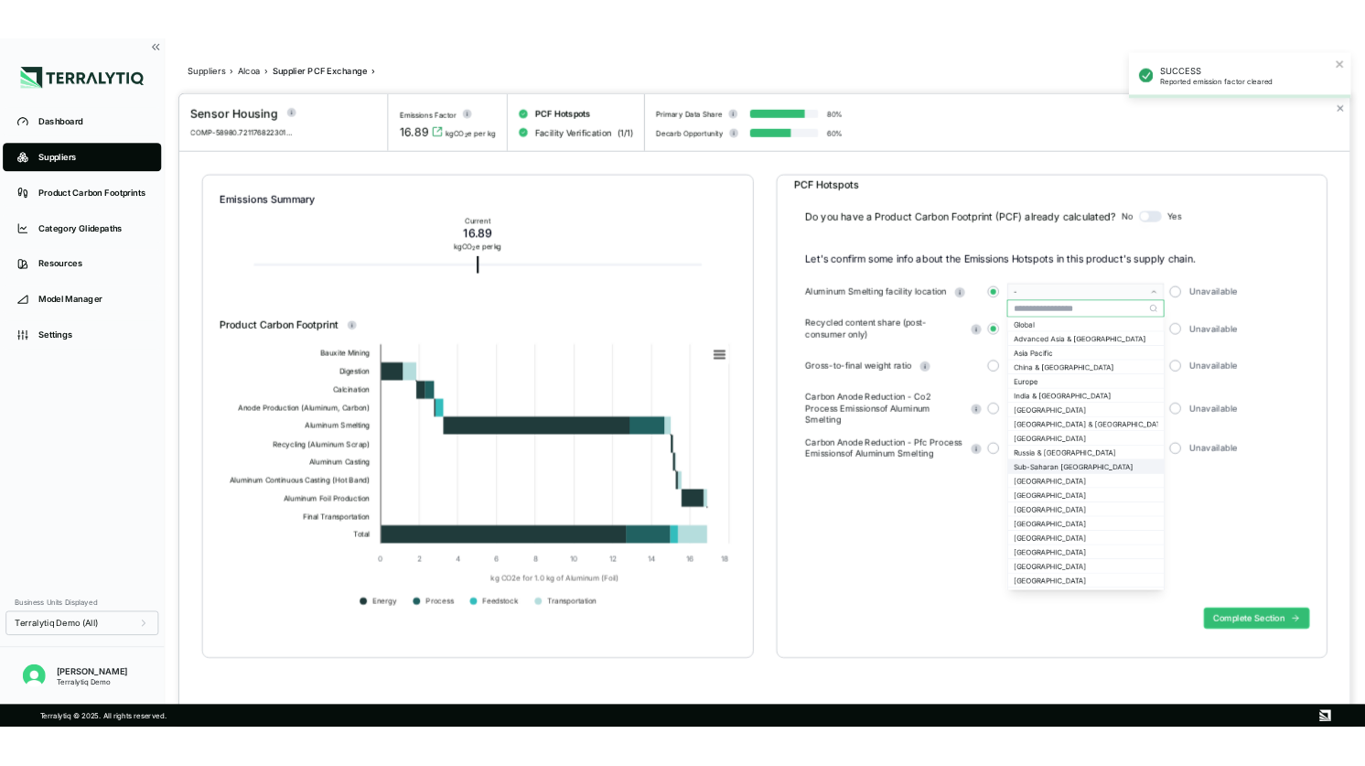
scroll to position [59, 0]
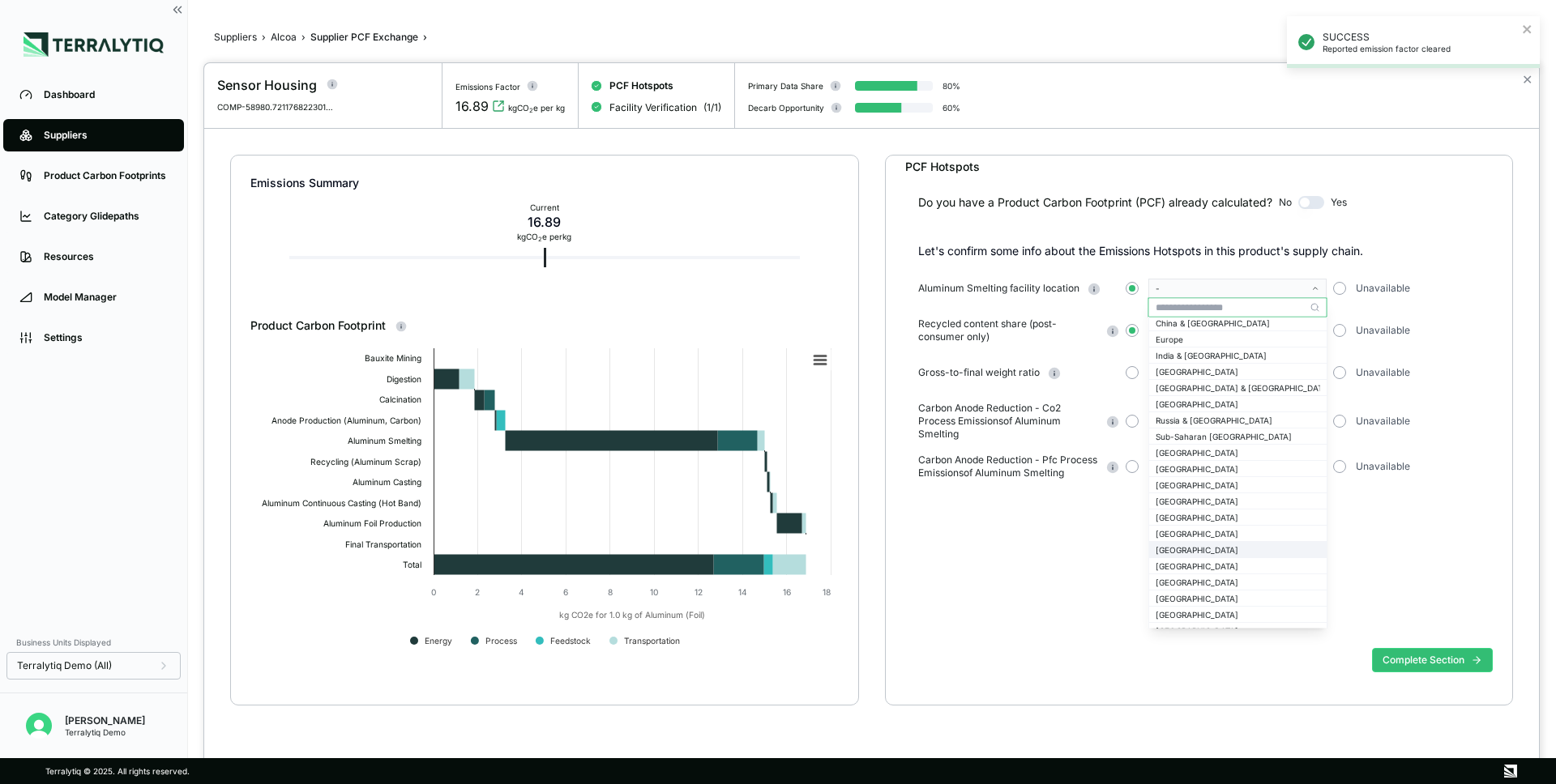
click at [1193, 542] on div "[GEOGRAPHIC_DATA]" at bounding box center [1238, 549] width 177 height 15
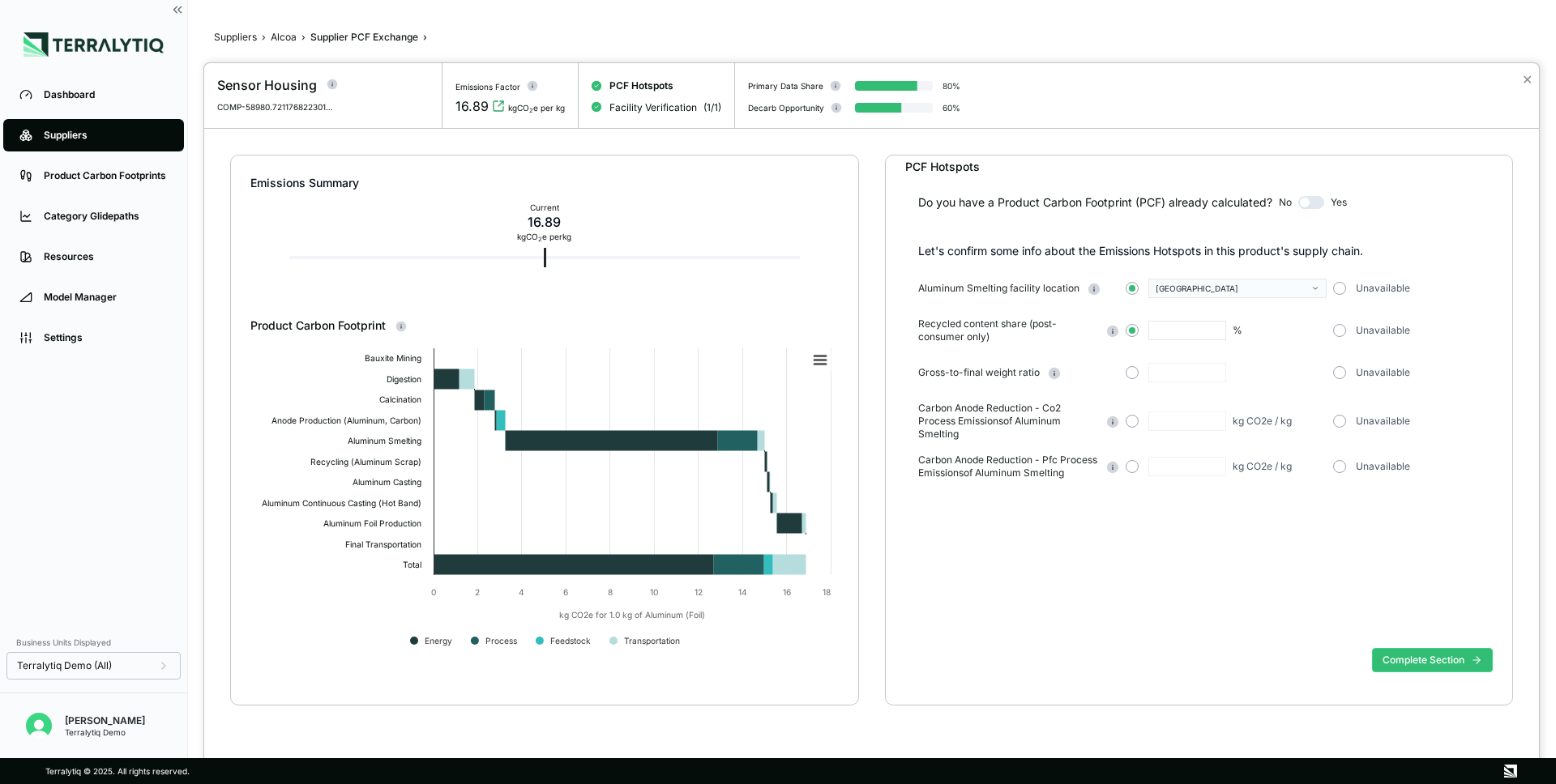
click at [1194, 326] on input "text" at bounding box center [1187, 330] width 78 height 19
type input "**"
click at [1184, 657] on div "Complete Section" at bounding box center [1200, 672] width 588 height 63
click at [1422, 659] on button "Complete Section" at bounding box center [1432, 660] width 121 height 24
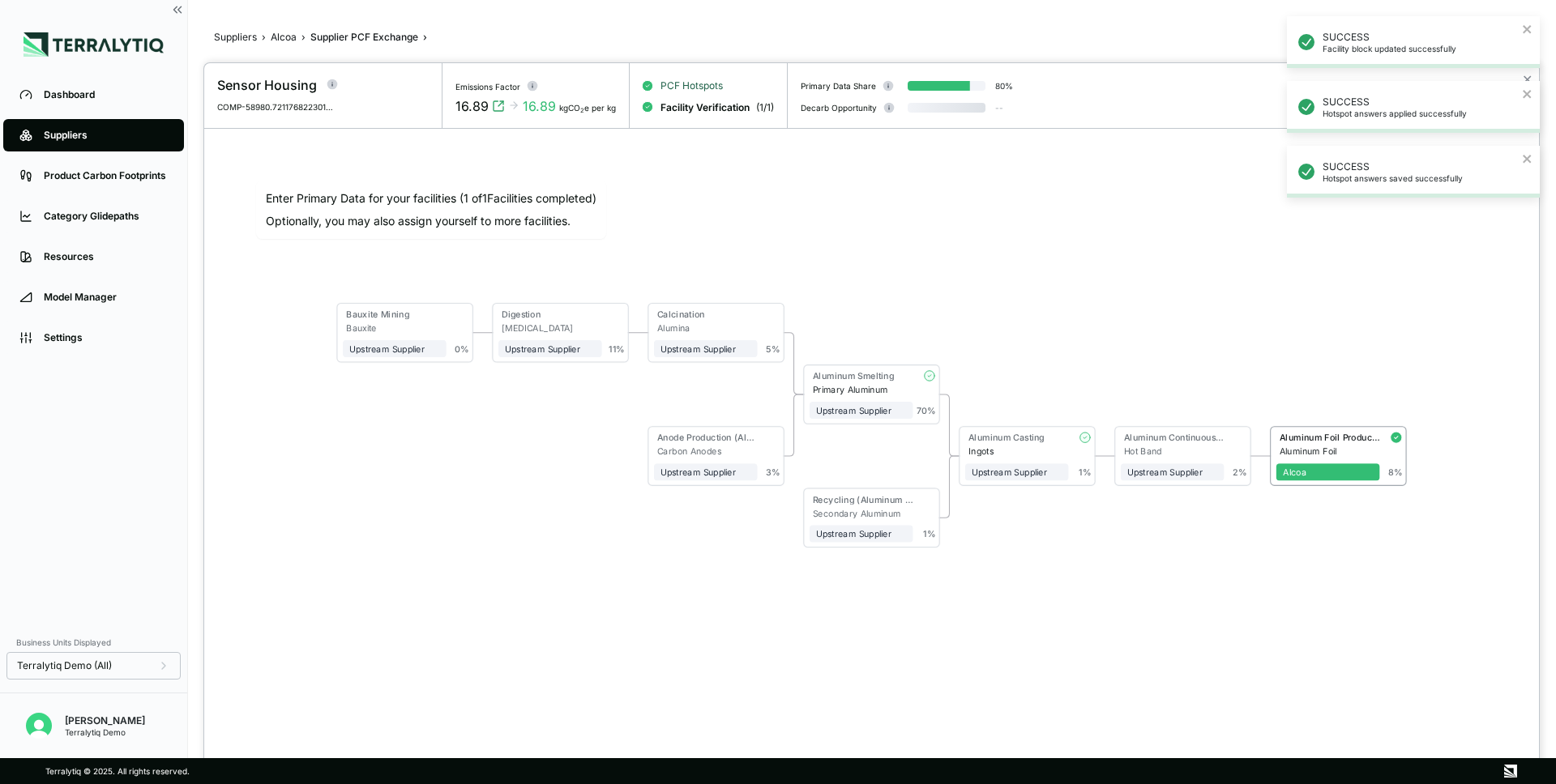
click at [695, 82] on span "PCF Hotspots" at bounding box center [691, 86] width 62 height 13
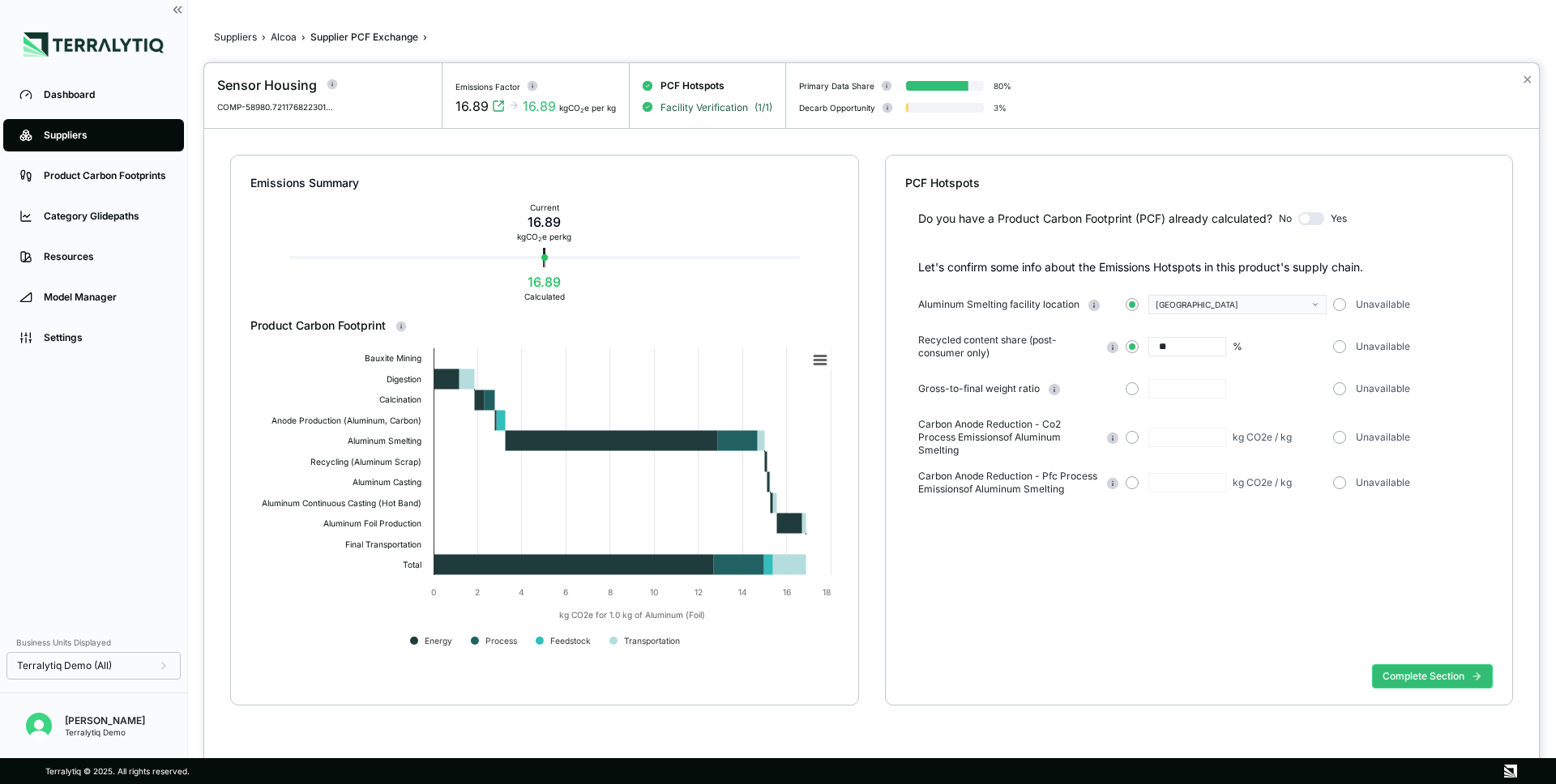
click at [702, 111] on span "Facility Verification" at bounding box center [704, 107] width 88 height 13
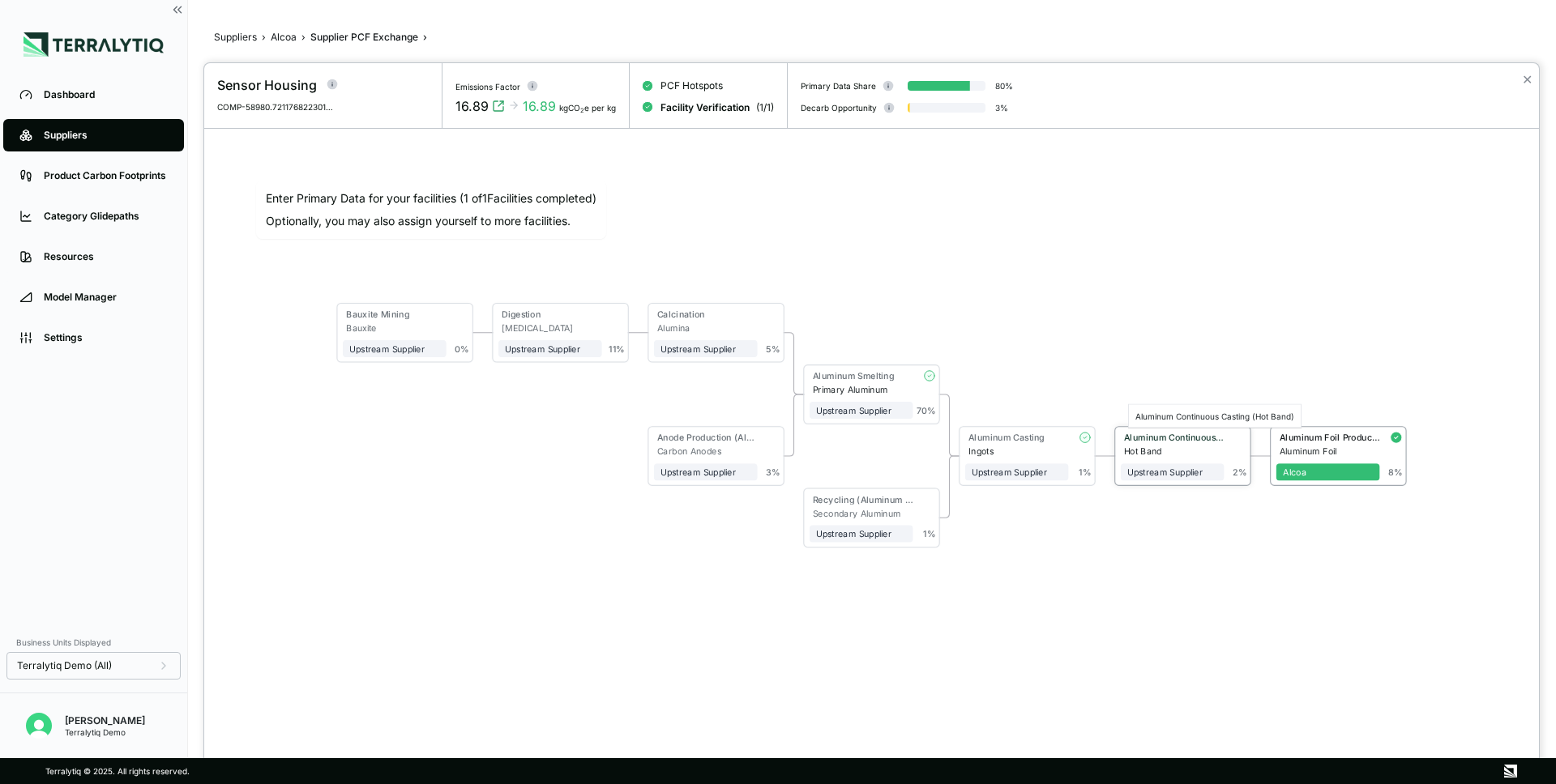
click at [1154, 441] on div "Aluminum Continuous Casting (Hot Band)" at bounding box center [1174, 438] width 100 height 11
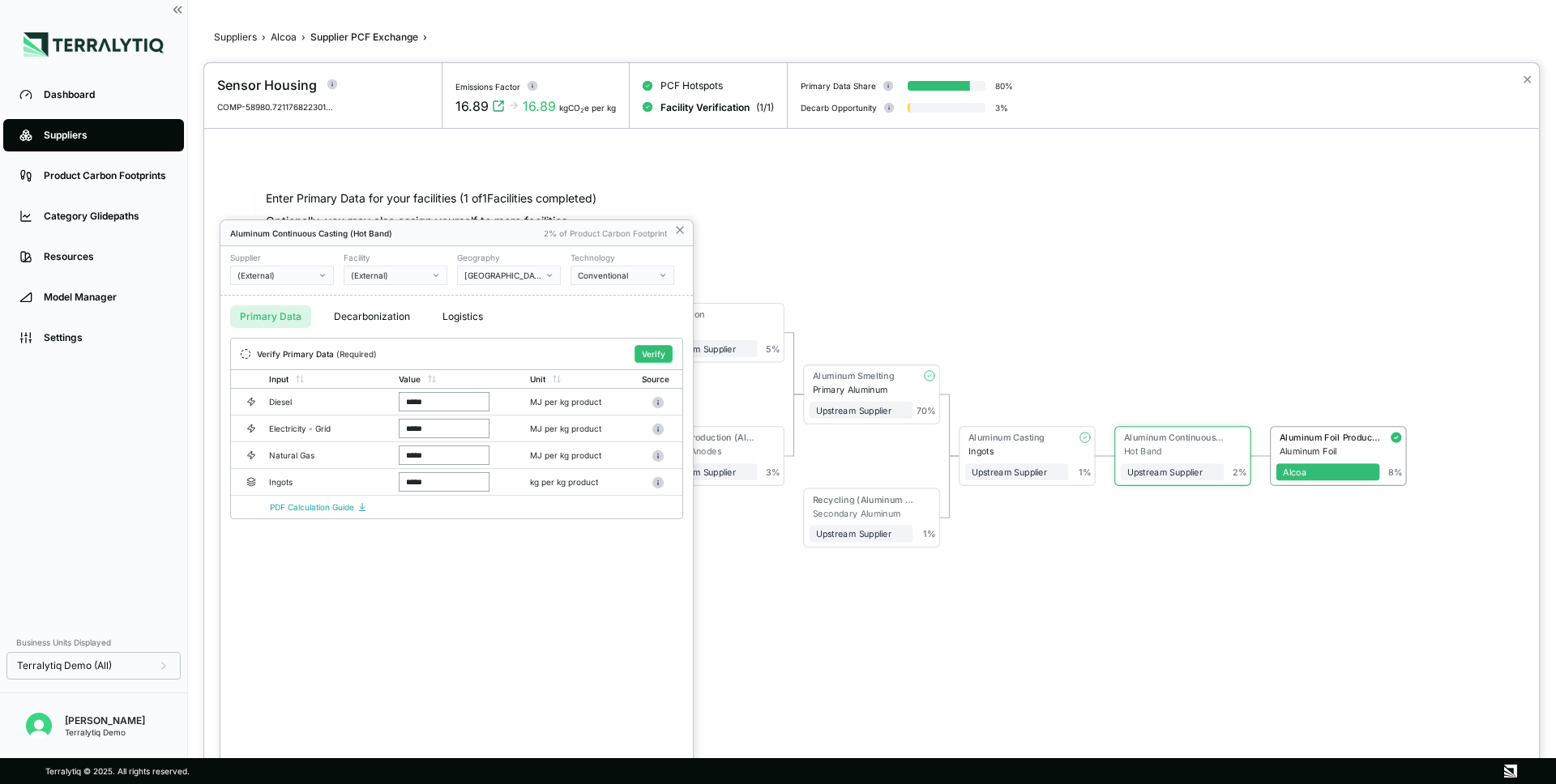
click at [951, 263] on div at bounding box center [871, 423] width 1334 height 721
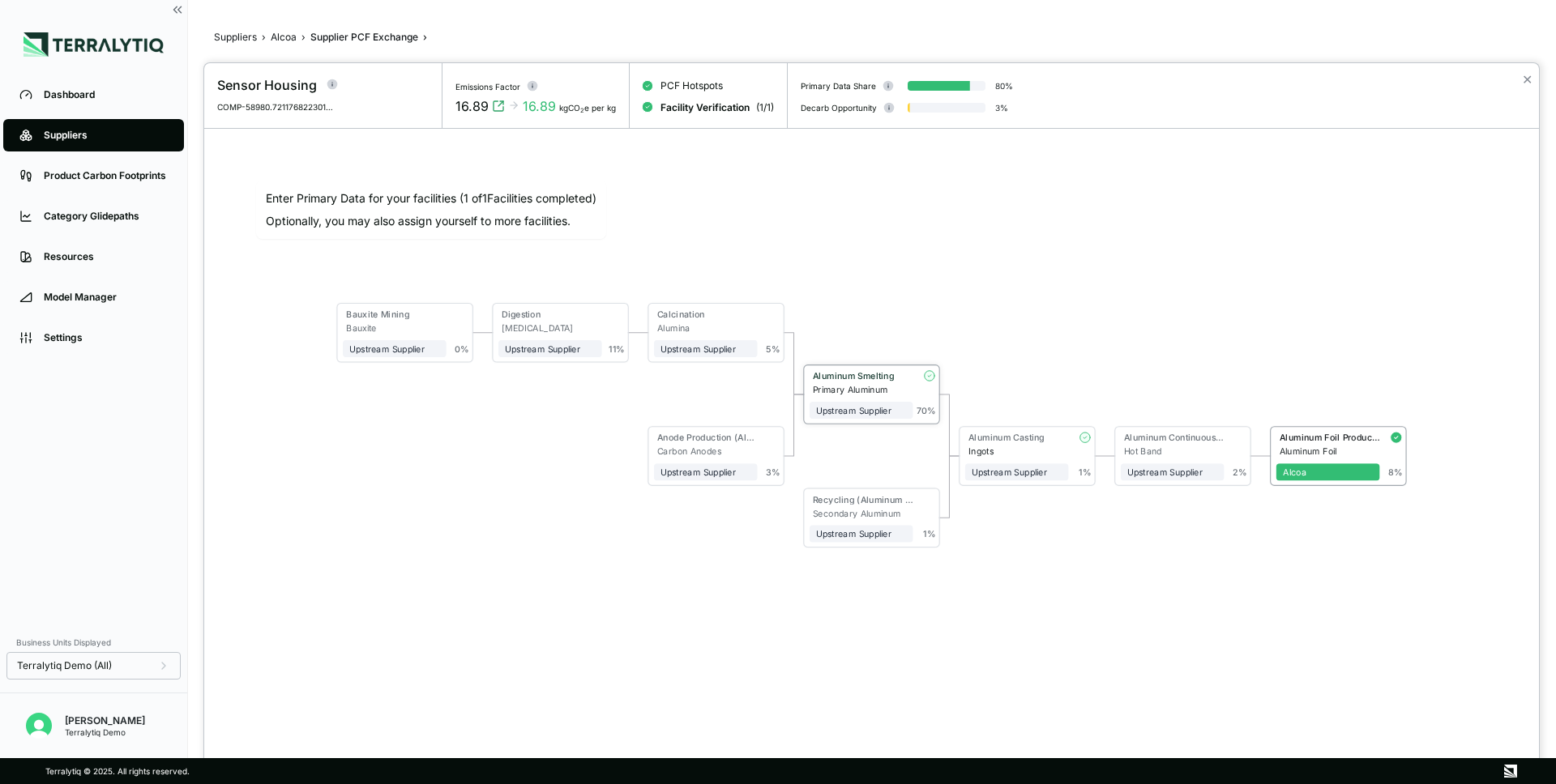
click at [895, 391] on div "Primary Aluminum" at bounding box center [862, 390] width 100 height 11
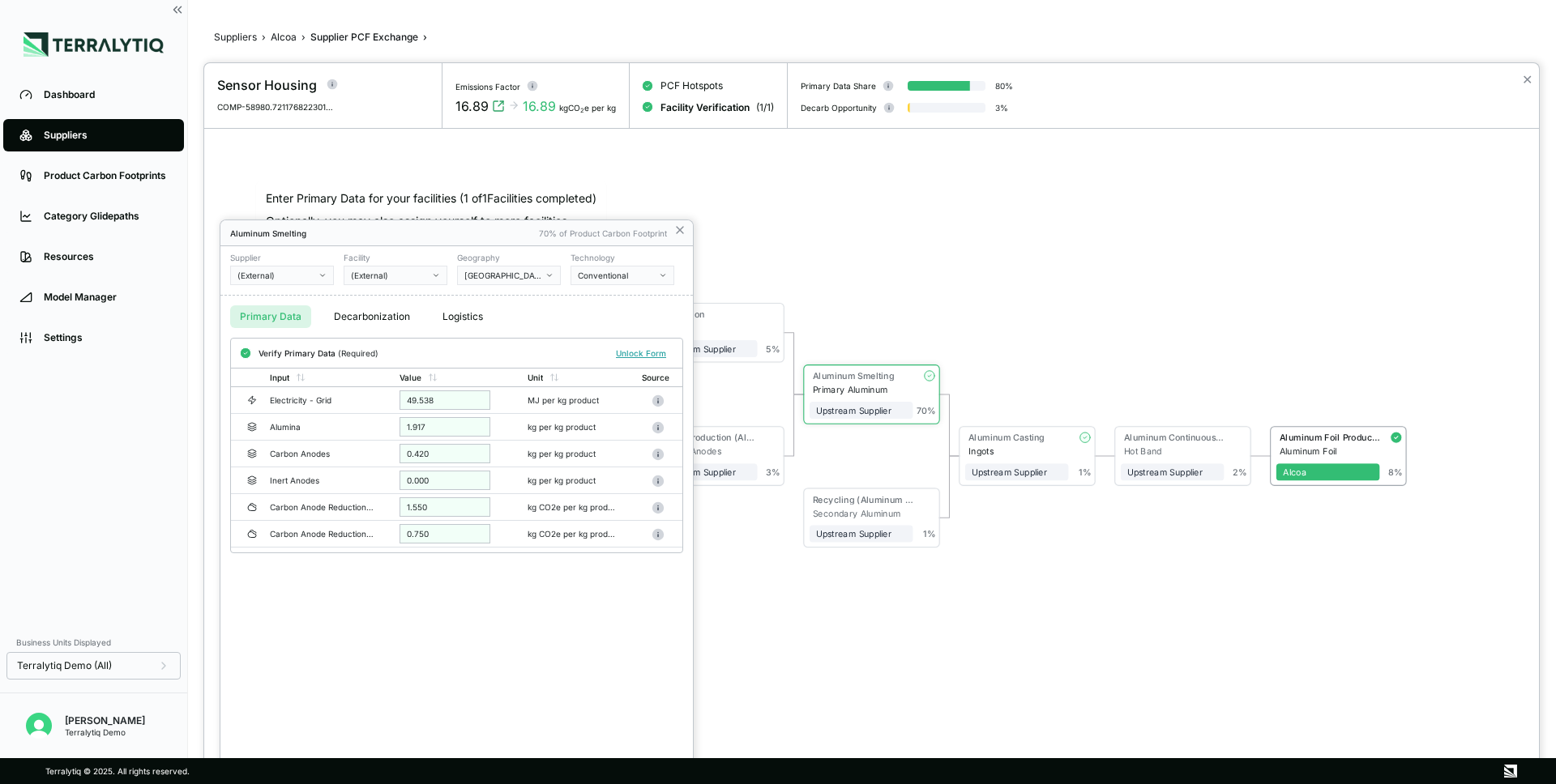
click at [735, 325] on div at bounding box center [871, 423] width 1334 height 721
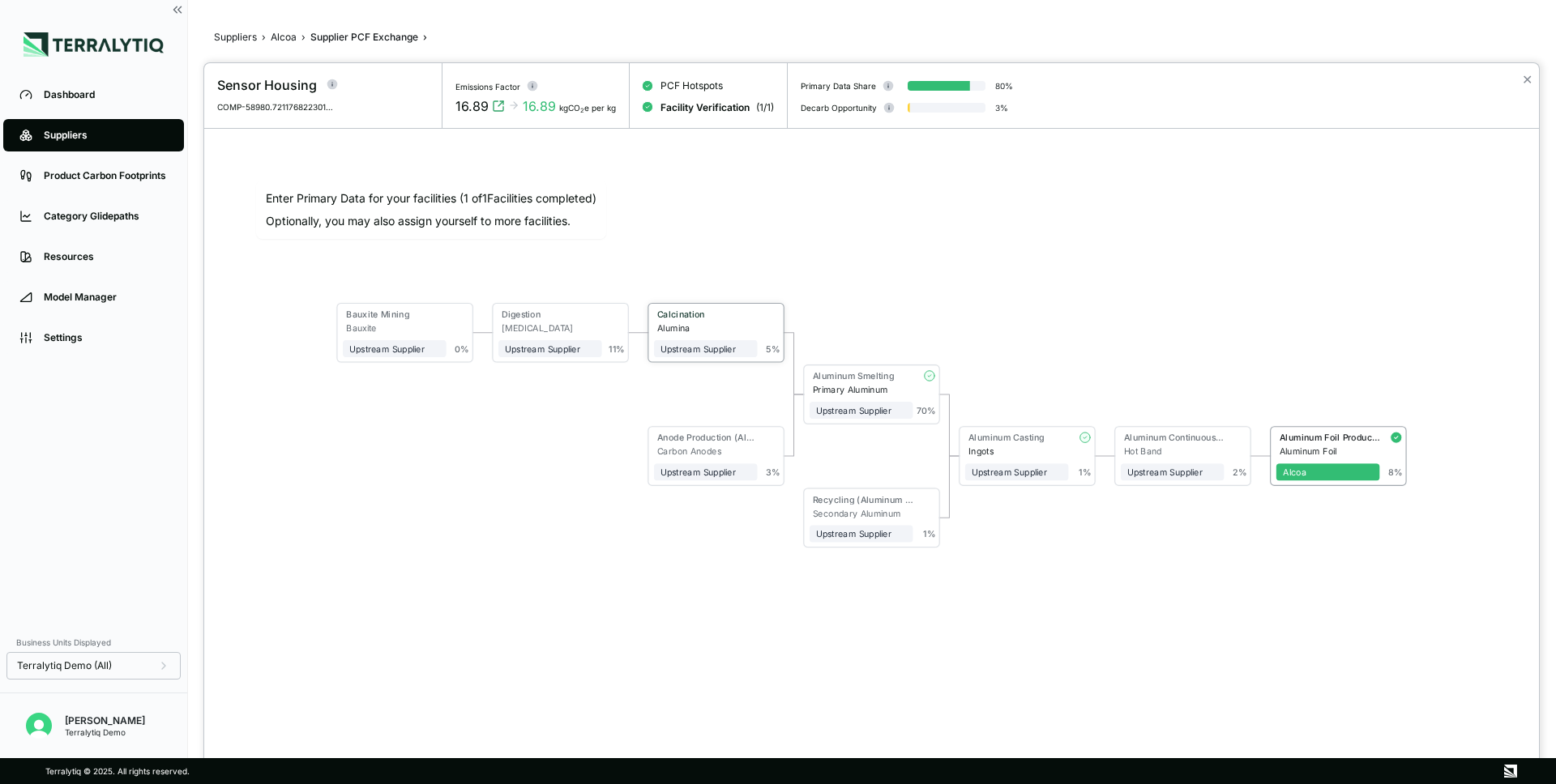
click at [718, 325] on div "Alumina" at bounding box center [707, 329] width 100 height 11
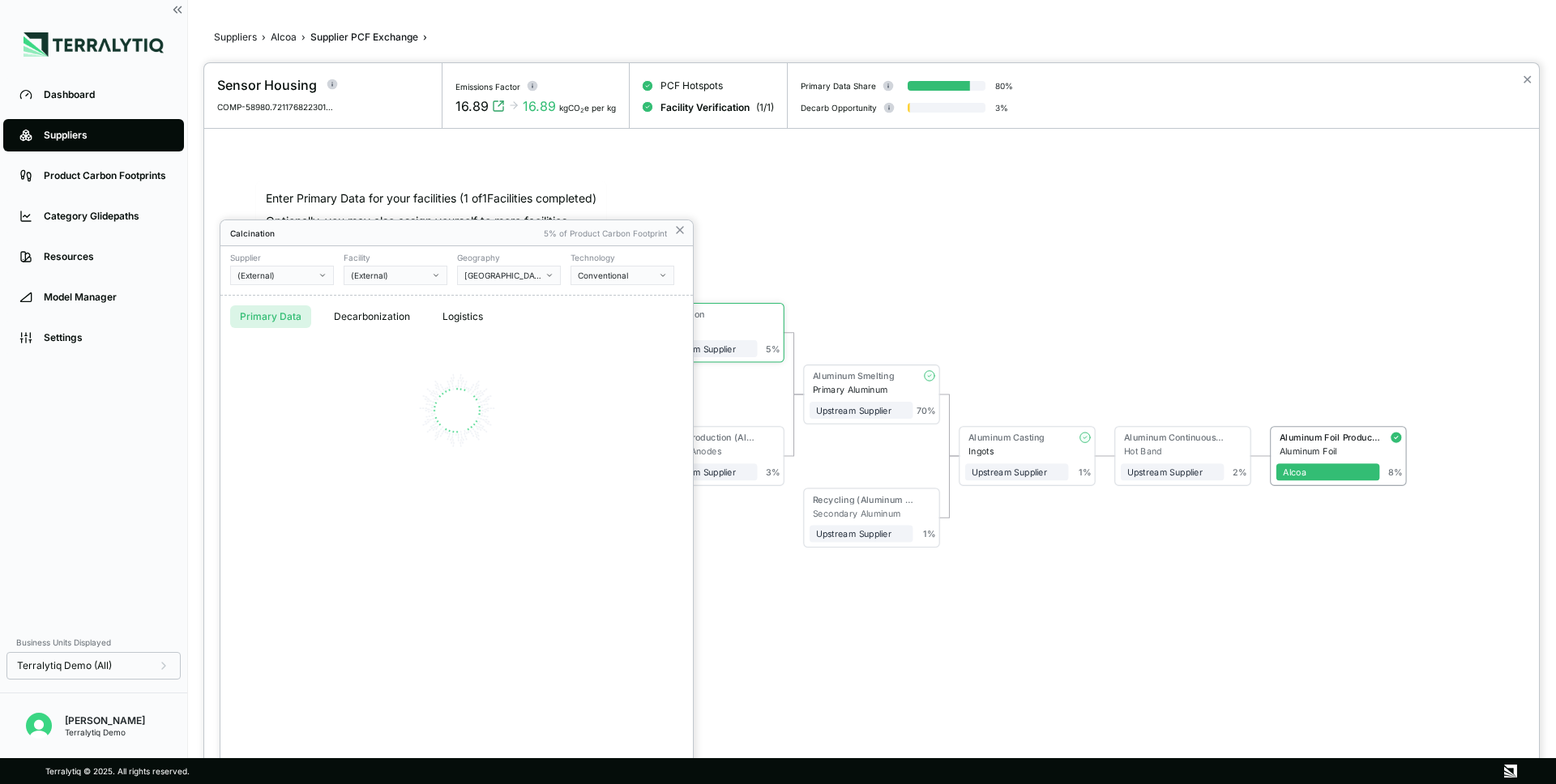
click at [754, 452] on div at bounding box center [871, 423] width 1334 height 721
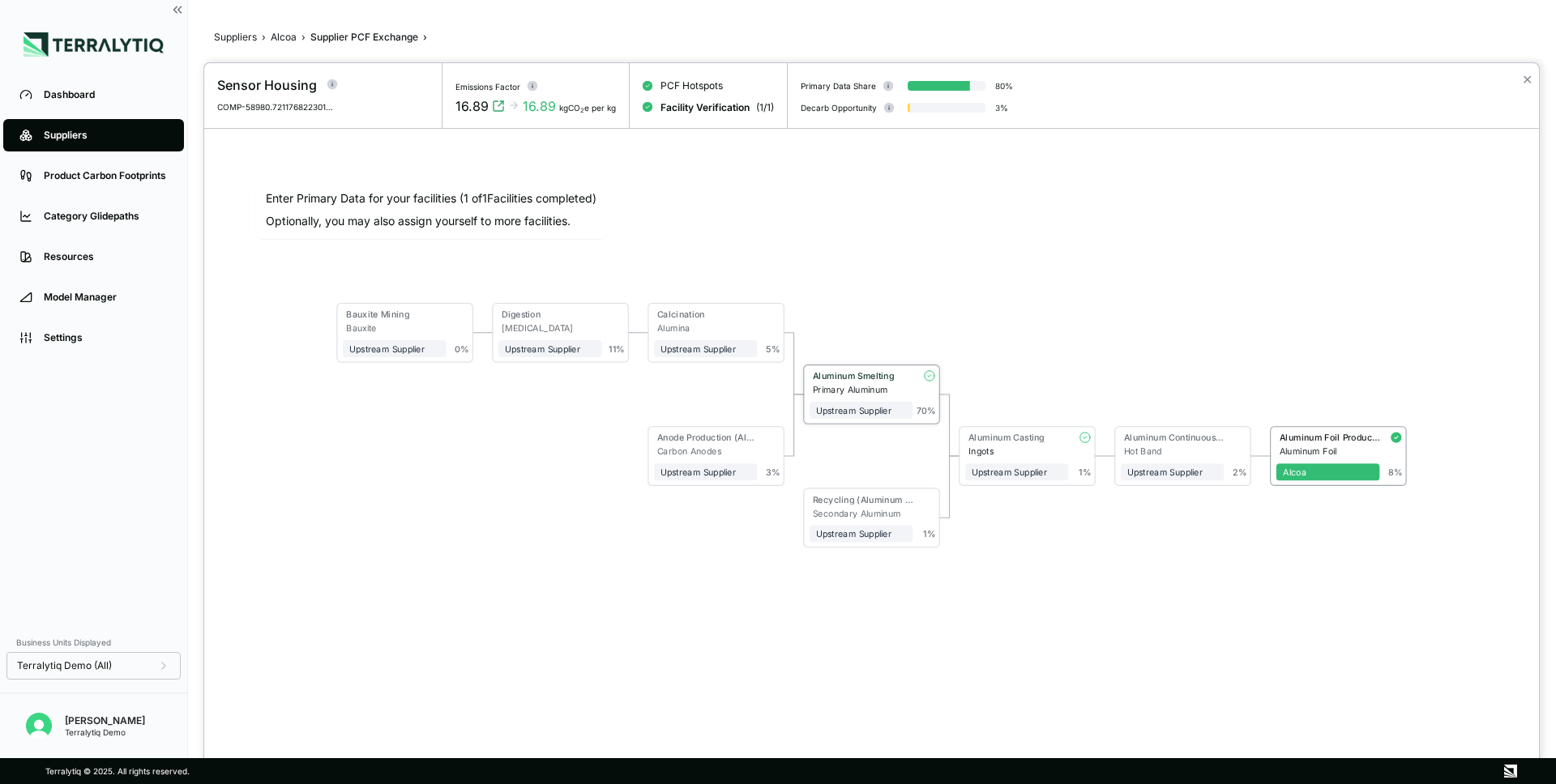
click at [866, 387] on div "Primary Aluminum" at bounding box center [862, 390] width 100 height 11
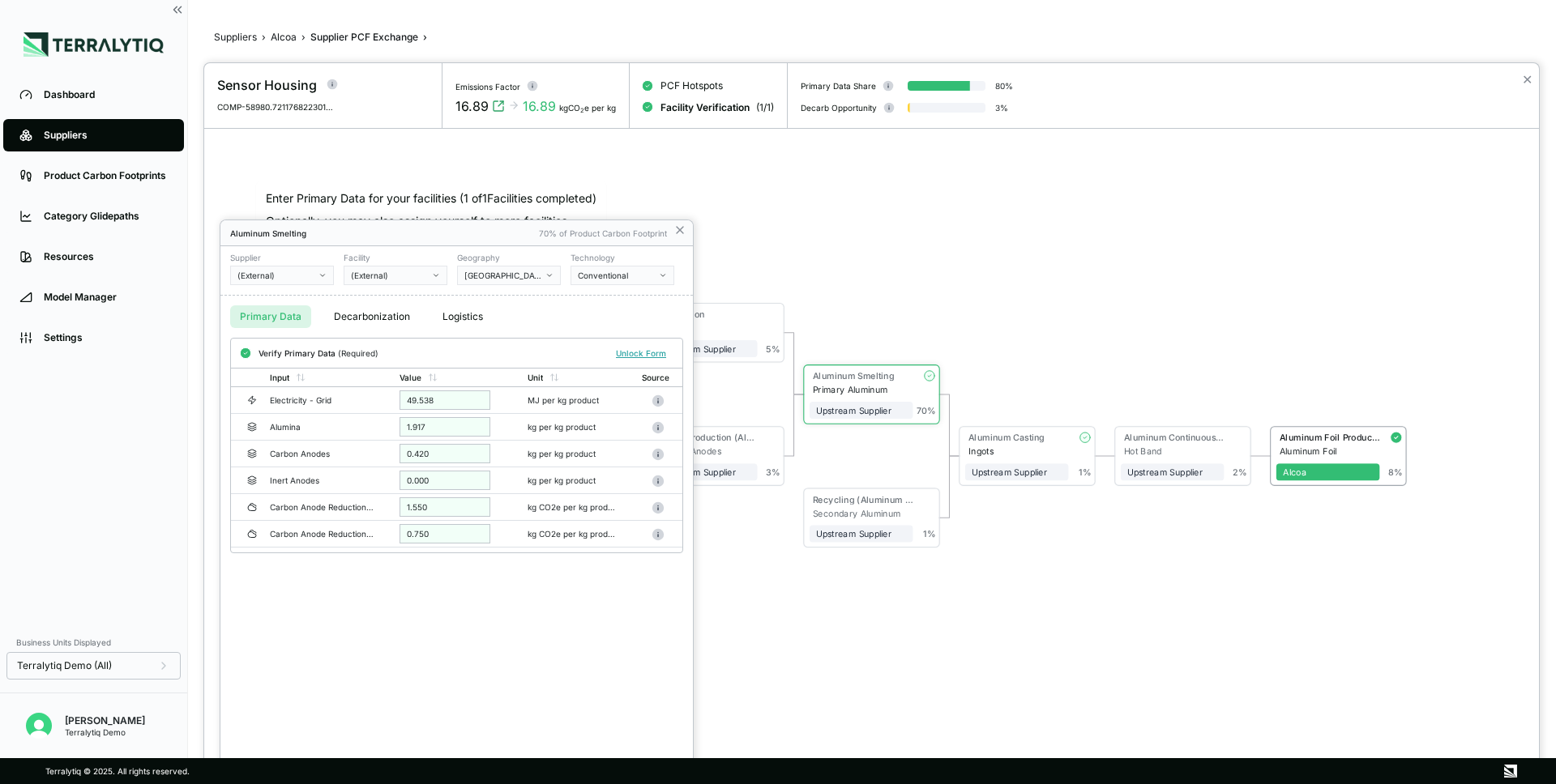
click at [1132, 333] on div at bounding box center [871, 423] width 1334 height 721
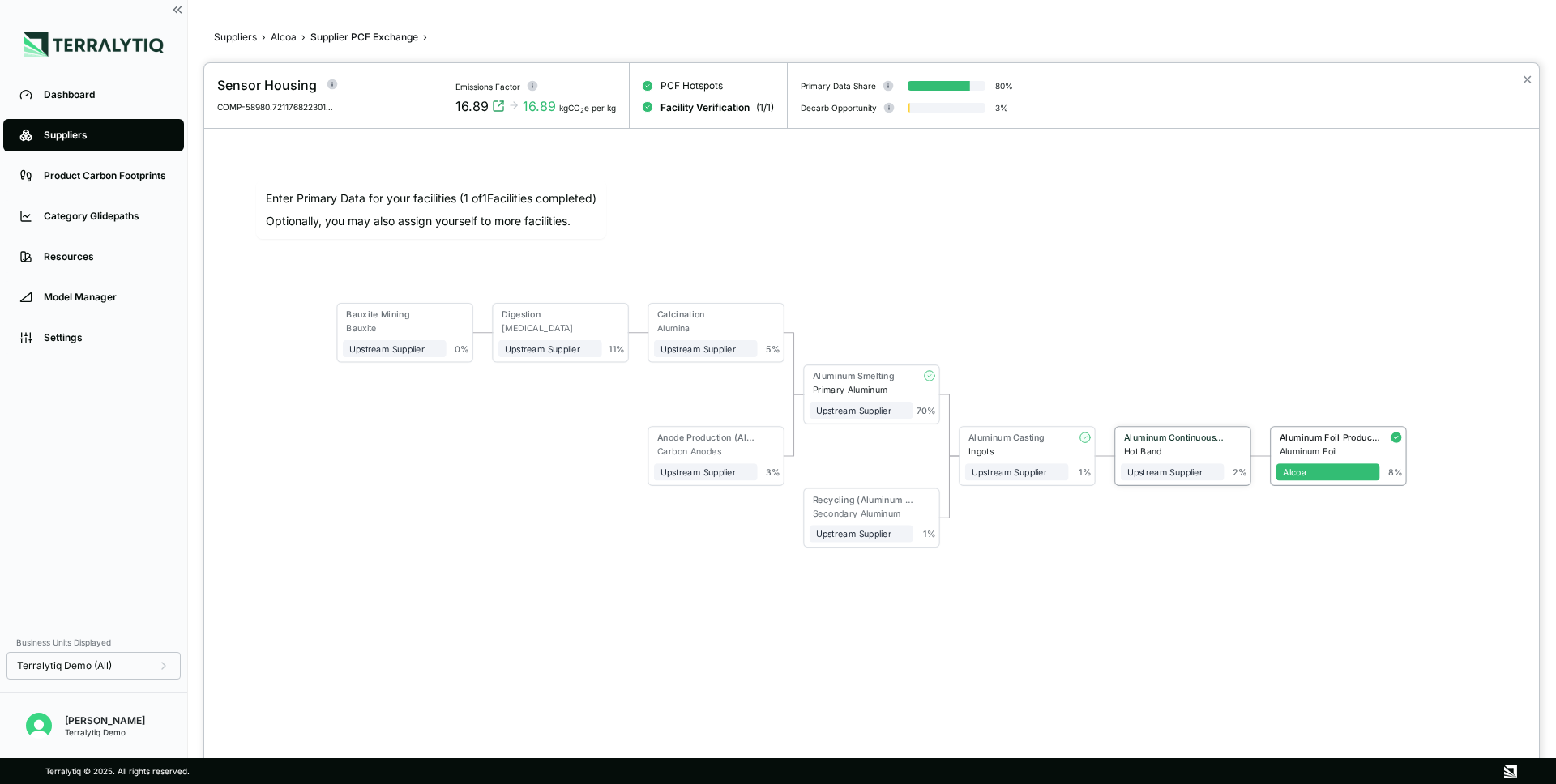
click at [1215, 451] on div "Hot Band" at bounding box center [1174, 452] width 100 height 11
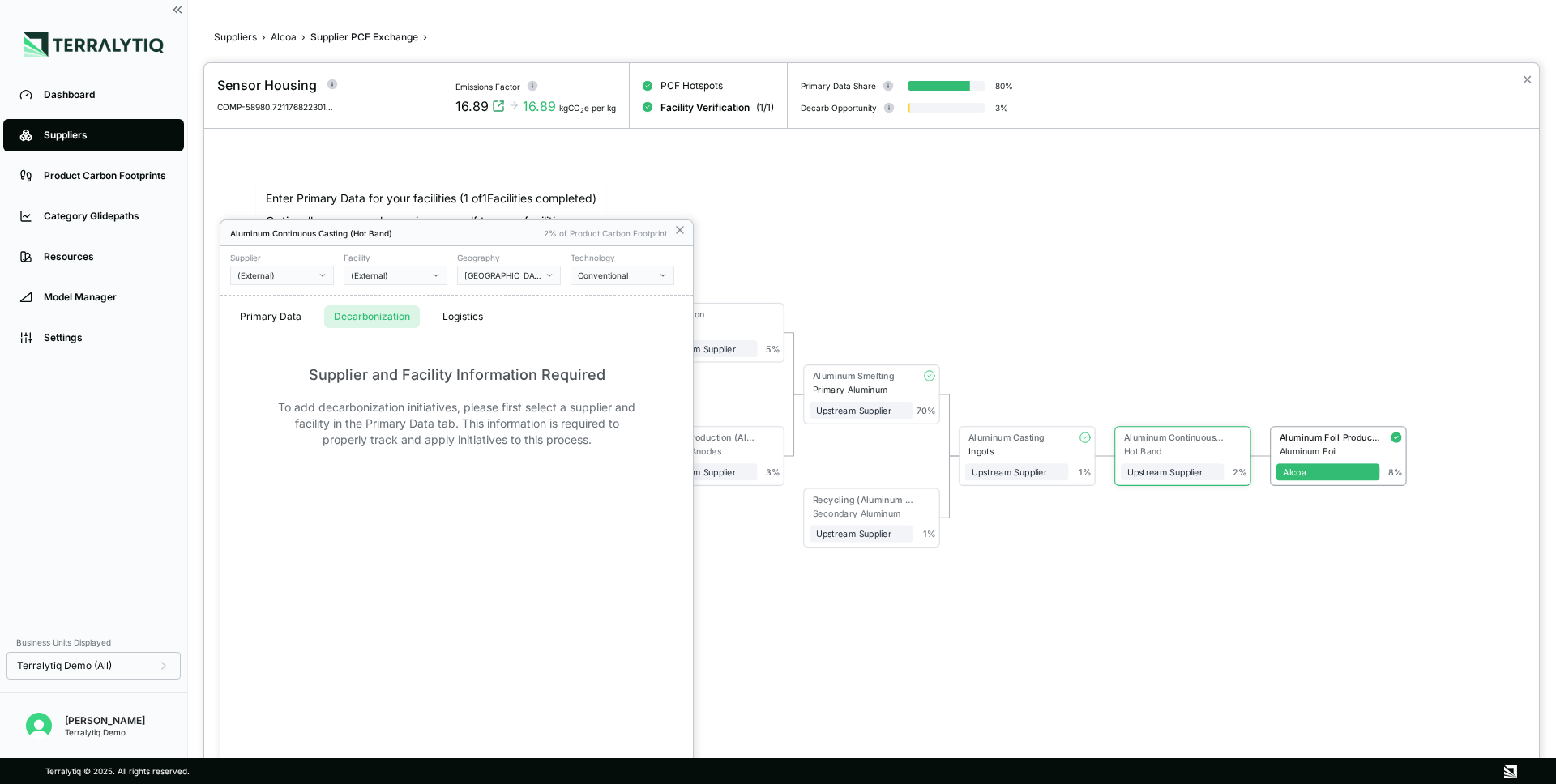
click at [385, 317] on button "Decarbonization" at bounding box center [372, 317] width 96 height 23
click at [1318, 442] on div at bounding box center [871, 423] width 1334 height 721
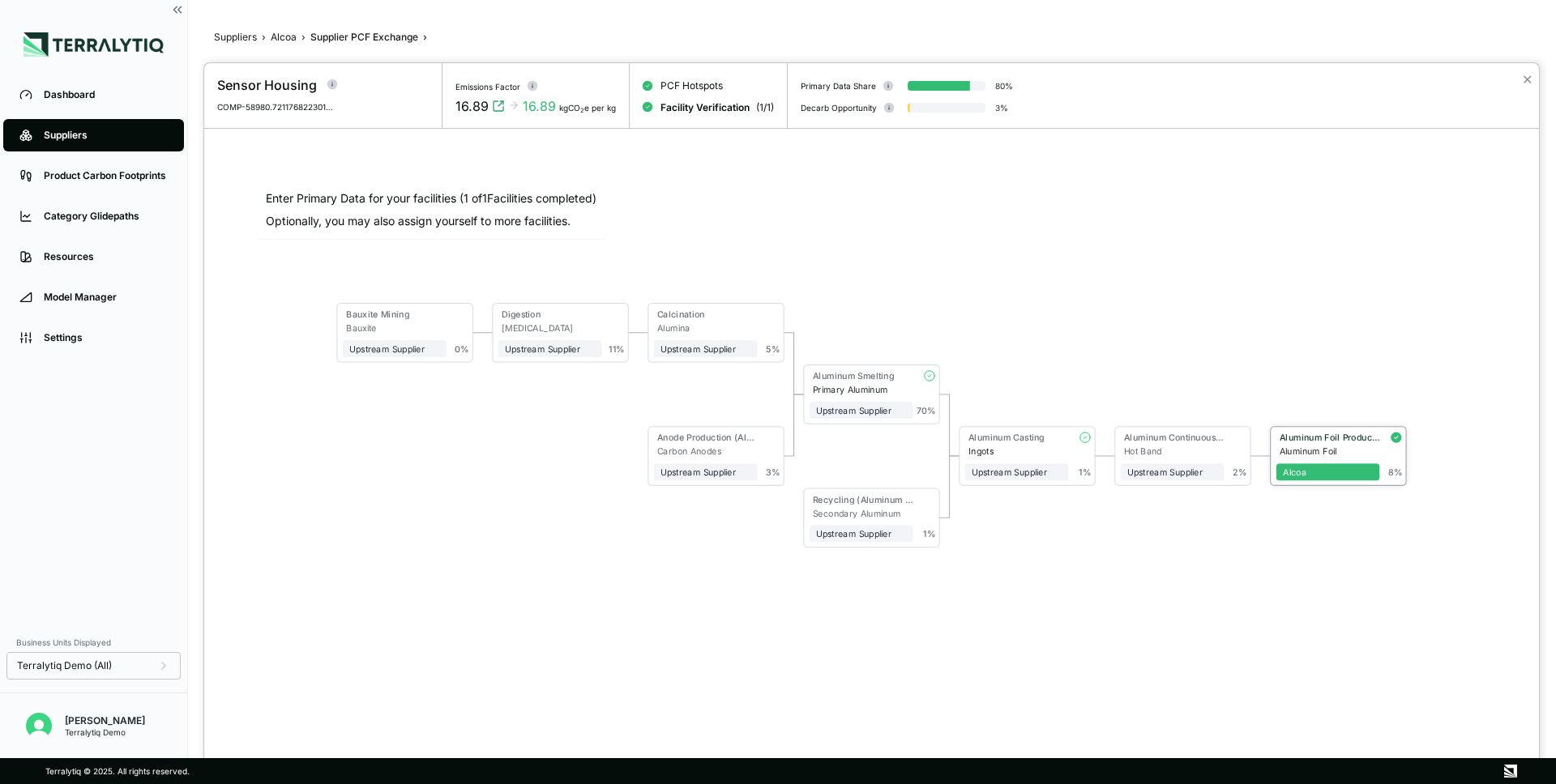
click at [1318, 442] on div "Aluminum Foil Production" at bounding box center [1329, 438] width 100 height 11
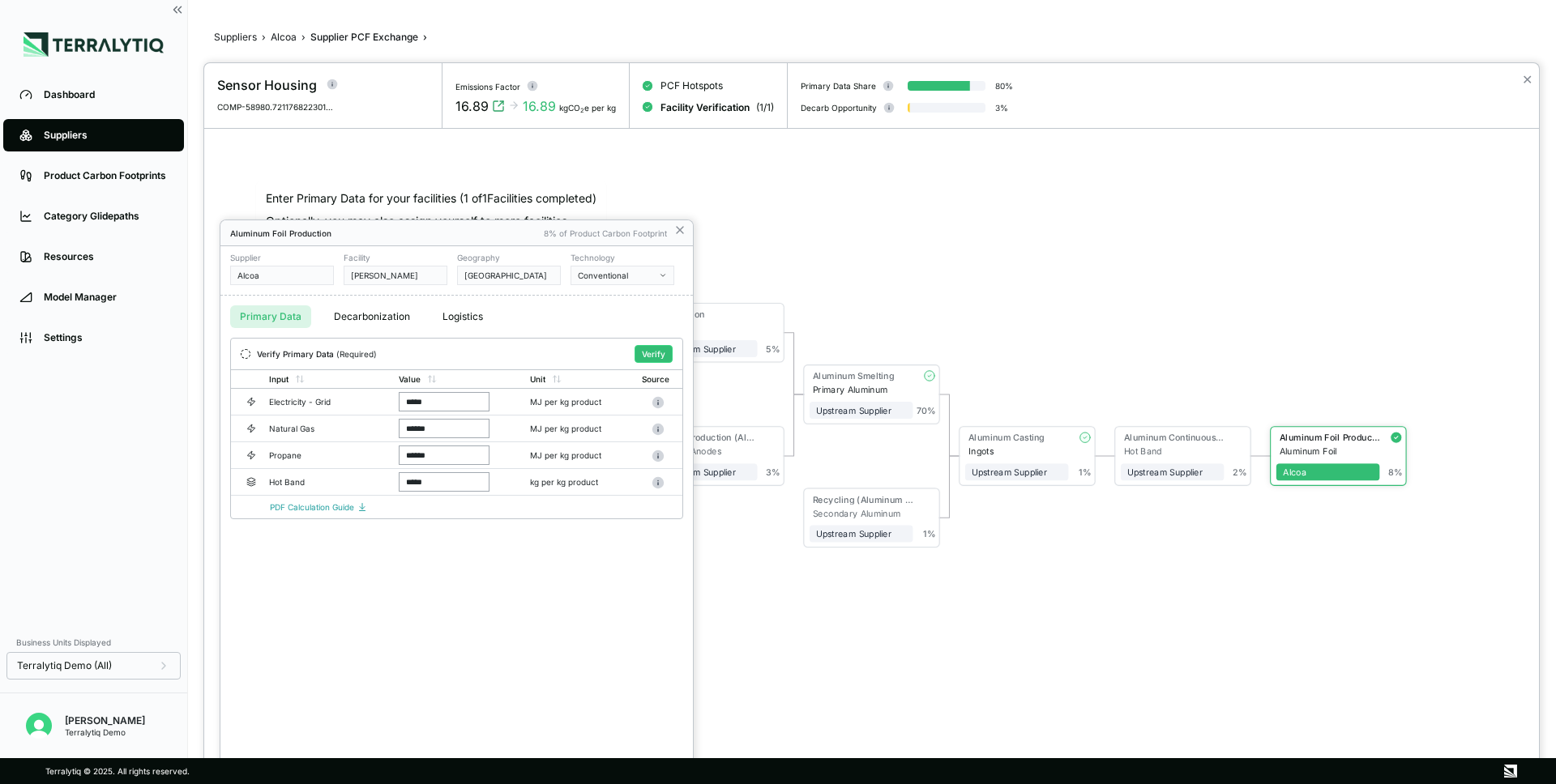
click at [357, 312] on button "Decarbonization" at bounding box center [372, 317] width 96 height 23
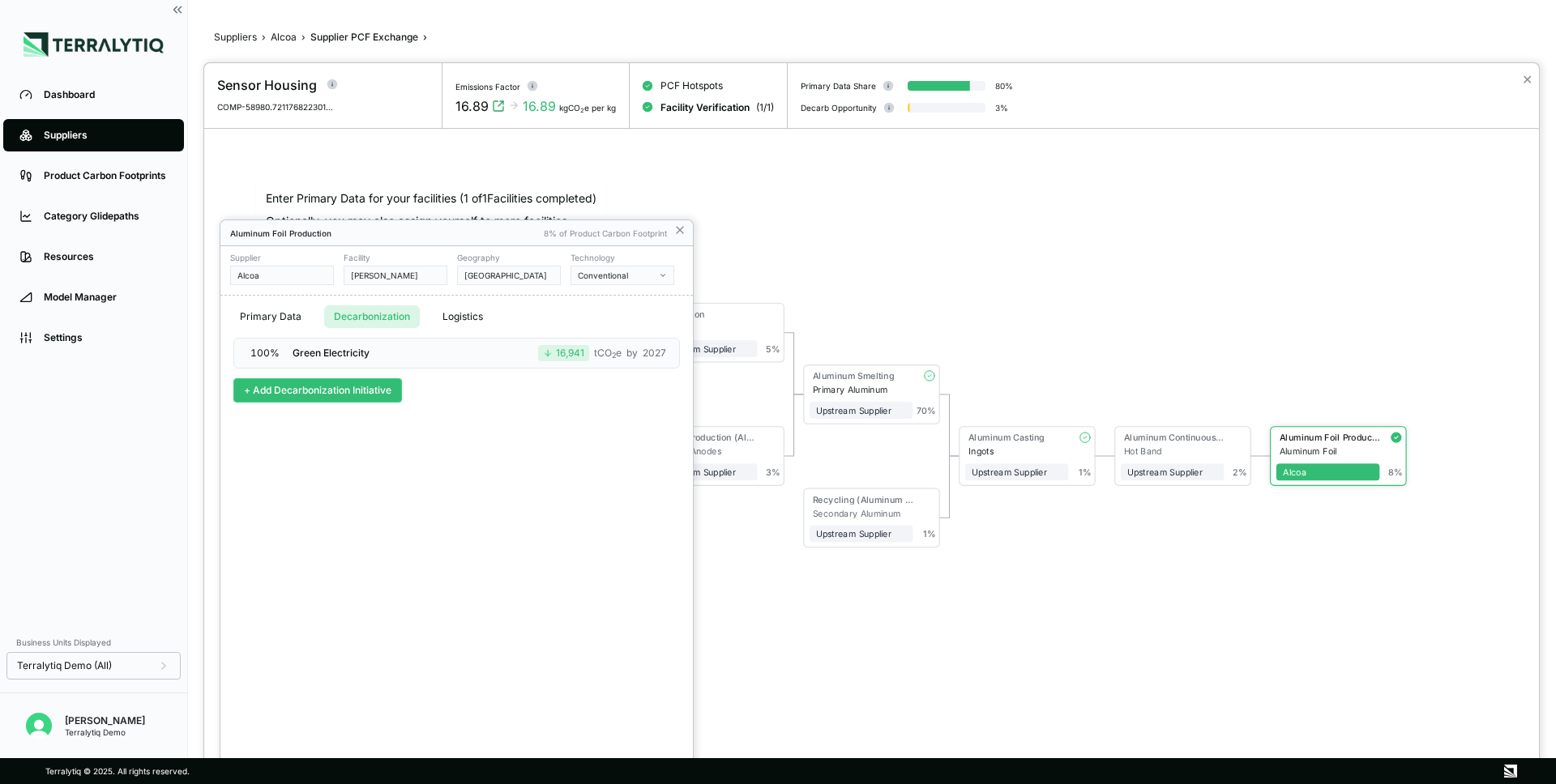
click at [320, 393] on button "+ Add Decarbonization Initiative" at bounding box center [317, 390] width 168 height 24
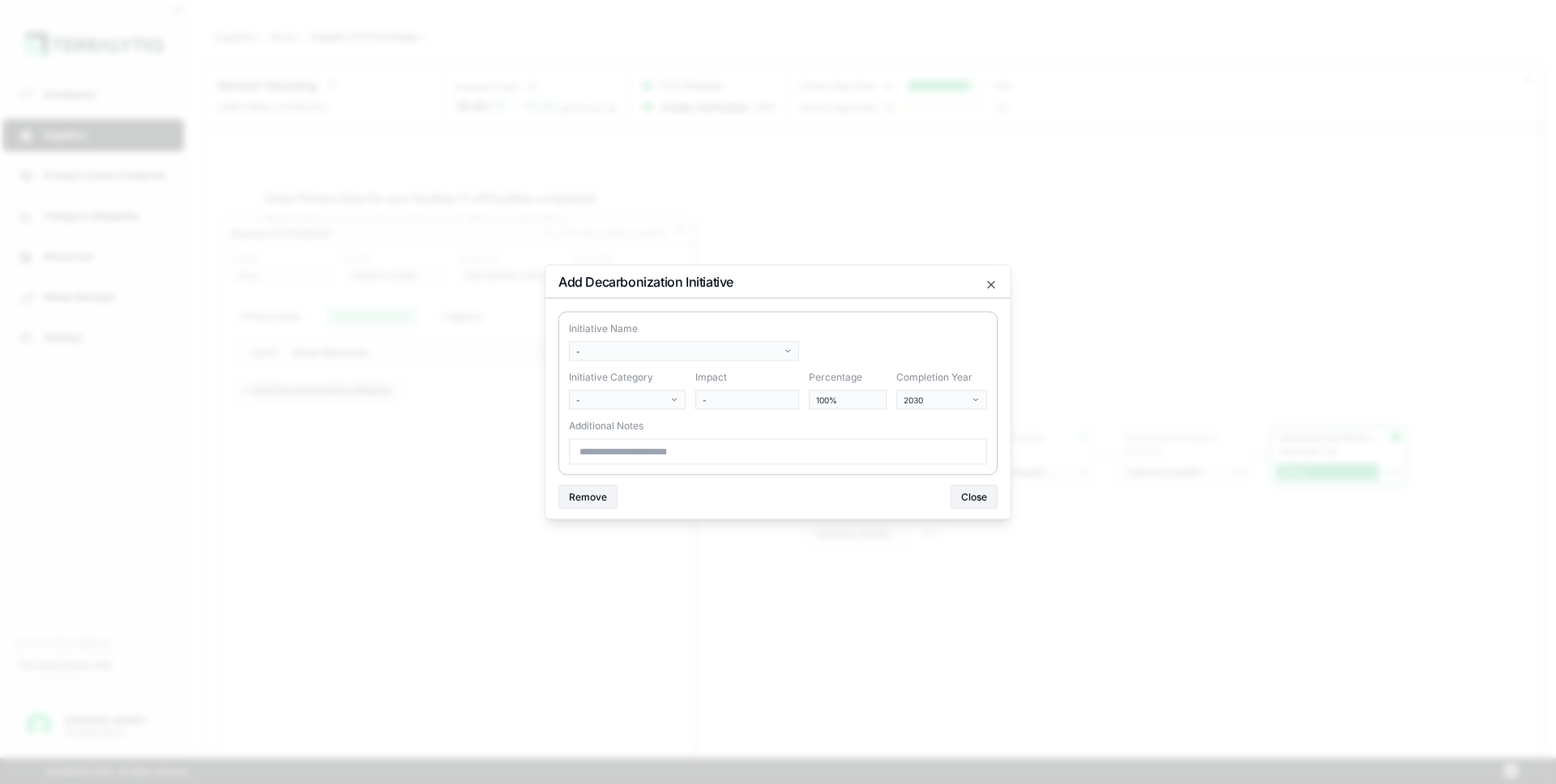
click at [645, 352] on body "Dashboard Suppliers Product Carbon Footprints Category Glidepaths Resources Mod…" at bounding box center [778, 392] width 1556 height 784
click at [992, 287] on body "Dashboard Suppliers Product Carbon Footprints Category Glidepaths Resources Mod…" at bounding box center [778, 392] width 1556 height 784
click at [992, 287] on icon "button" at bounding box center [991, 284] width 6 height 6
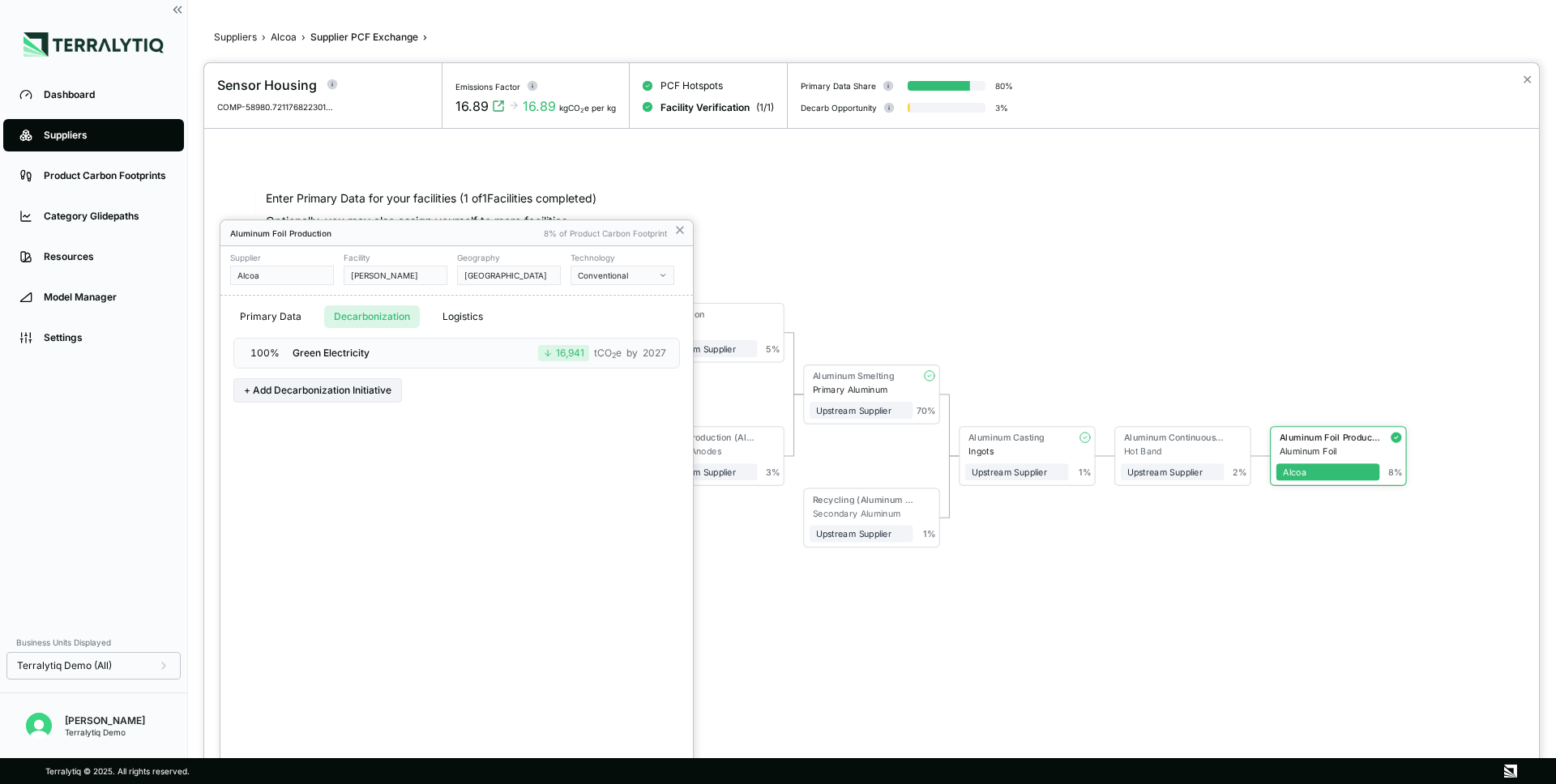
click at [1008, 291] on div at bounding box center [871, 423] width 1334 height 721
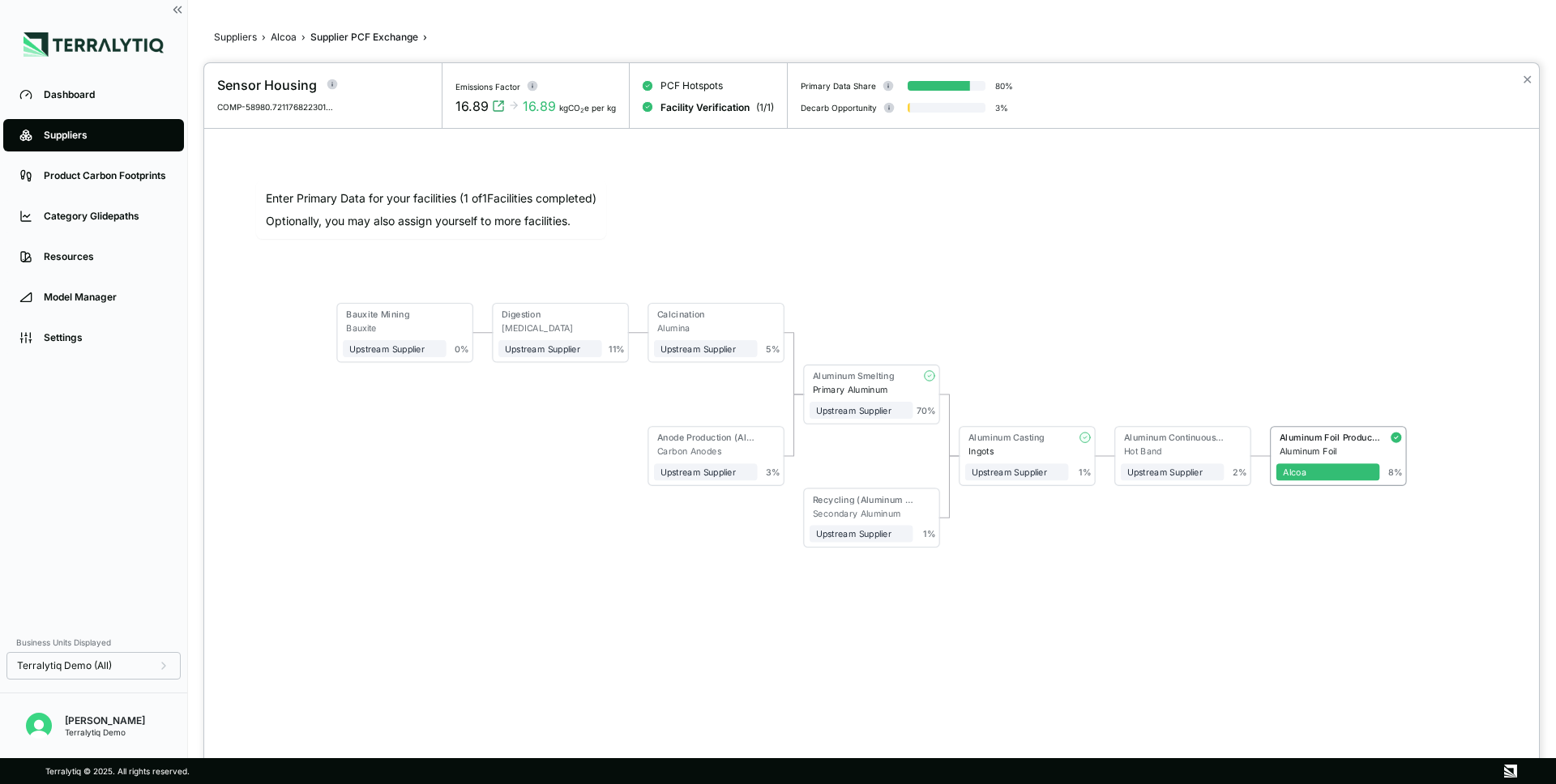
click at [90, 144] on div at bounding box center [778, 392] width 1556 height 784
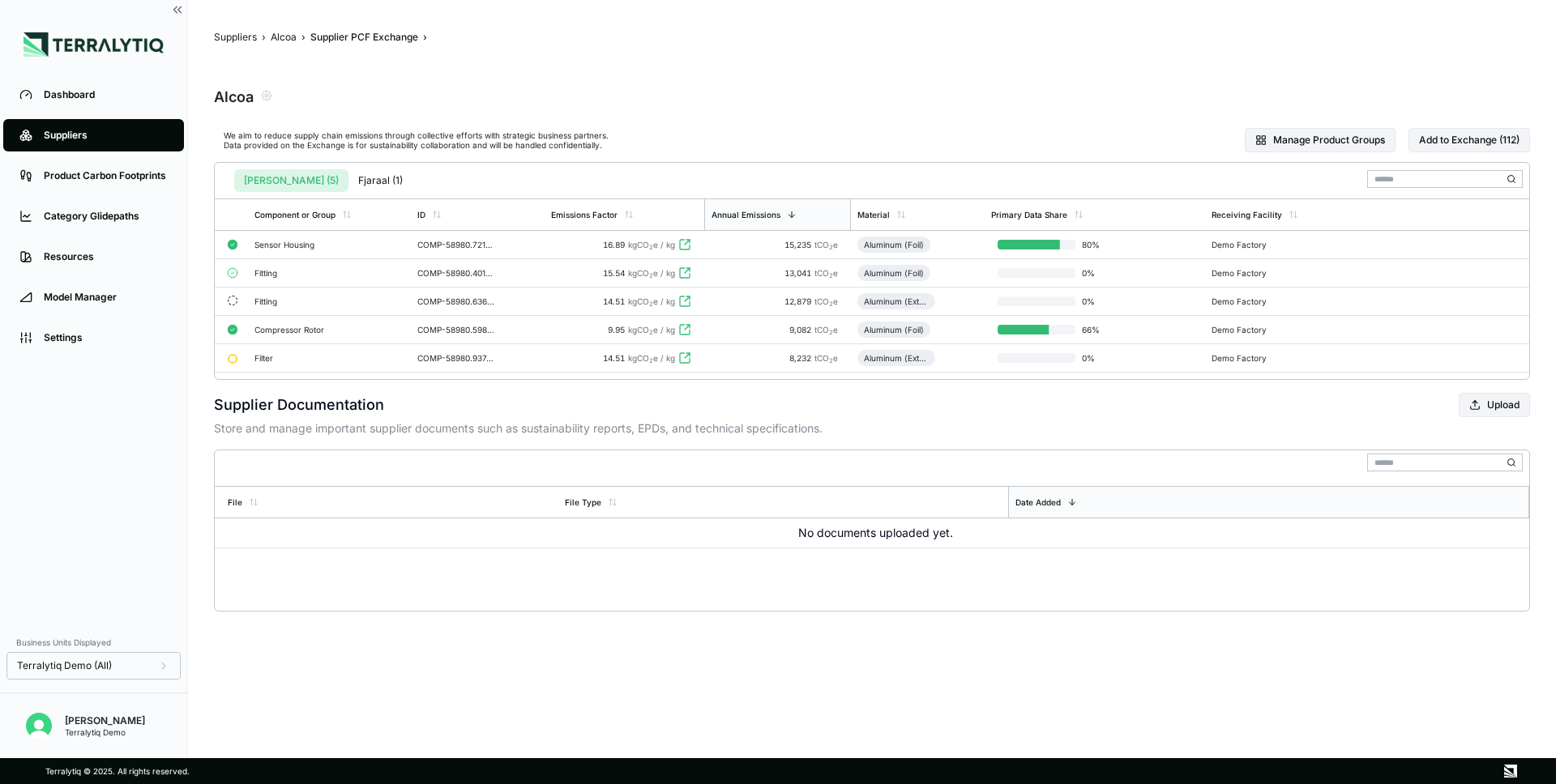
click at [82, 135] on div "Suppliers" at bounding box center [105, 135] width 124 height 13
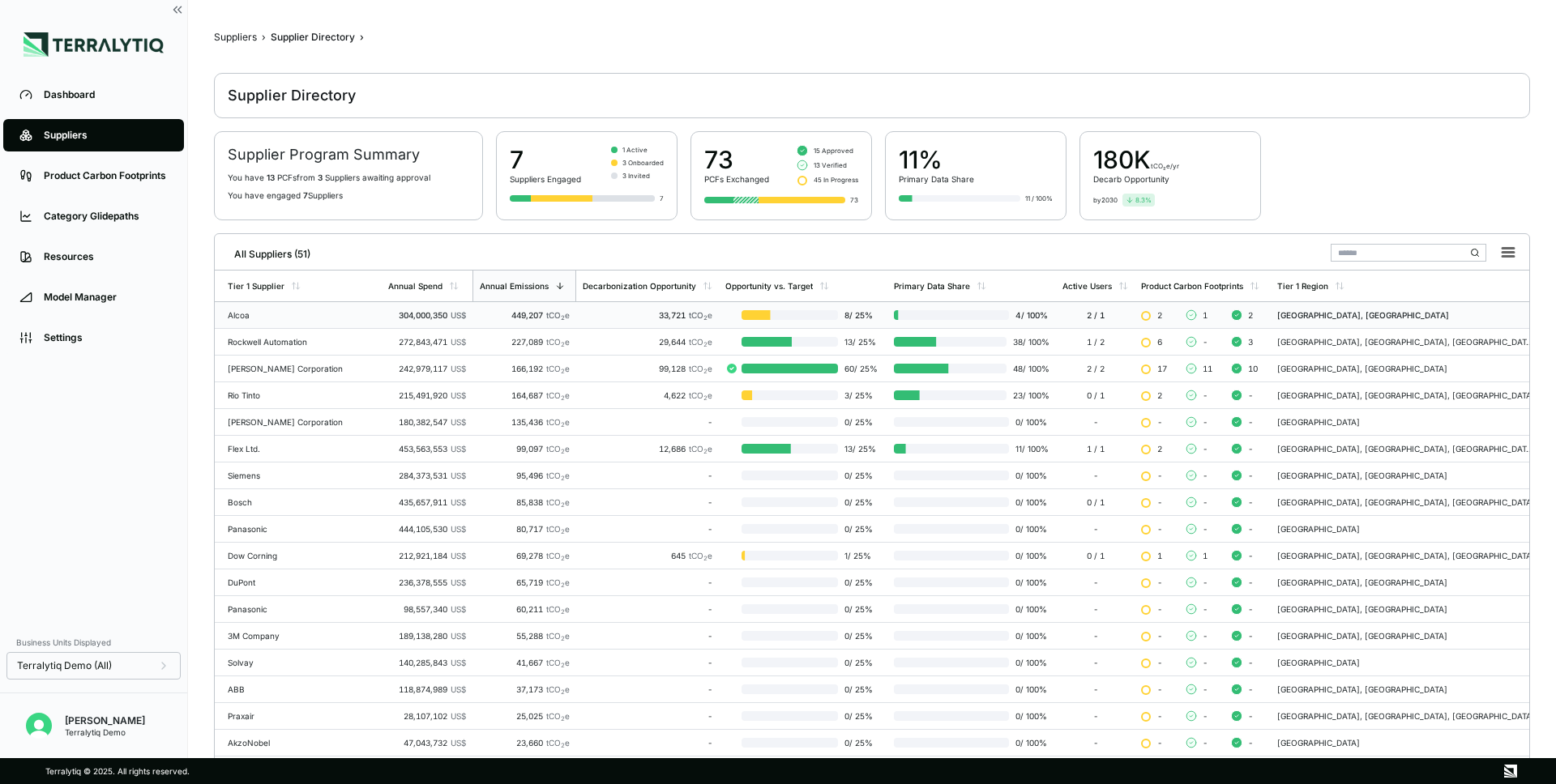
click at [321, 307] on td "Alcoa" at bounding box center [298, 315] width 167 height 27
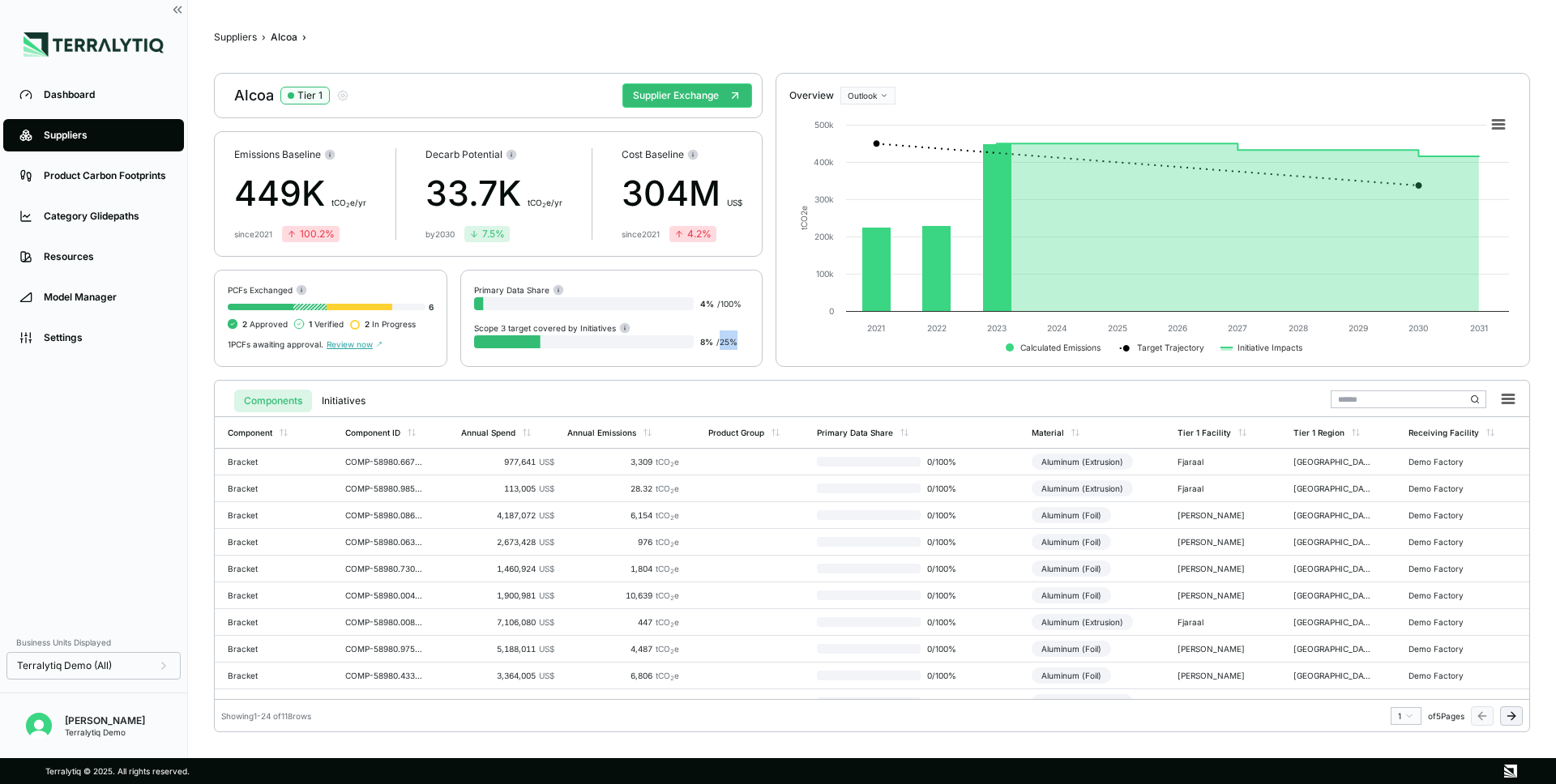
drag, startPoint x: 721, startPoint y: 340, endPoint x: 747, endPoint y: 339, distance: 26.0
click at [747, 339] on div "8 % / 25 %" at bounding box center [724, 340] width 49 height 19
drag, startPoint x: 701, startPoint y: 341, endPoint x: 717, endPoint y: 341, distance: 16.0
click at [717, 341] on div "8 % / 25 %" at bounding box center [724, 340] width 49 height 19
click at [74, 93] on div "Dashboard" at bounding box center [105, 95] width 124 height 13
